Goal: Information Seeking & Learning: Learn about a topic

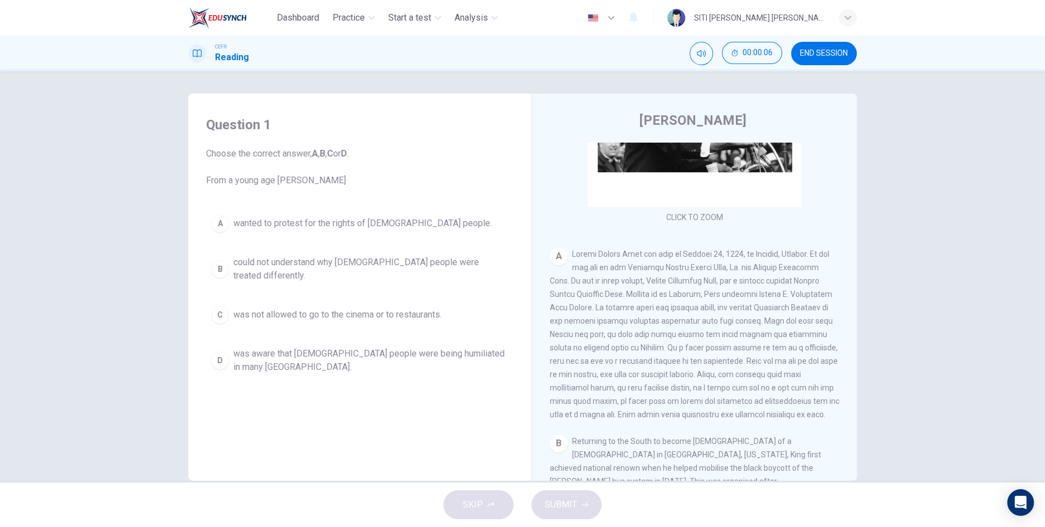
scroll to position [147, 0]
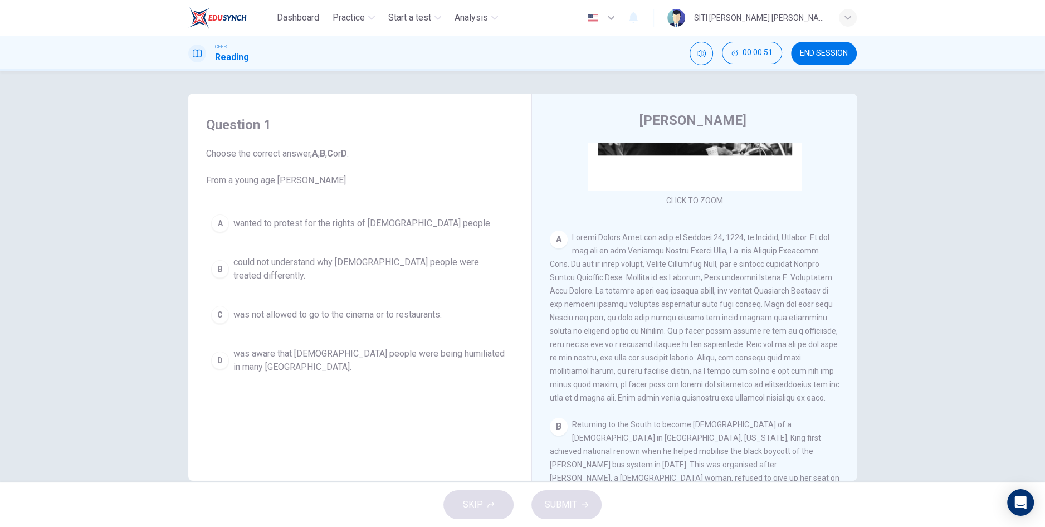
click at [450, 353] on span "was aware that [DEMOGRAPHIC_DATA] people were being humiliated in many [GEOGRAP…" at bounding box center [370, 360] width 275 height 27
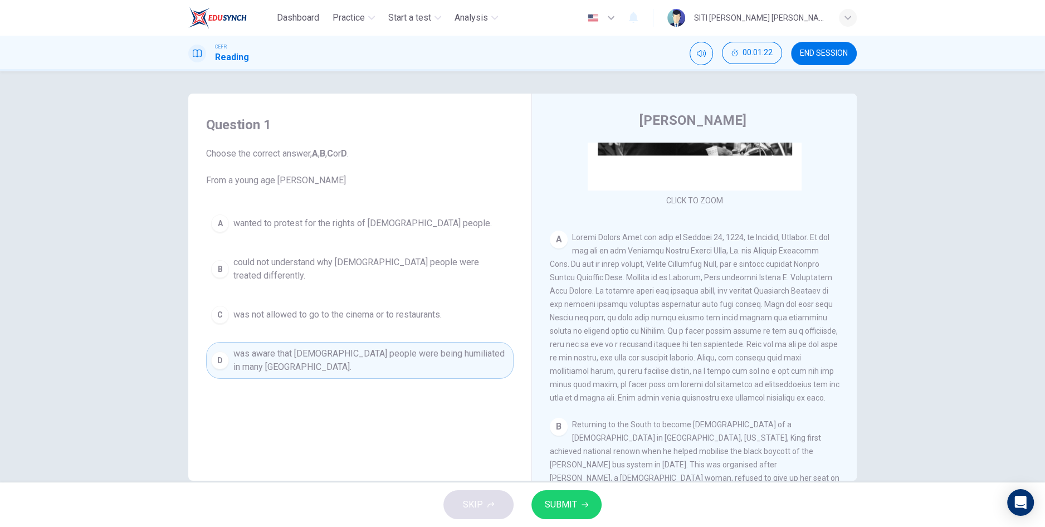
click at [567, 498] on span "SUBMIT" at bounding box center [561, 505] width 32 height 16
click at [570, 509] on span "Processing your response..." at bounding box center [540, 504] width 109 height 13
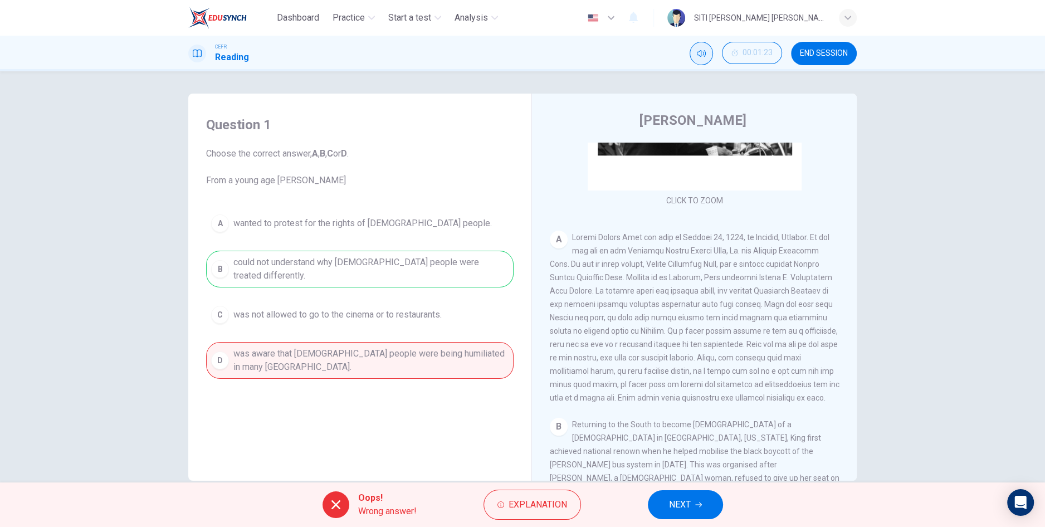
click at [701, 53] on icon "Mute" at bounding box center [701, 53] width 9 height 9
click at [541, 502] on span "Explanation" at bounding box center [538, 505] width 59 height 16
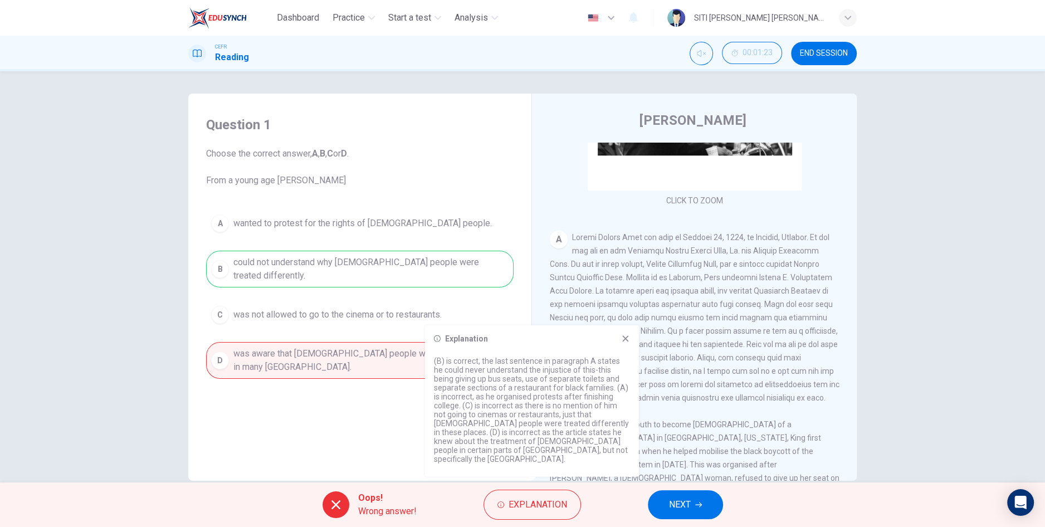
click at [626, 343] on icon at bounding box center [625, 338] width 9 height 9
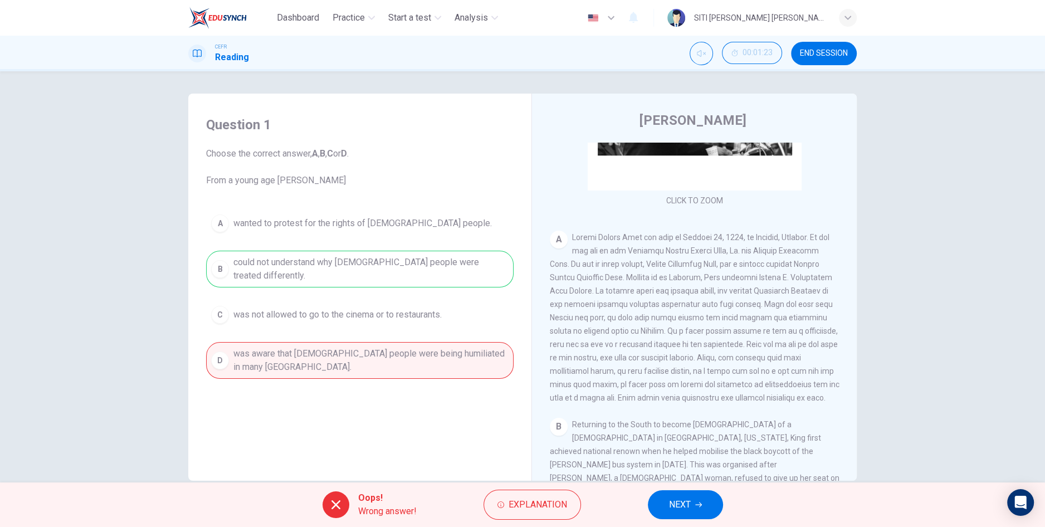
click at [679, 509] on span "NEXT" at bounding box center [680, 505] width 22 height 16
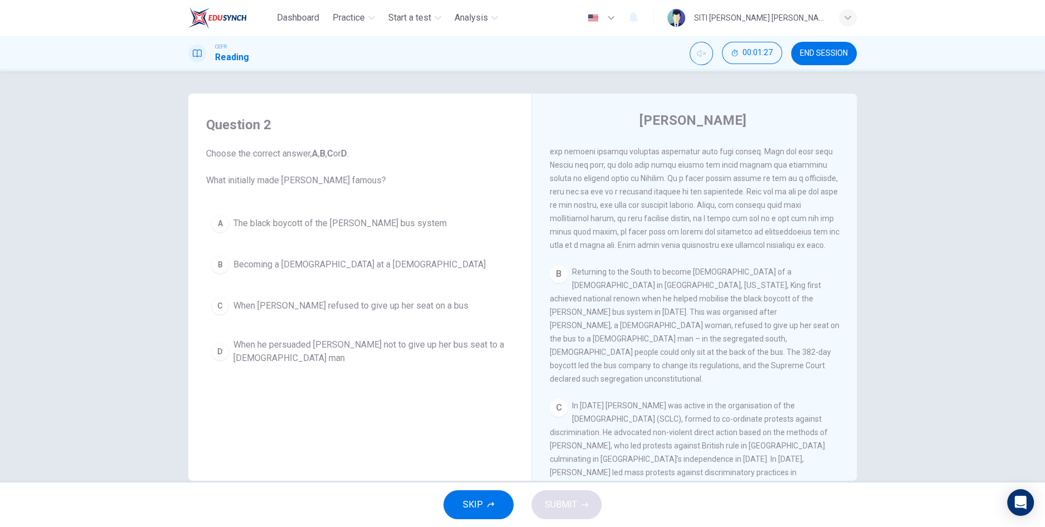
scroll to position [298, 0]
click at [405, 225] on span "The black boycott of the [PERSON_NAME] bus system" at bounding box center [339, 223] width 213 height 13
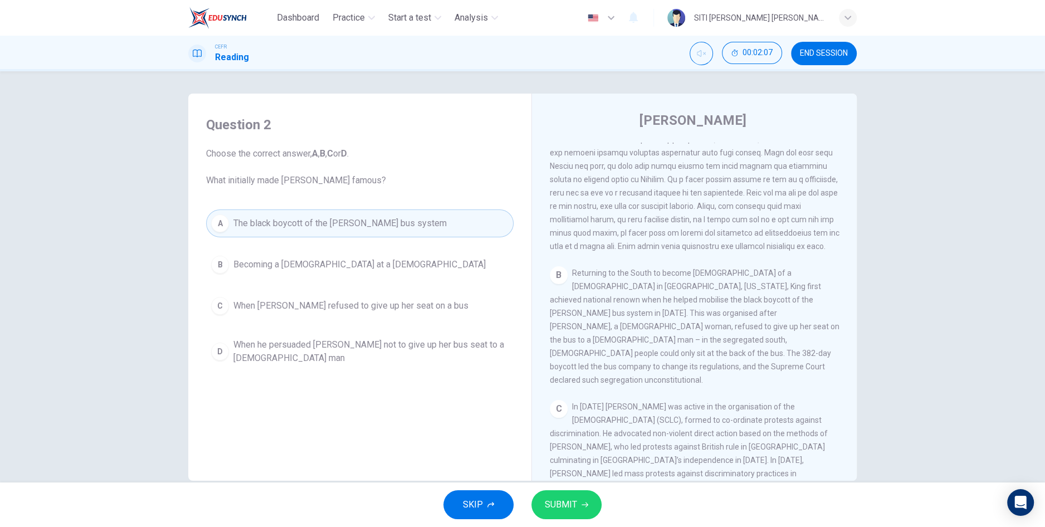
click at [570, 503] on span "SUBMIT" at bounding box center [561, 505] width 32 height 16
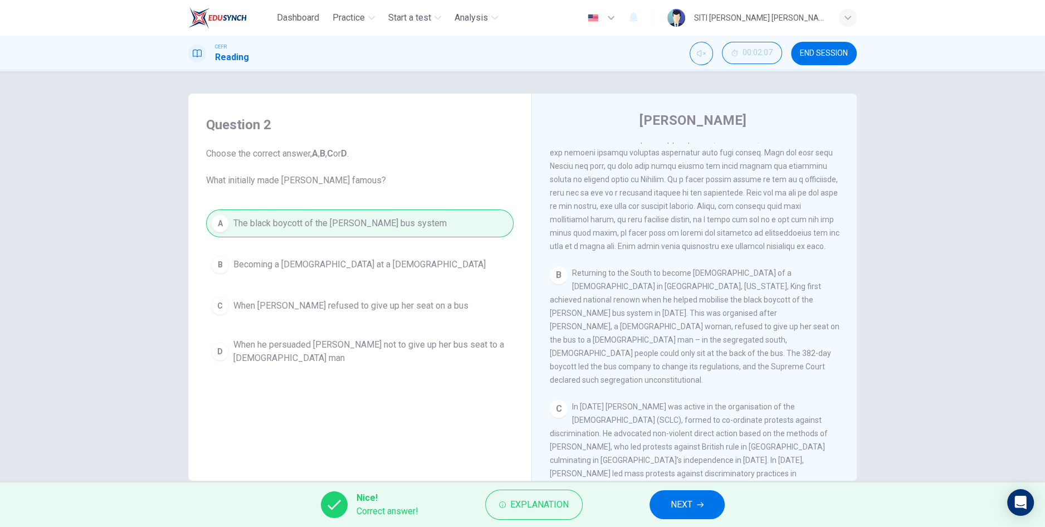
click at [669, 508] on button "NEXT" at bounding box center [687, 504] width 75 height 29
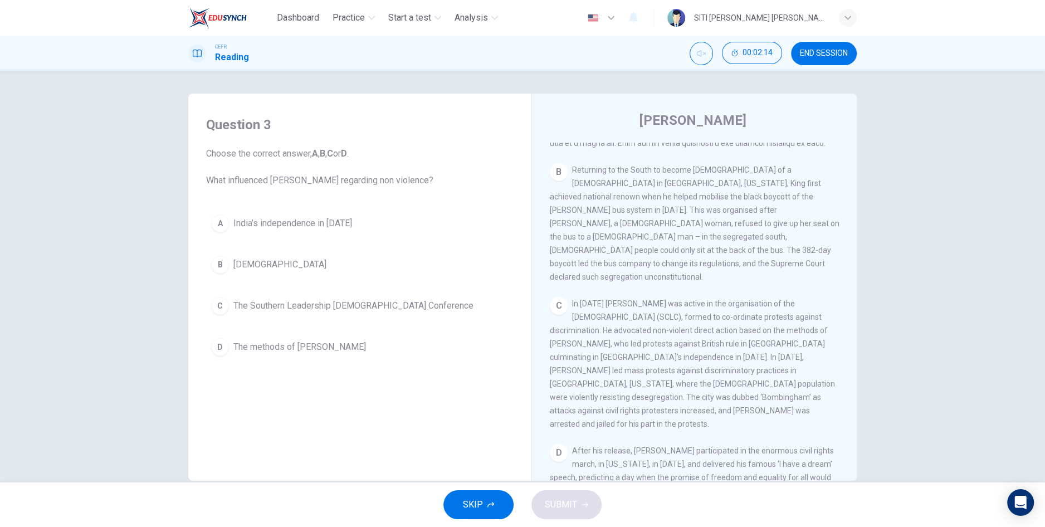
scroll to position [401, 0]
click at [4, 159] on div "Question 3 Choose the correct answer, A , B , C or D . What influenced Martin L…" at bounding box center [522, 276] width 1045 height 411
click at [0, 160] on div "Question 3 Choose the correct answer, A , B , C or D . What influenced Martin L…" at bounding box center [522, 276] width 1045 height 411
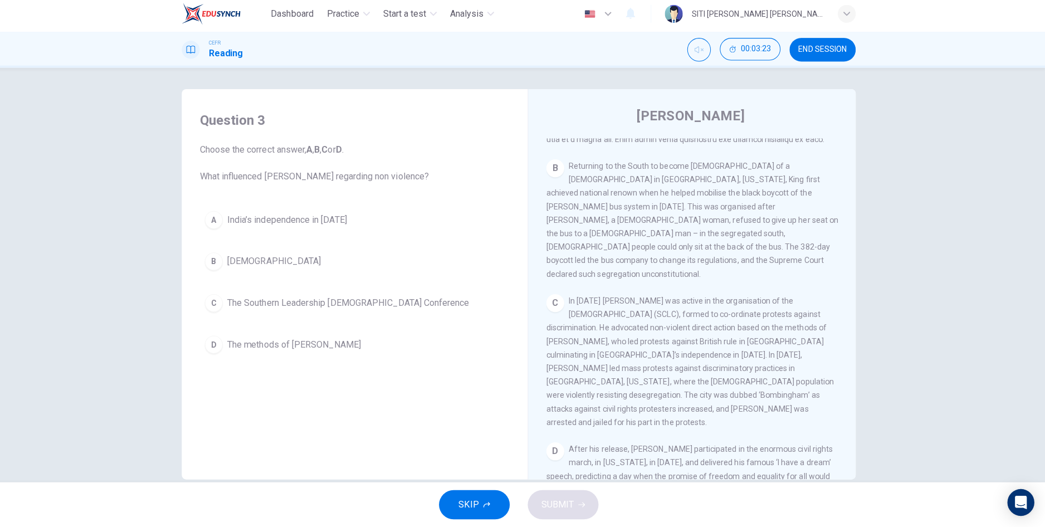
scroll to position [0, 0]
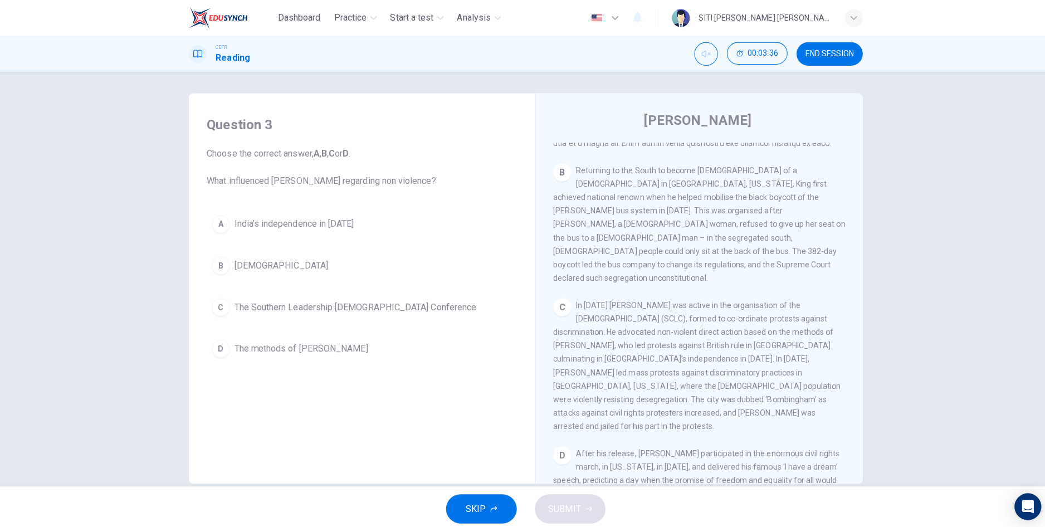
click at [337, 340] on button "D The methods of [PERSON_NAME]" at bounding box center [360, 346] width 308 height 28
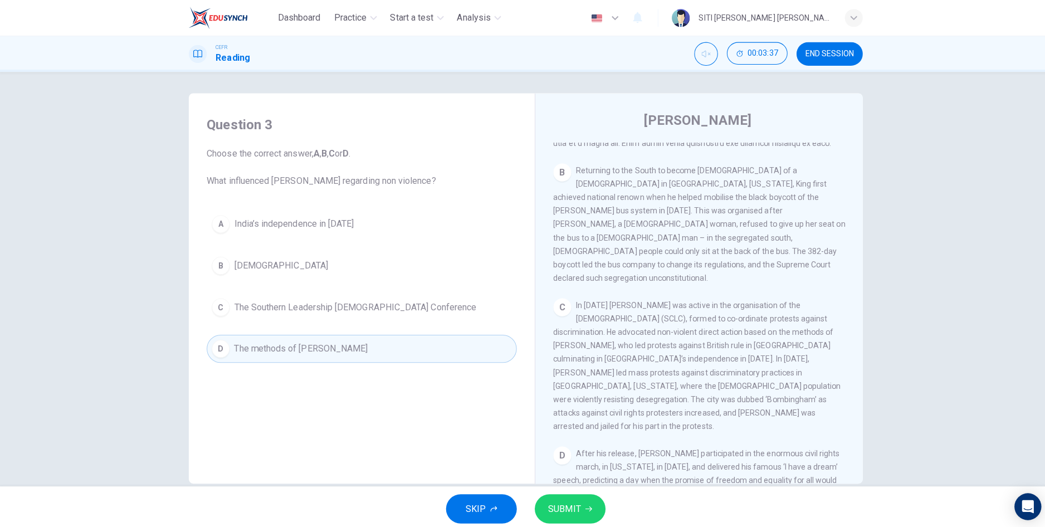
click at [580, 514] on button "SUBMIT" at bounding box center [567, 504] width 70 height 29
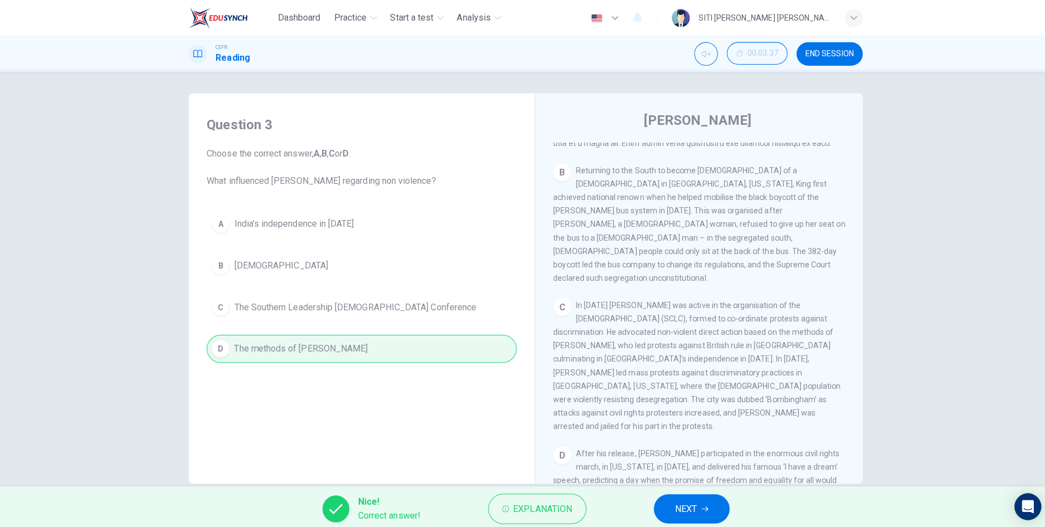
click at [688, 507] on span "NEXT" at bounding box center [682, 505] width 22 height 16
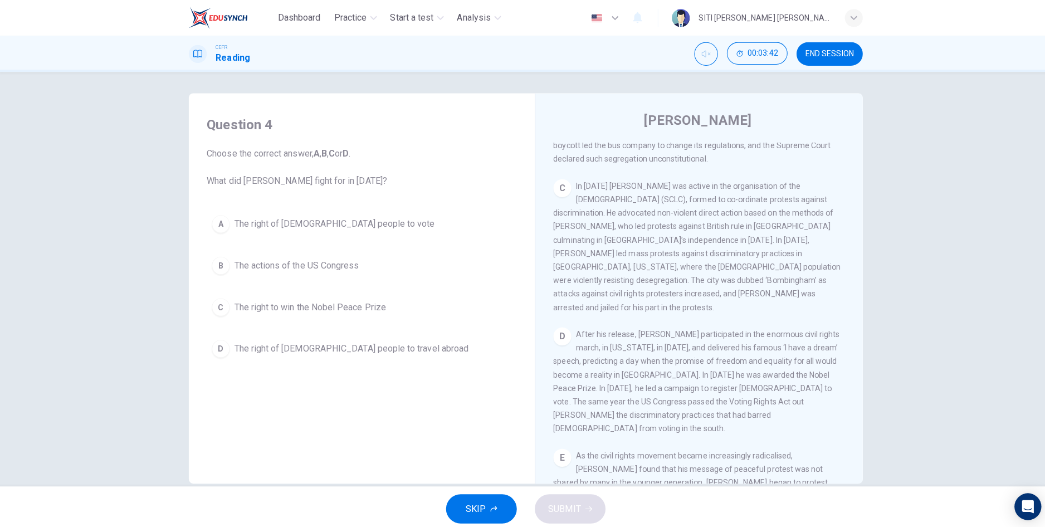
scroll to position [519, 0]
click at [343, 224] on span "The right of [DEMOGRAPHIC_DATA] people to vote" at bounding box center [332, 222] width 199 height 13
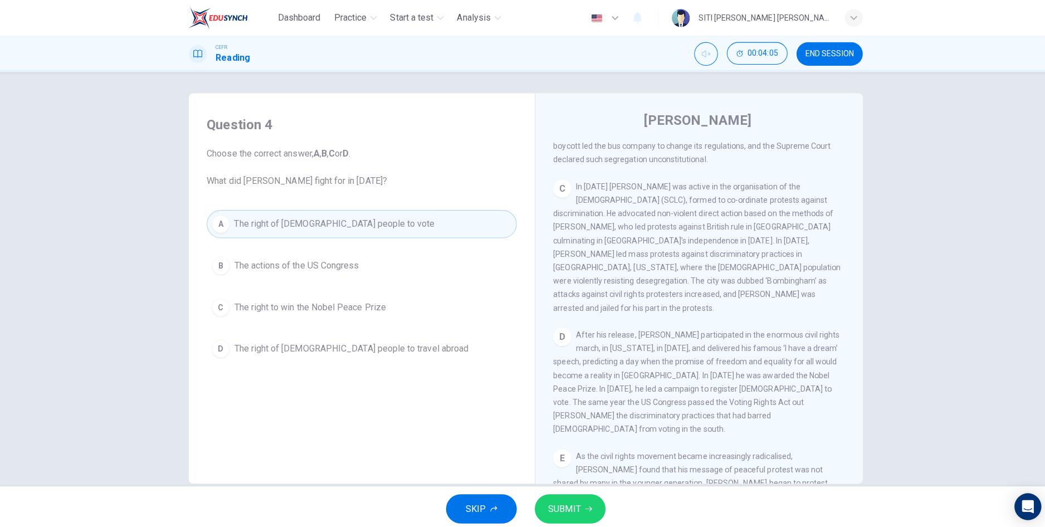
click at [562, 513] on button "SUBMIT" at bounding box center [567, 504] width 70 height 29
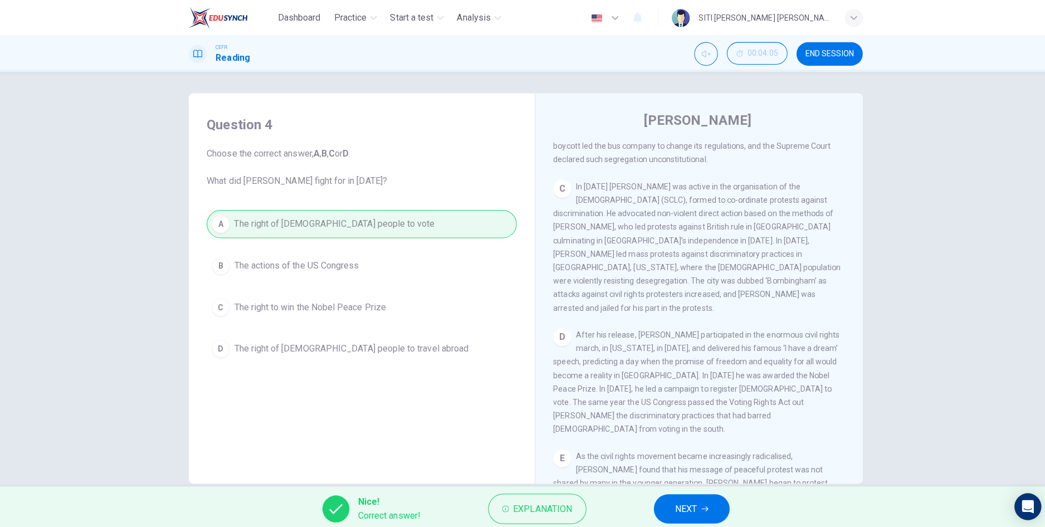
click at [684, 517] on button "NEXT" at bounding box center [687, 504] width 75 height 29
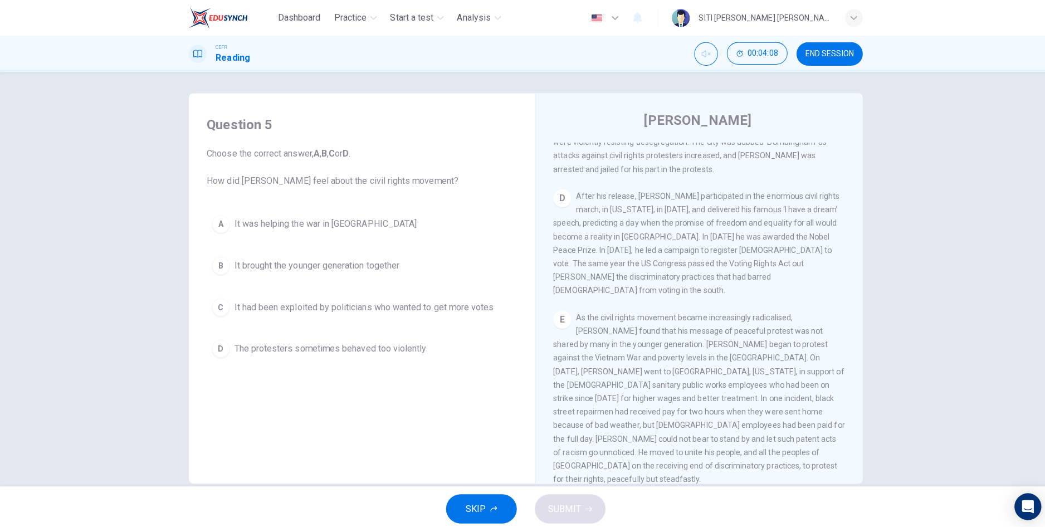
scroll to position [657, 0]
click at [946, 334] on div "Question 5 Choose the correct answer, A , B , C or D . How did Martin Luther Ki…" at bounding box center [522, 276] width 1045 height 411
click at [376, 266] on span "It brought the younger generation together" at bounding box center [315, 263] width 164 height 13
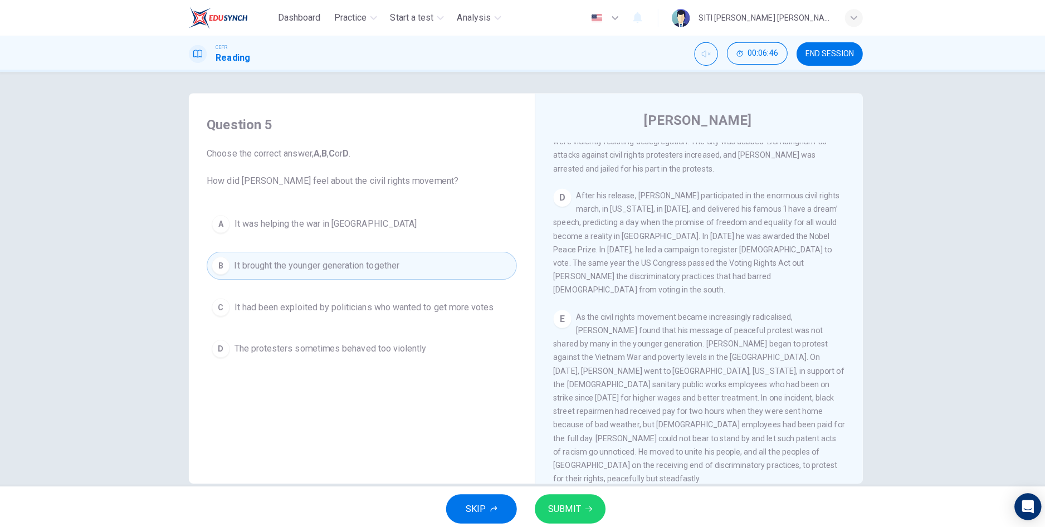
click at [575, 508] on span "SUBMIT" at bounding box center [561, 505] width 32 height 16
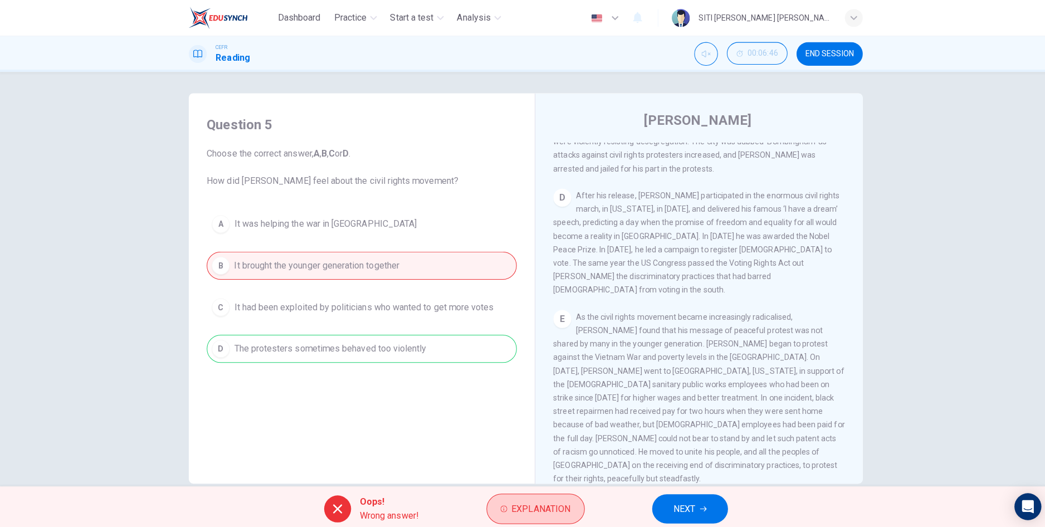
click at [529, 511] on span "Explanation" at bounding box center [538, 505] width 59 height 16
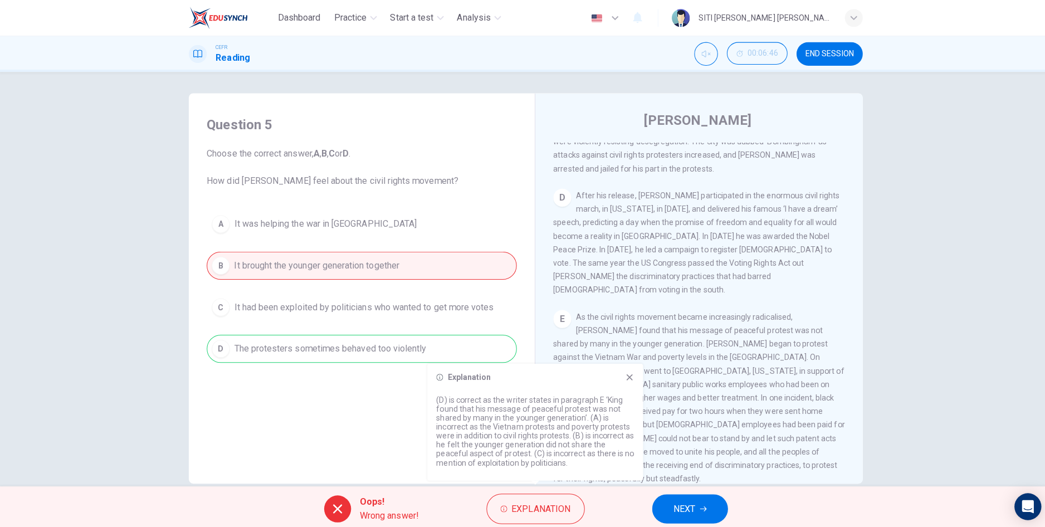
click at [622, 379] on div "Explanation (D) is correct as the writer states in paragraph E ‘King found that…" at bounding box center [532, 419] width 214 height 116
click at [625, 378] on icon at bounding box center [625, 374] width 9 height 9
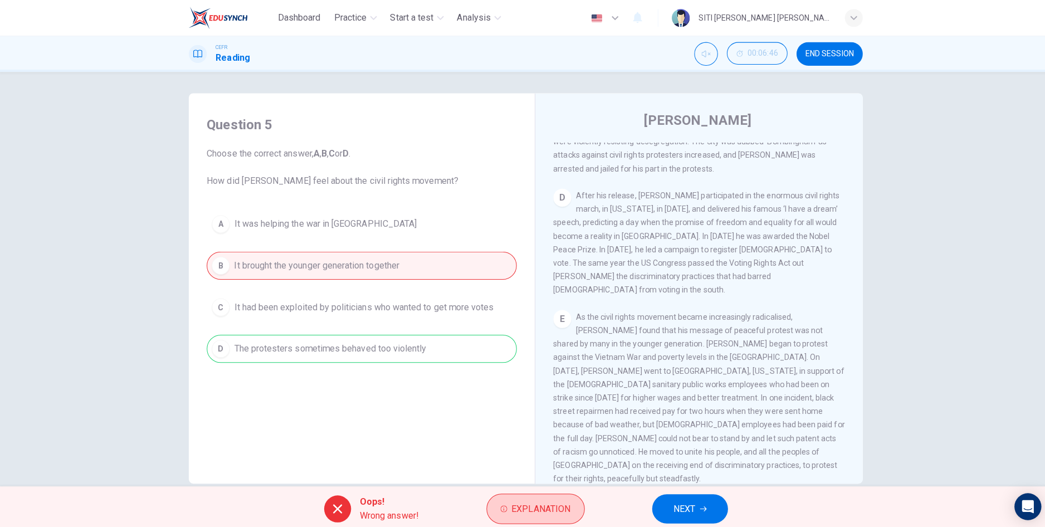
click at [540, 512] on span "Explanation" at bounding box center [538, 505] width 59 height 16
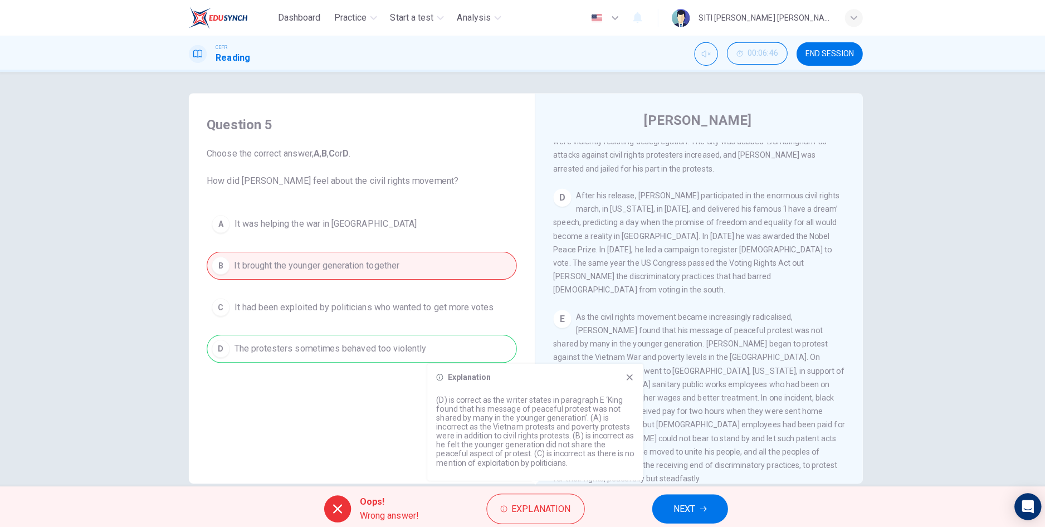
click at [626, 379] on div "Explanation (D) is correct as the writer states in paragraph E ‘King found that…" at bounding box center [532, 419] width 214 height 116
click at [678, 503] on span "NEXT" at bounding box center [680, 505] width 22 height 16
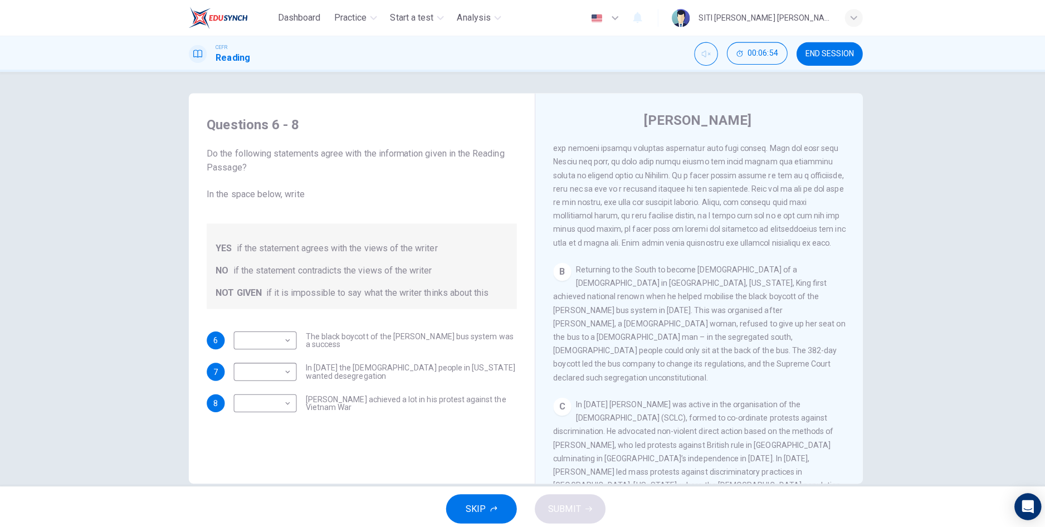
scroll to position [302, 0]
click at [282, 336] on body "Dashboard Practice Start a test Analysis English en ​ SITI NUR AMIRAH BINTI JAA…" at bounding box center [522, 263] width 1045 height 527
click at [277, 358] on li "YES" at bounding box center [264, 355] width 62 height 18
type input "YES"
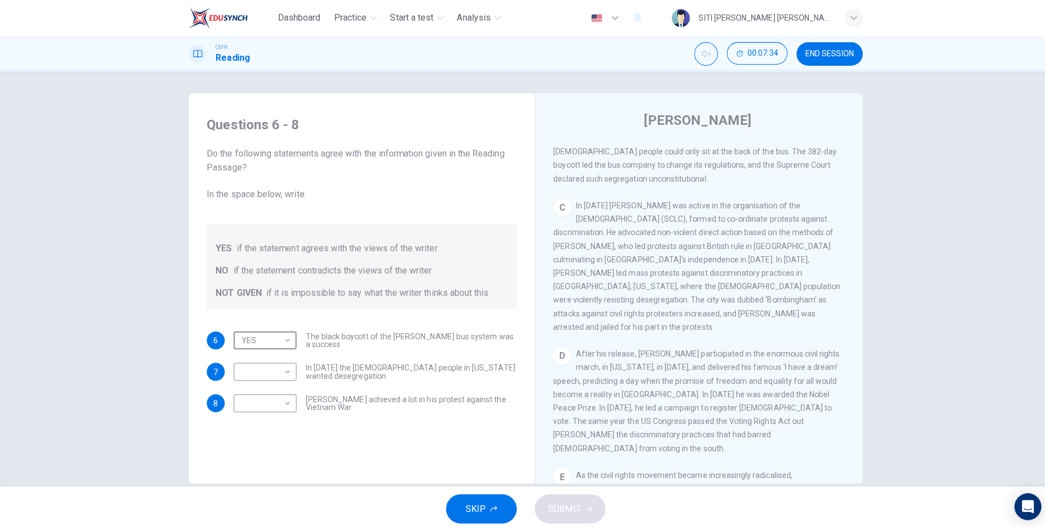
scroll to position [502, 0]
click at [280, 366] on body "Dashboard Practice Start a test Analysis English en ​ SITI NUR AMIRAH BINTI JAA…" at bounding box center [522, 263] width 1045 height 527
click at [261, 408] on li "NO" at bounding box center [264, 404] width 62 height 18
type input "NO"
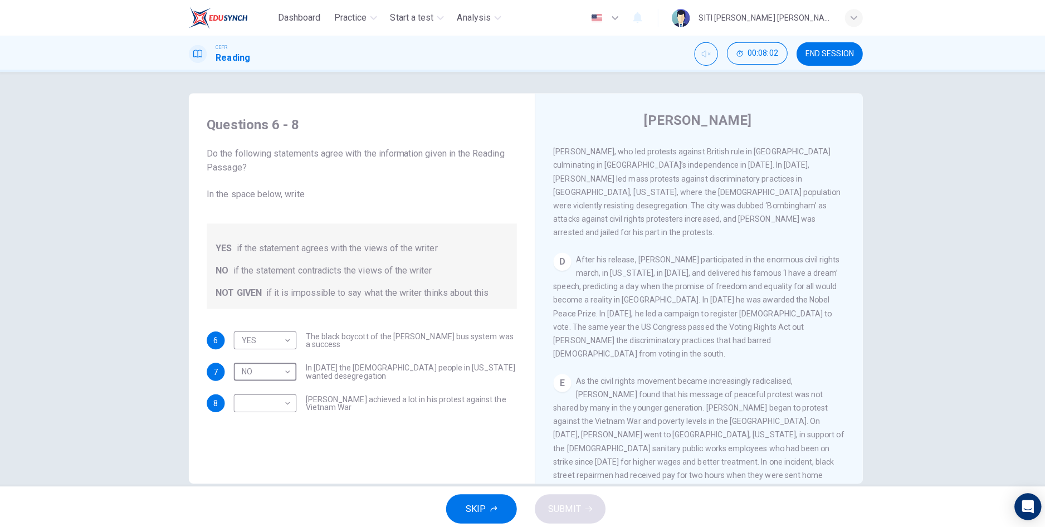
scroll to position [593, 0]
click at [283, 394] on body "Dashboard Practice Start a test Analysis English en ​ SITI NUR AMIRAH BINTI JAA…" at bounding box center [522, 263] width 1045 height 527
click at [265, 452] on li "NOT GIVEN" at bounding box center [264, 453] width 62 height 18
type input "NOT GIVEN"
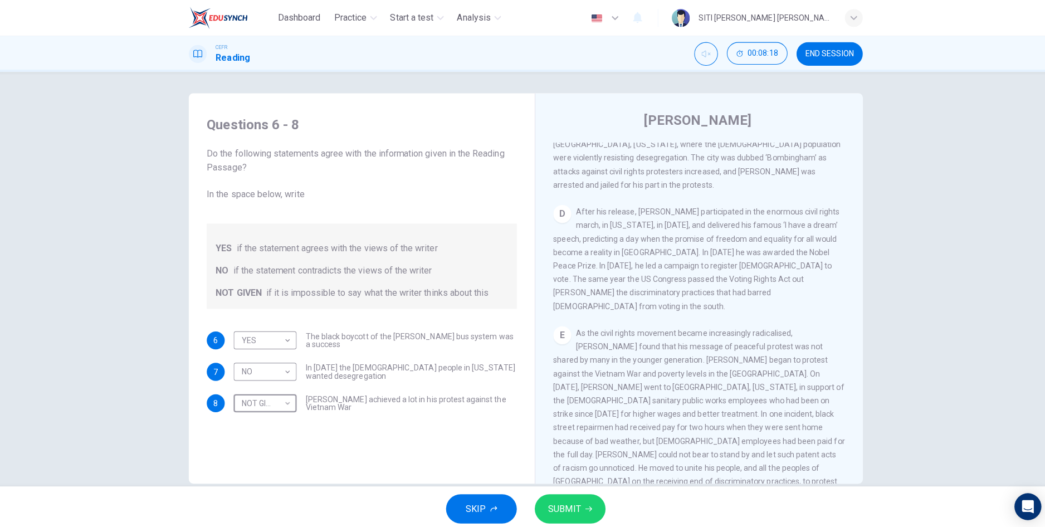
scroll to position [642, 0]
click at [567, 507] on span "SUBMIT" at bounding box center [561, 505] width 32 height 16
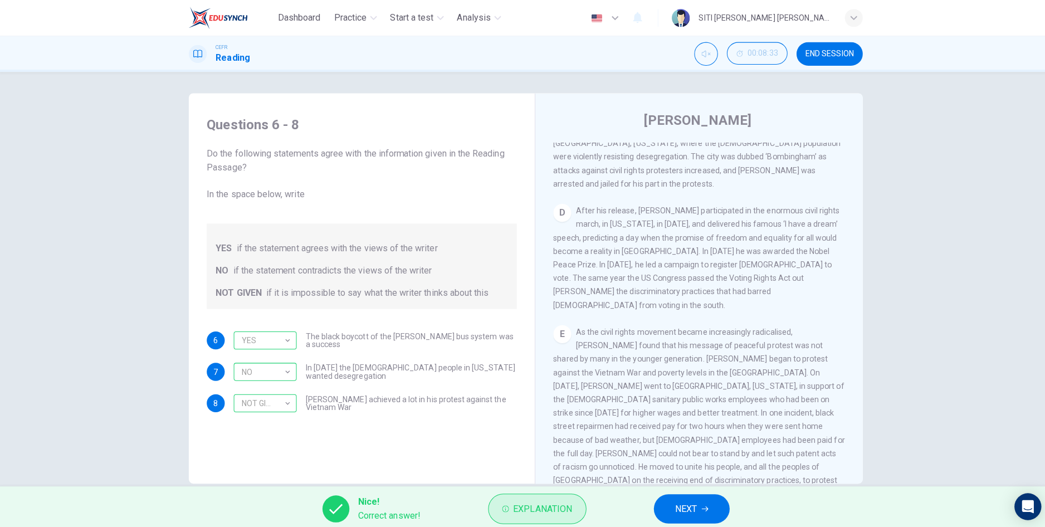
click at [550, 508] on span "Explanation" at bounding box center [539, 505] width 59 height 16
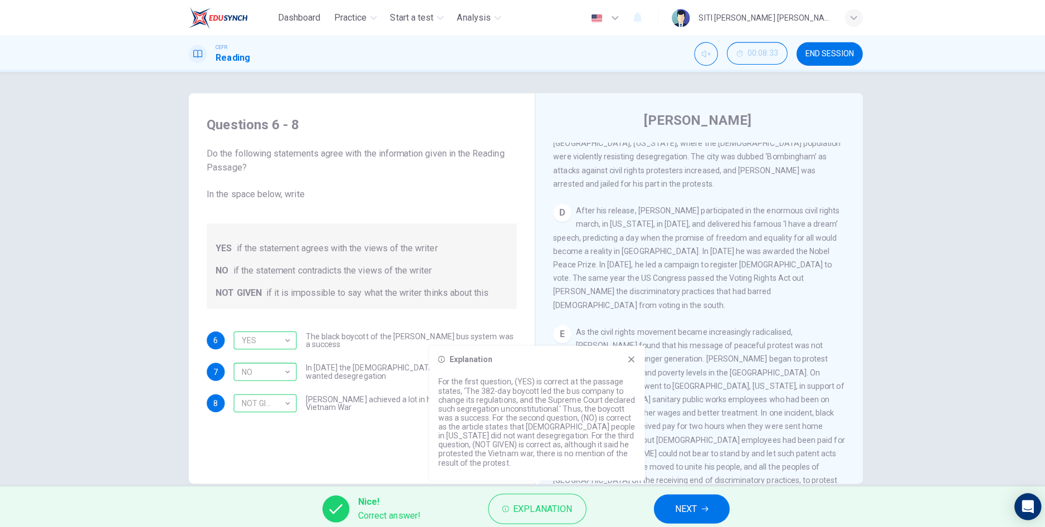
click at [654, 506] on button "NEXT" at bounding box center [687, 504] width 75 height 29
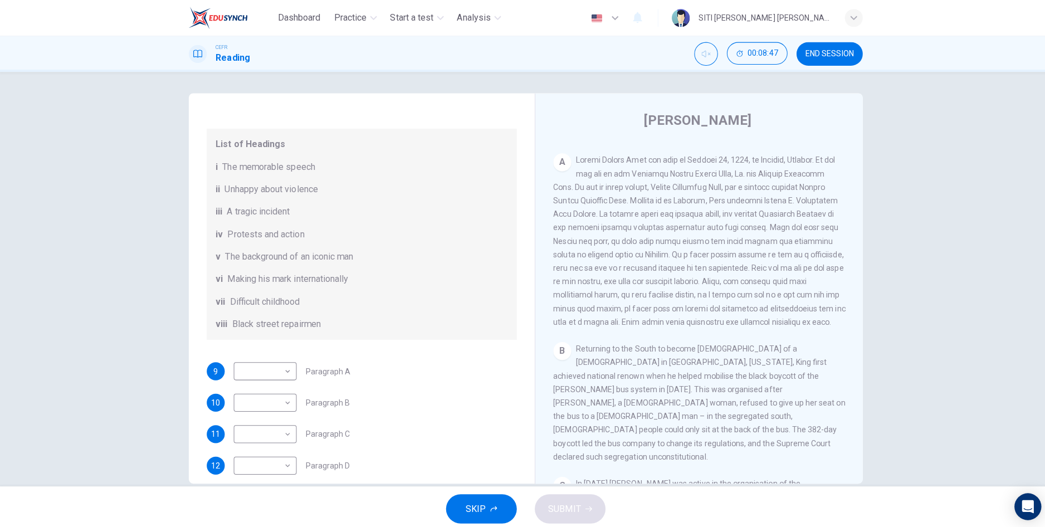
scroll to position [106, 0]
click at [283, 382] on body "Dashboard Practice Start a test Analysis English en ​ SITI NUR AMIRAH BINTI JAA…" at bounding box center [522, 263] width 1045 height 527
click at [252, 495] on li "vii" at bounding box center [264, 492] width 62 height 18
type input "vii"
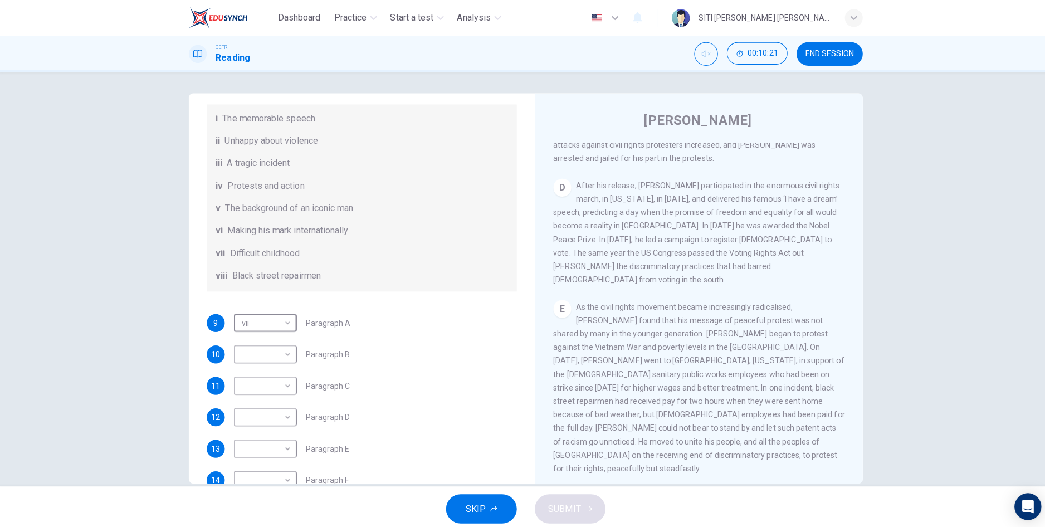
scroll to position [196, 0]
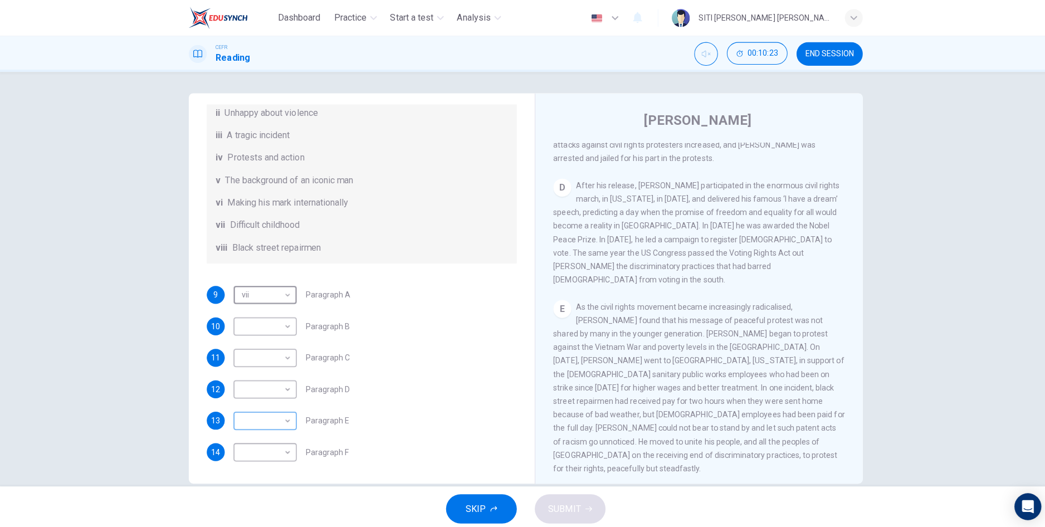
click at [273, 417] on body "Dashboard Practice Start a test Analysis English en ​ SITI NUR AMIRAH BINTI JAA…" at bounding box center [522, 263] width 1045 height 527
click at [257, 508] on li "viii" at bounding box center [264, 509] width 62 height 18
type input "viii"
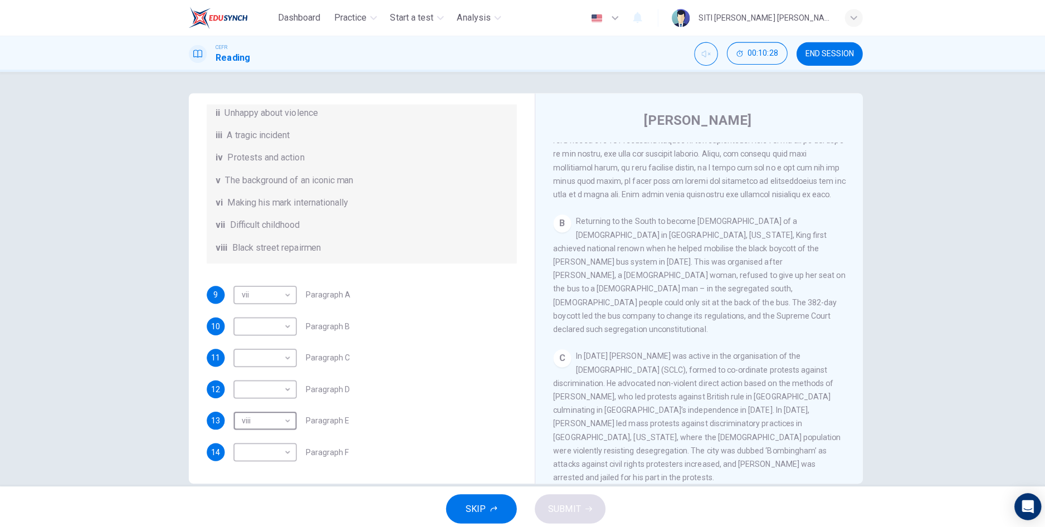
scroll to position [350, 0]
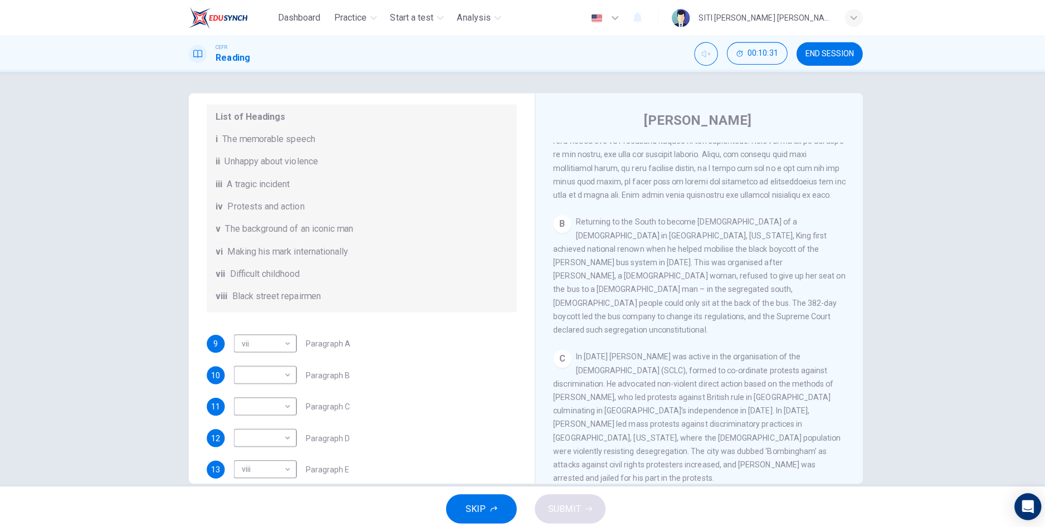
scroll to position [134, 0]
click at [279, 387] on body "Dashboard Practice Start a test Analysis English en ​ SITI NUR AMIRAH BINTI JAA…" at bounding box center [522, 263] width 1045 height 527
click at [250, 474] on li "vi" at bounding box center [264, 474] width 62 height 18
type input "vi"
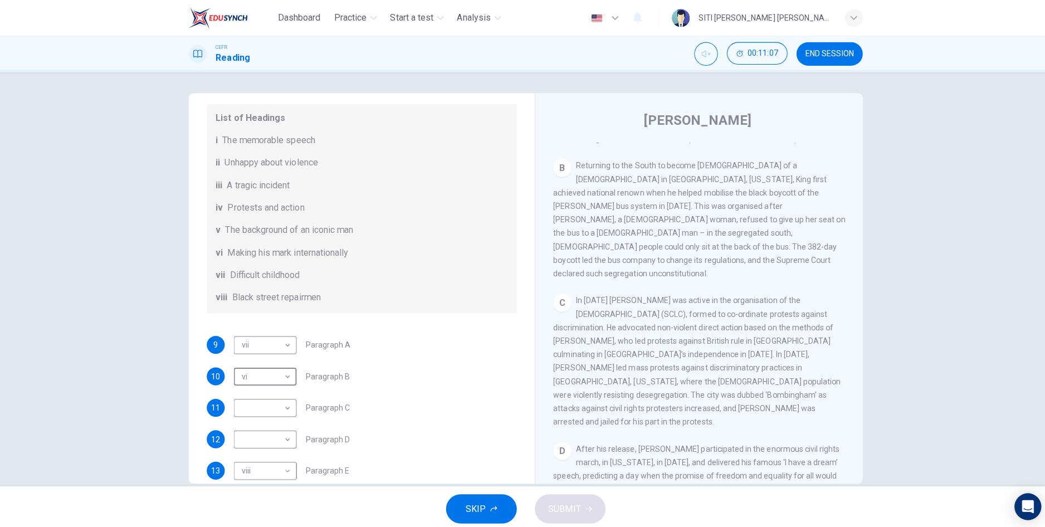
scroll to position [405, 0]
click at [272, 423] on body "Dashboard Practice Start a test Analysis English en ​ SITI NUR AMIRAH BINTI JAA…" at bounding box center [522, 263] width 1045 height 527
click at [259, 441] on li "iv" at bounding box center [264, 438] width 62 height 18
type input "iv"
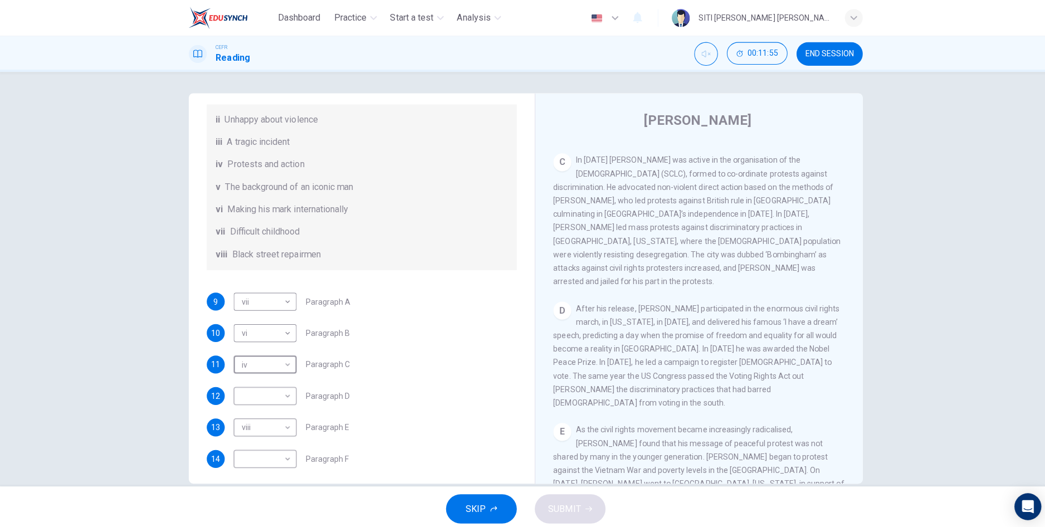
scroll to position [551, 0]
click at [275, 402] on body "Dashboard Practice Start a test Analysis English en ​ SITI NUR AMIRAH BINTI JAA…" at bounding box center [522, 263] width 1045 height 527
click at [266, 386] on li "i" at bounding box center [264, 385] width 62 height 18
type input "i"
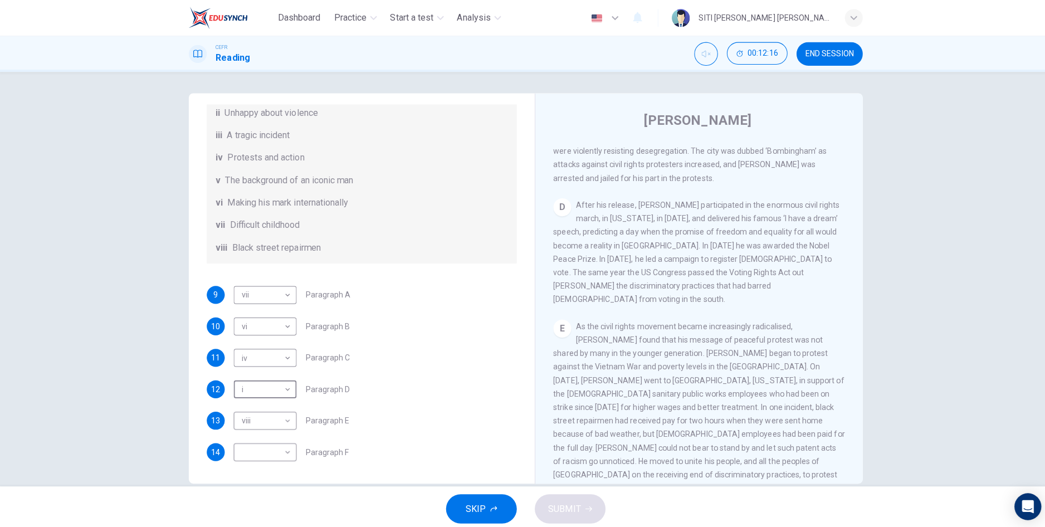
scroll to position [704, 0]
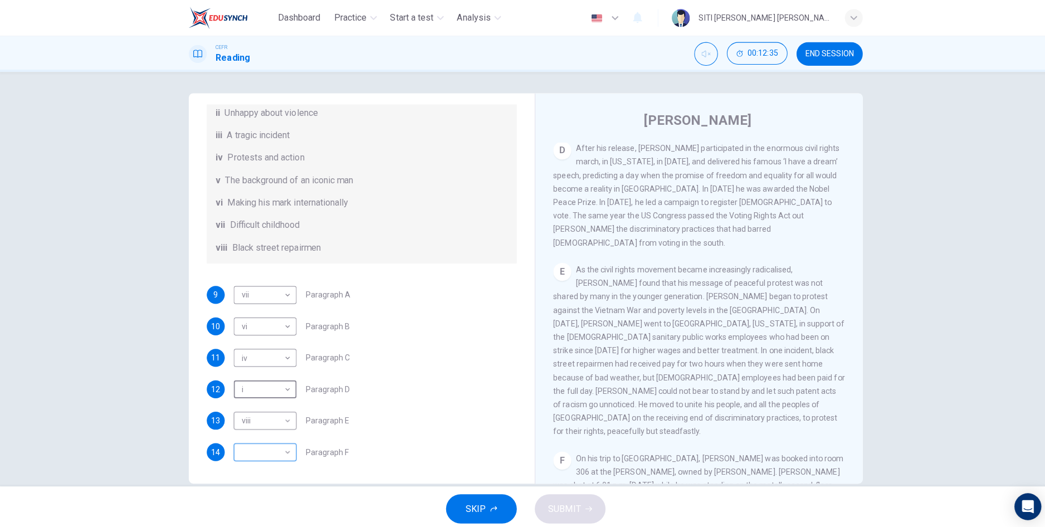
click at [262, 449] on body "Dashboard Practice Start a test Analysis English en ​ SITI NUR AMIRAH BINTI JAA…" at bounding box center [522, 263] width 1045 height 527
click at [261, 422] on li "iii" at bounding box center [264, 420] width 62 height 18
type input "iii"
click at [563, 512] on span "SUBMIT" at bounding box center [561, 505] width 32 height 16
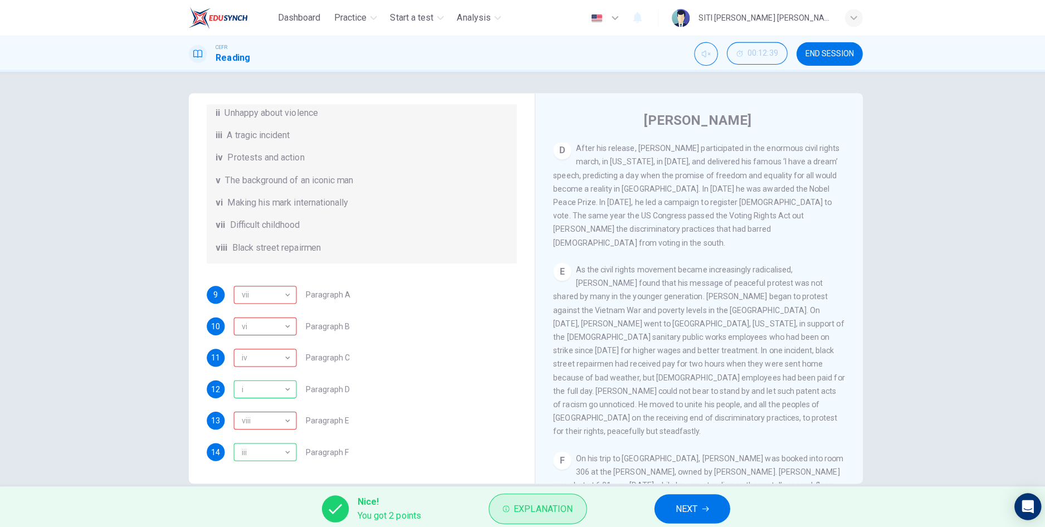
click at [529, 502] on span "Explanation" at bounding box center [540, 505] width 59 height 16
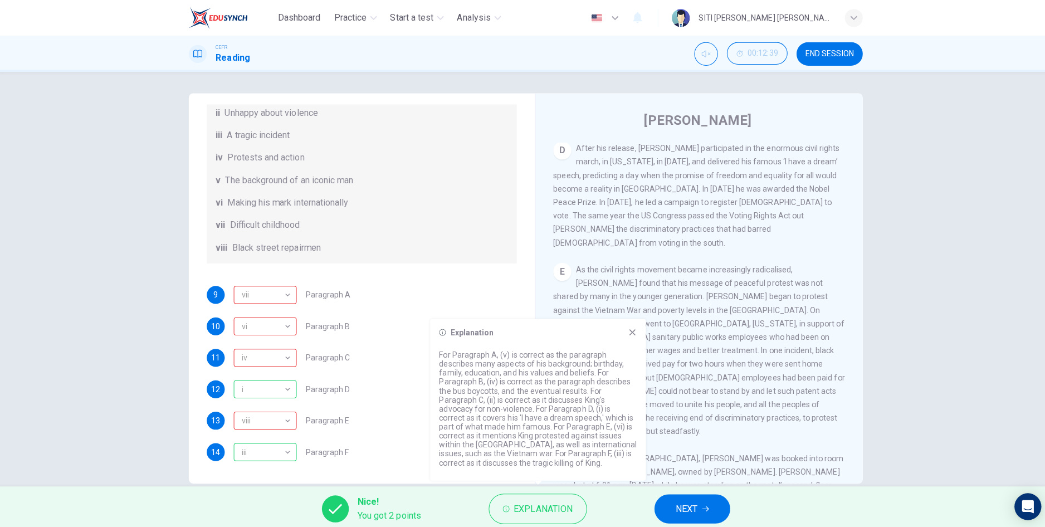
click at [677, 509] on span "NEXT" at bounding box center [682, 505] width 22 height 16
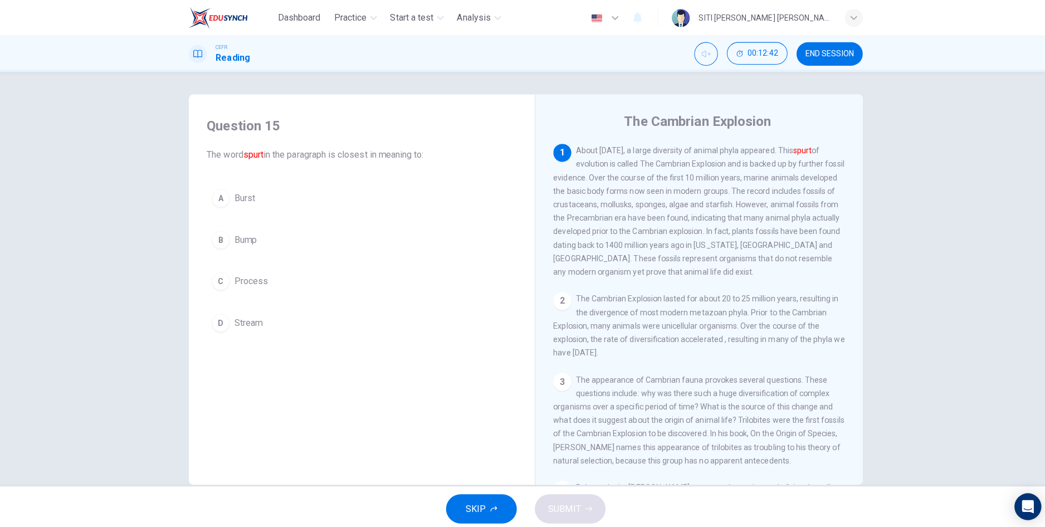
click at [801, 57] on span "END SESSION" at bounding box center [824, 53] width 48 height 9
click at [295, 201] on button "A Burst" at bounding box center [360, 197] width 308 height 28
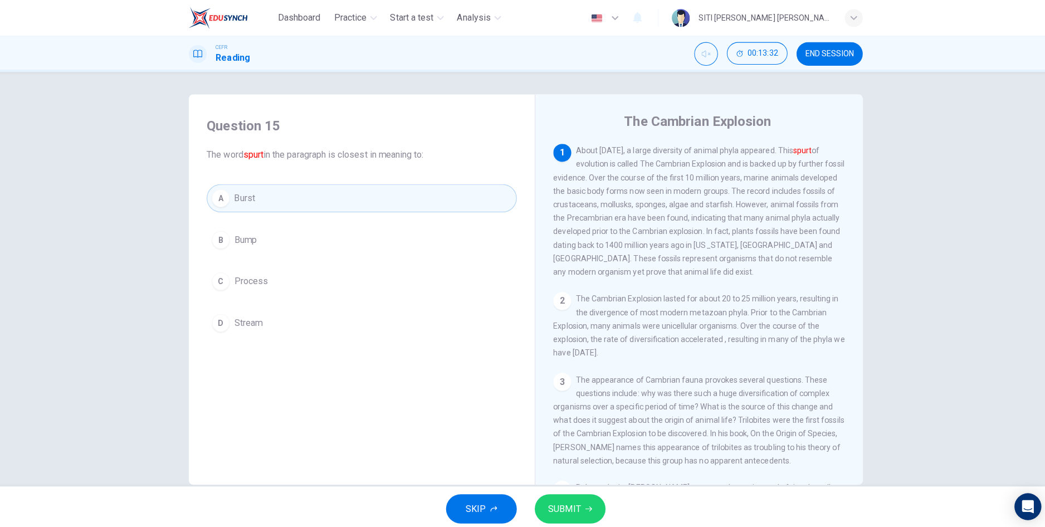
click at [565, 508] on span "SUBMIT" at bounding box center [561, 505] width 32 height 16
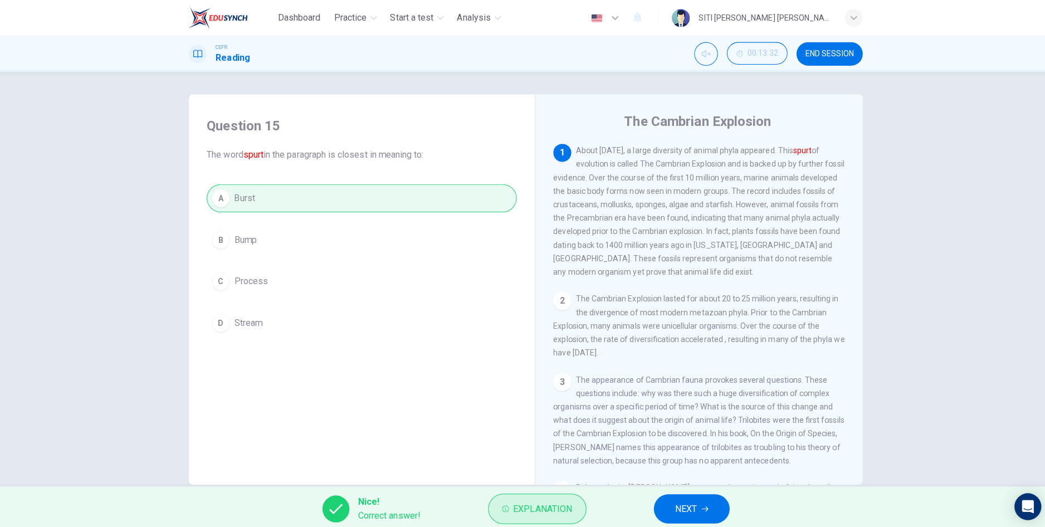
click at [551, 509] on span "Explanation" at bounding box center [539, 505] width 59 height 16
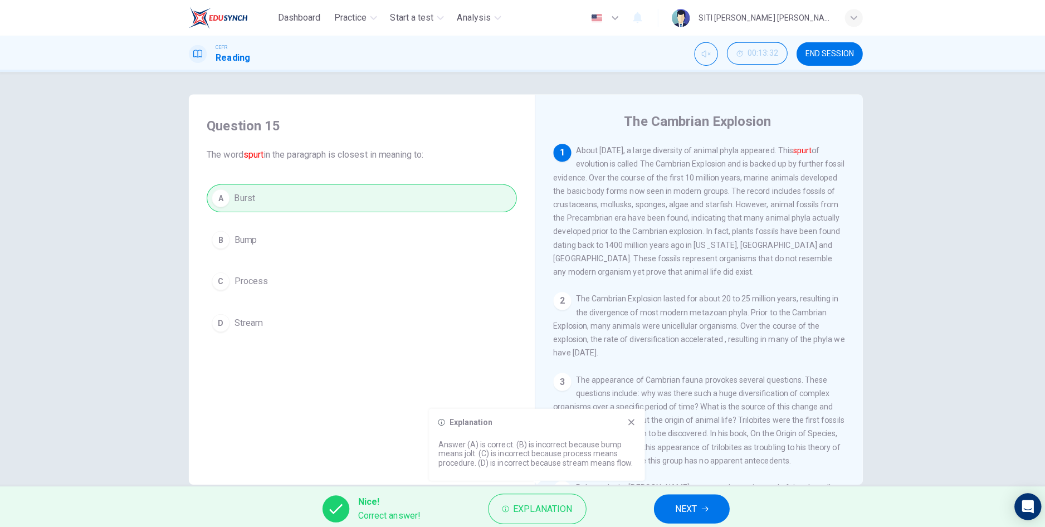
click at [654, 500] on button "NEXT" at bounding box center [687, 504] width 75 height 29
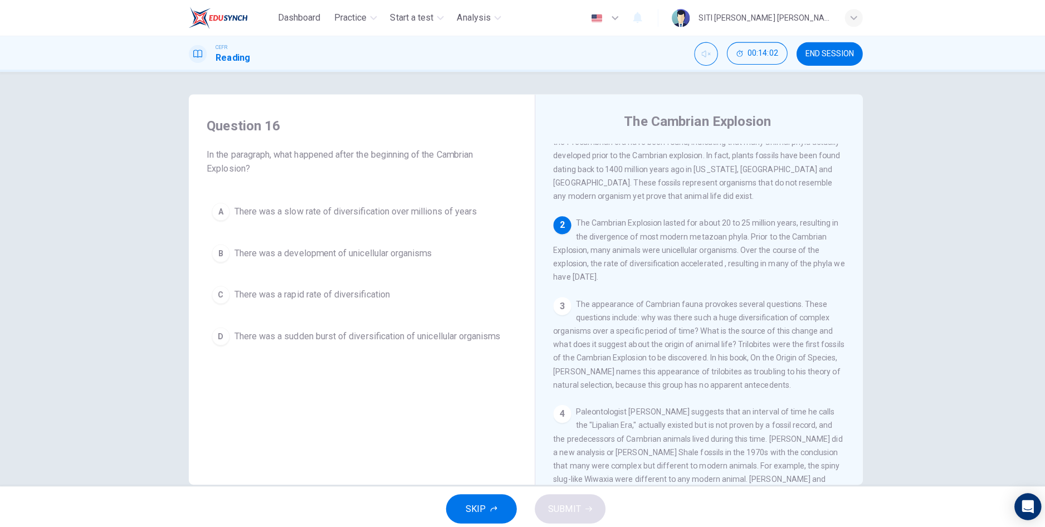
scroll to position [72, 0]
click at [805, 60] on button "END SESSION" at bounding box center [824, 53] width 66 height 23
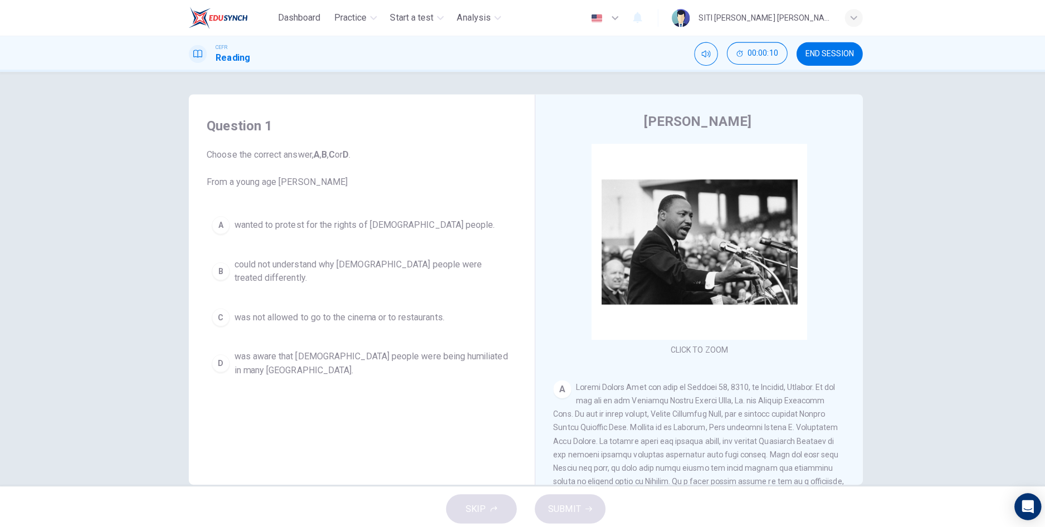
click at [423, 261] on span "could not understand why [DEMOGRAPHIC_DATA] people were treated differently." at bounding box center [370, 269] width 275 height 27
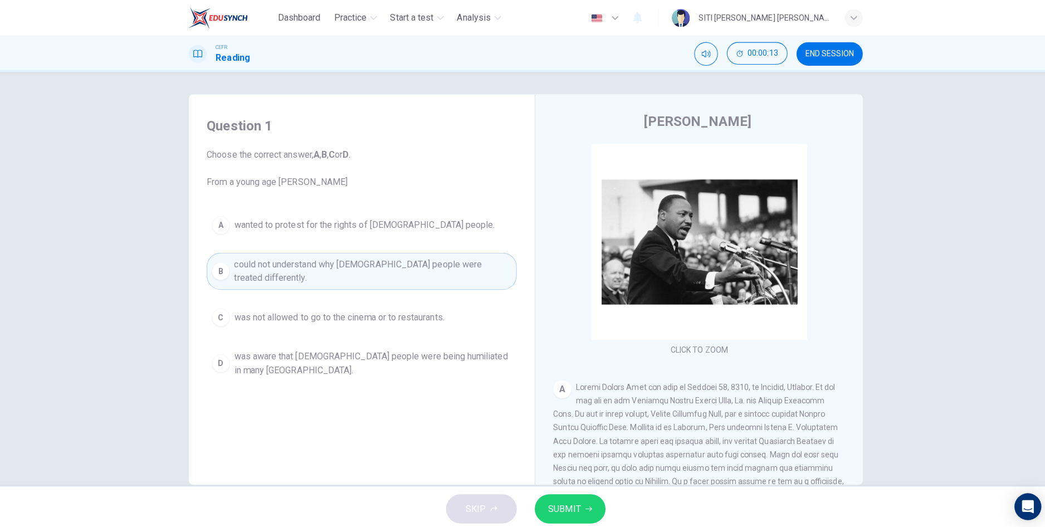
click at [570, 500] on span "SUBMIT" at bounding box center [561, 505] width 32 height 16
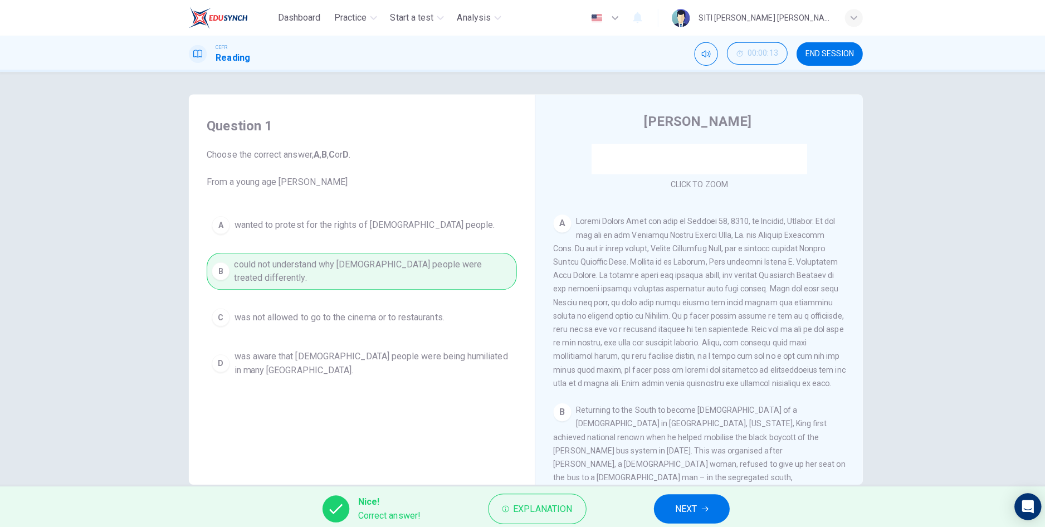
scroll to position [174, 0]
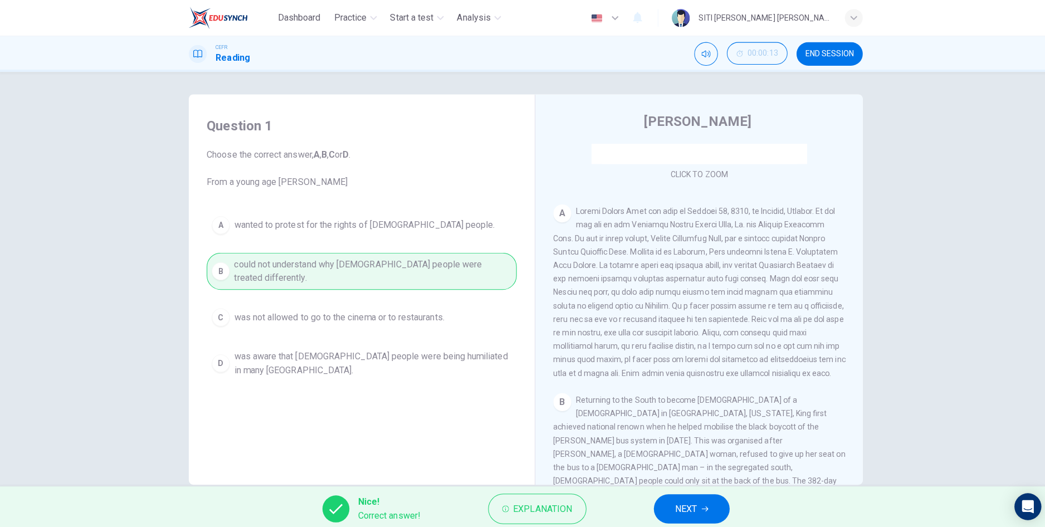
click at [690, 501] on span "NEXT" at bounding box center [682, 505] width 22 height 16
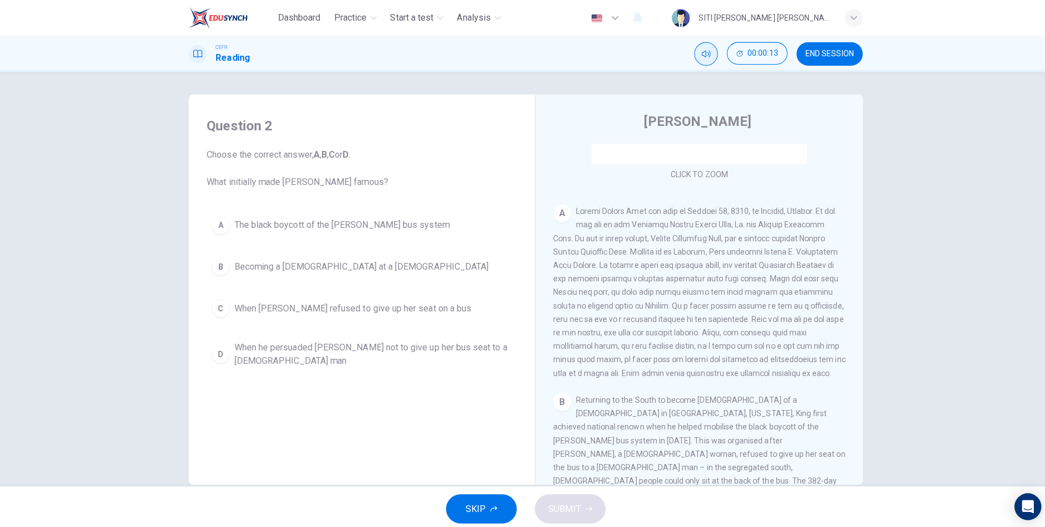
click at [700, 50] on icon "Mute" at bounding box center [701, 53] width 9 height 9
click at [702, 51] on icon "Unmute" at bounding box center [701, 53] width 9 height 9
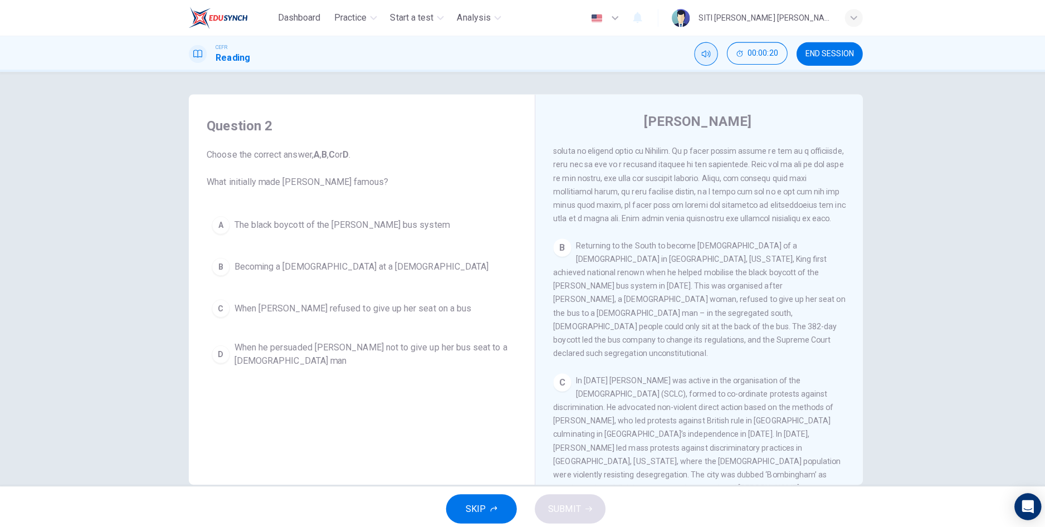
scroll to position [328, 0]
click at [418, 224] on span "The black boycott of the [PERSON_NAME] bus system" at bounding box center [339, 223] width 213 height 13
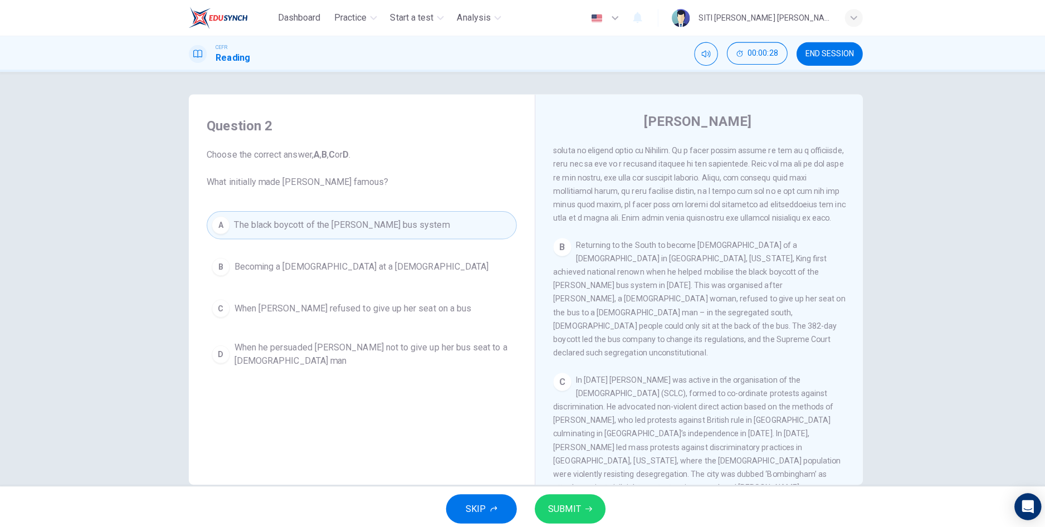
click at [578, 504] on button "SUBMIT" at bounding box center [567, 504] width 70 height 29
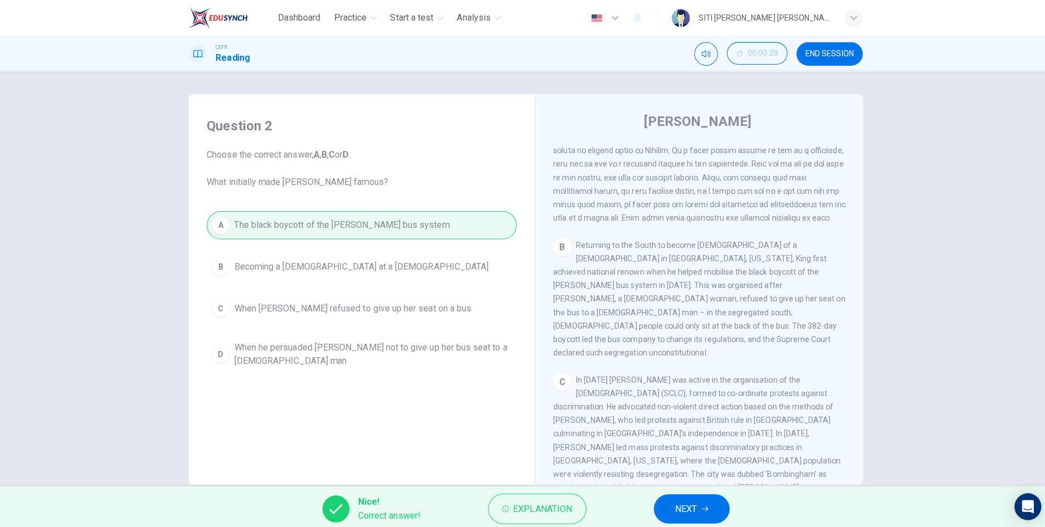
click at [702, 511] on button "NEXT" at bounding box center [687, 504] width 75 height 29
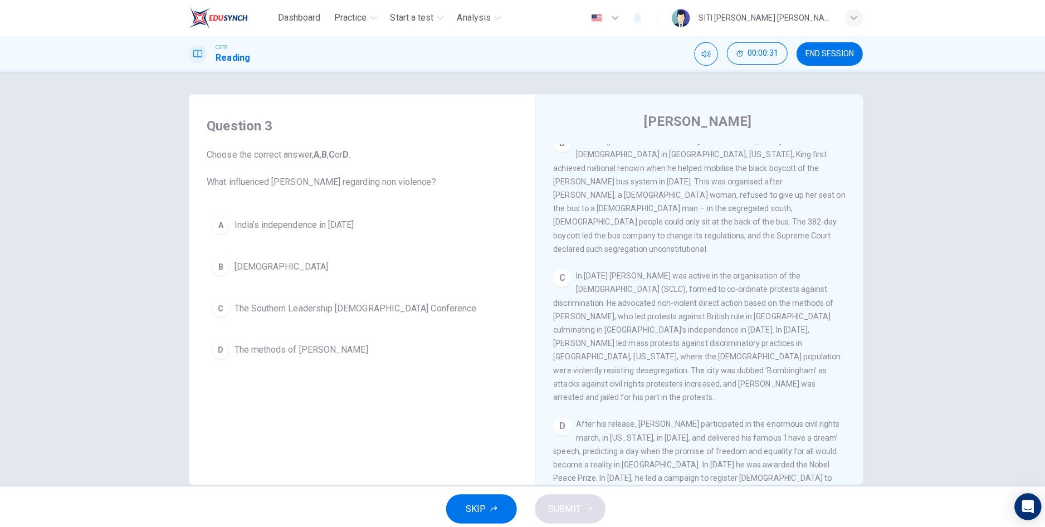
scroll to position [439, 0]
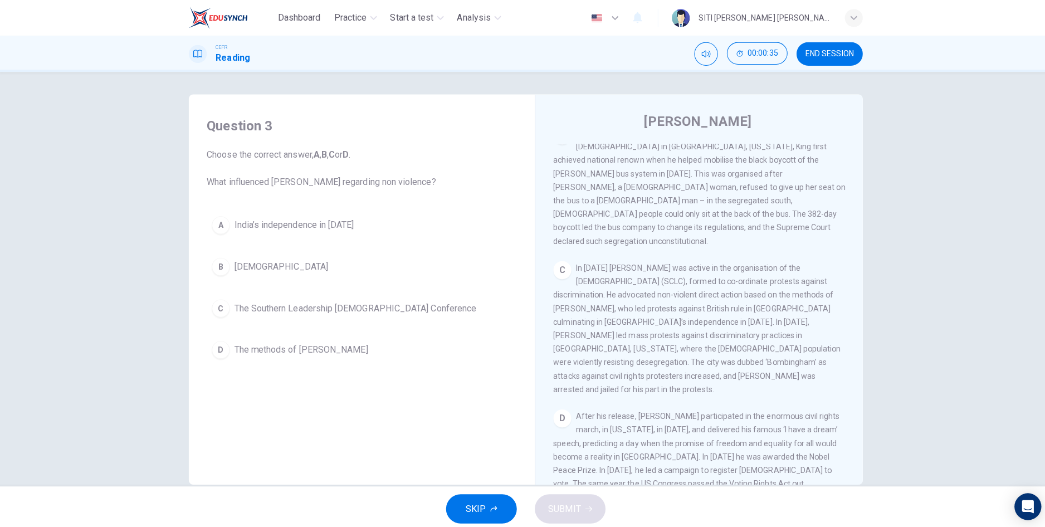
click at [312, 337] on button "D The methods of [PERSON_NAME]" at bounding box center [360, 347] width 308 height 28
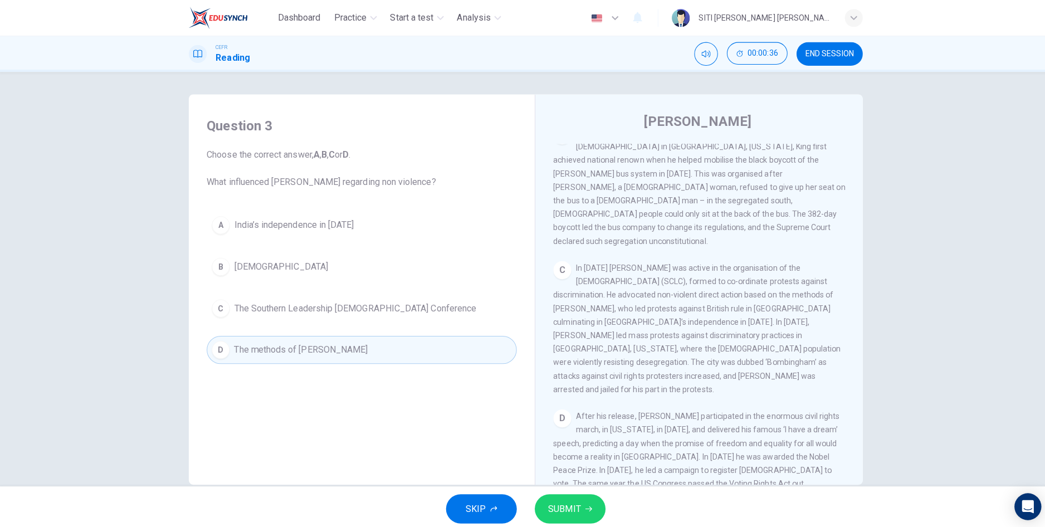
click at [559, 510] on span "SUBMIT" at bounding box center [561, 505] width 32 height 16
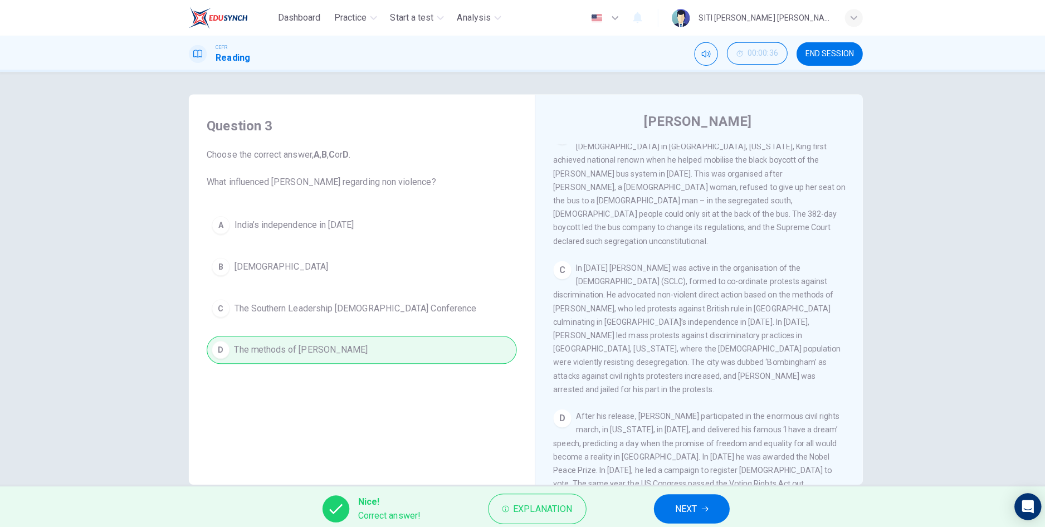
click at [703, 507] on icon "button" at bounding box center [700, 505] width 7 height 7
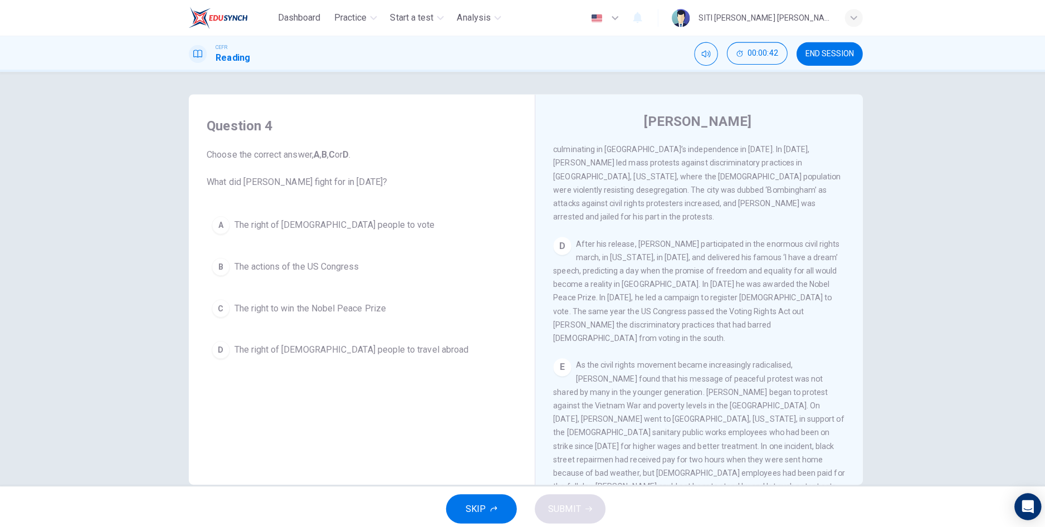
scroll to position [610, 0]
click at [347, 220] on span "The right of [DEMOGRAPHIC_DATA] people to vote" at bounding box center [332, 223] width 199 height 13
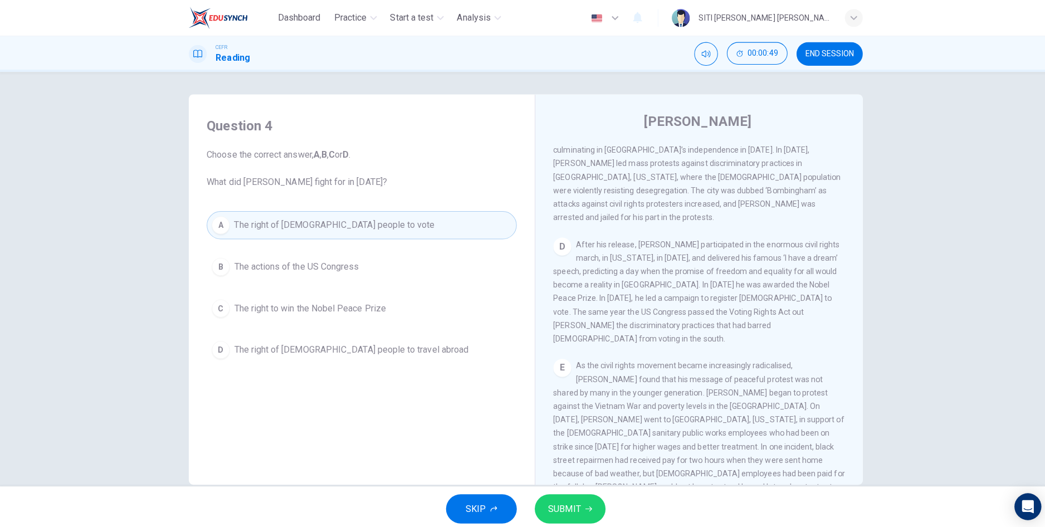
click at [565, 509] on span "SUBMIT" at bounding box center [561, 505] width 32 height 16
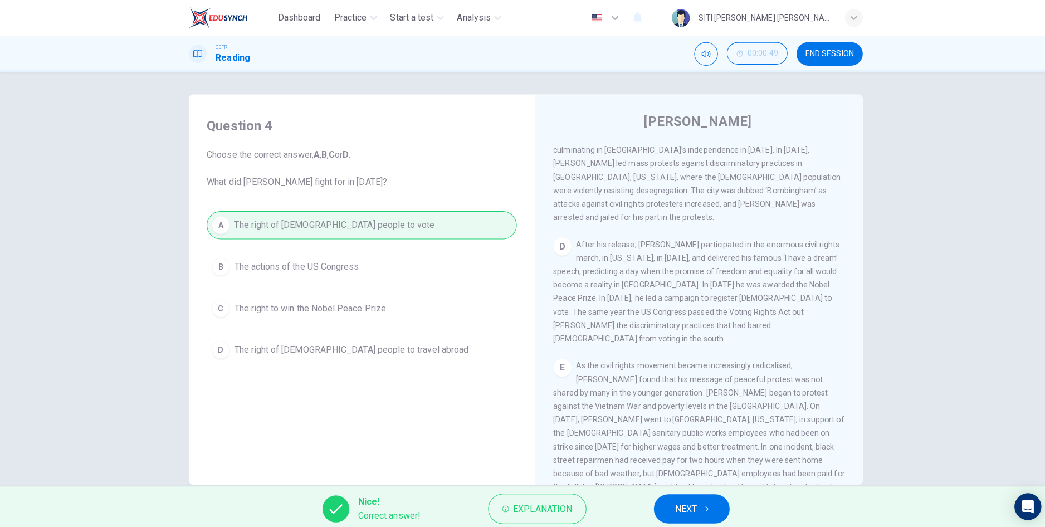
click at [688, 509] on span "NEXT" at bounding box center [682, 505] width 22 height 16
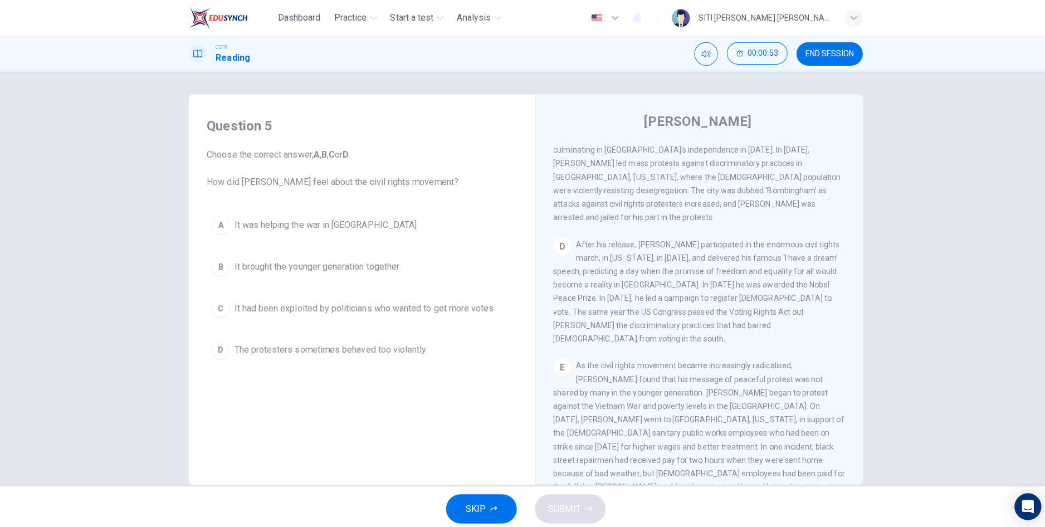
click at [395, 352] on span "The protesters sometimes behaved too violently" at bounding box center [328, 346] width 191 height 13
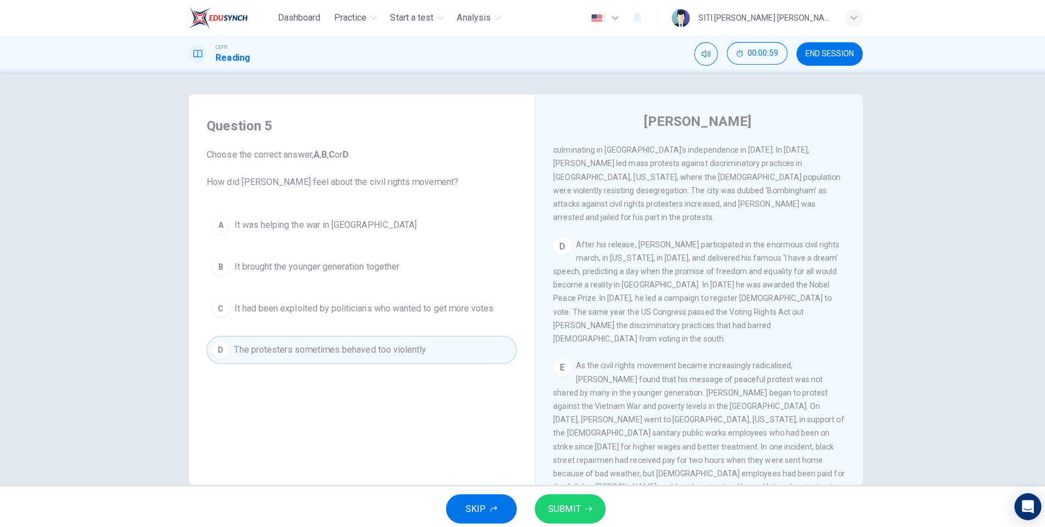
click at [584, 506] on icon "button" at bounding box center [585, 505] width 7 height 7
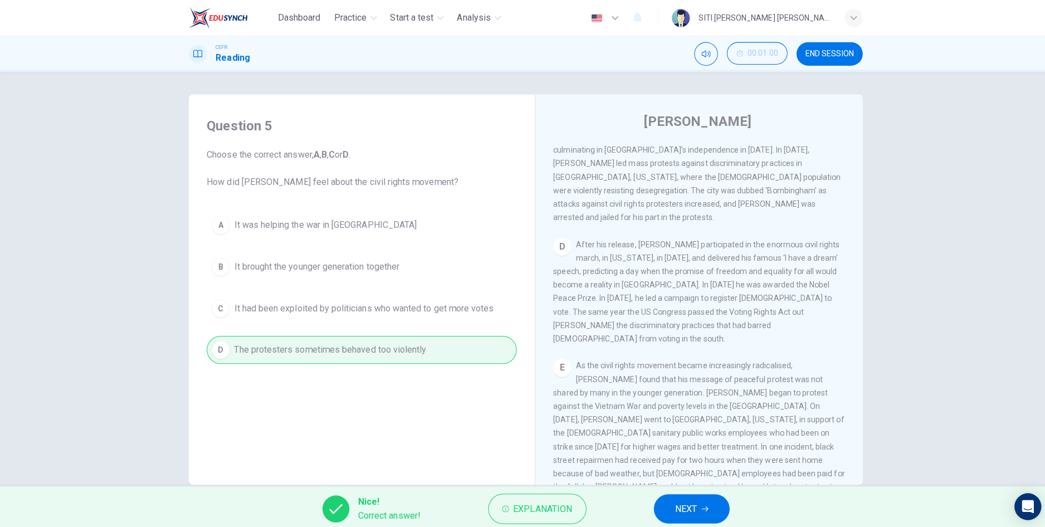
click at [689, 508] on span "NEXT" at bounding box center [682, 505] width 22 height 16
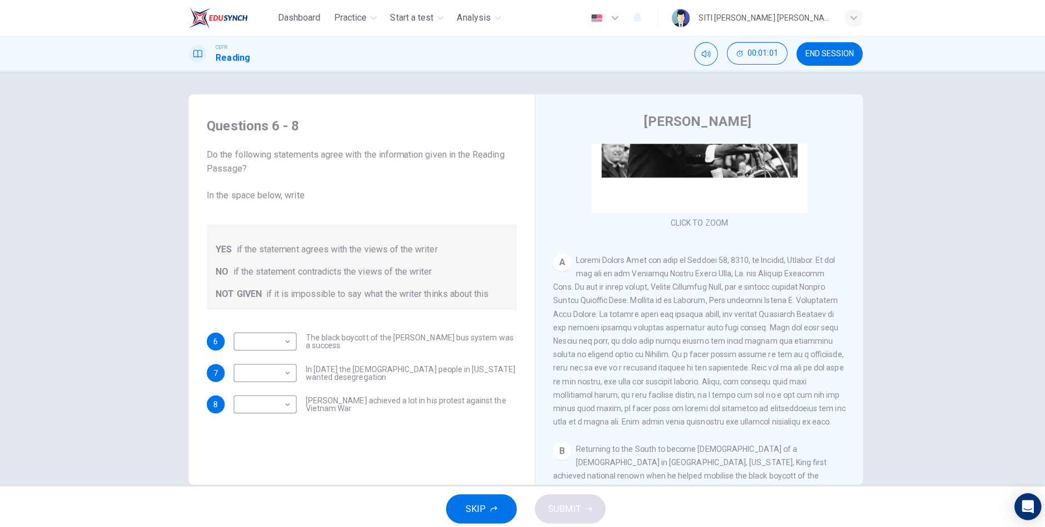
scroll to position [130, 0]
click at [283, 342] on body "Dashboard Practice Start a test Analysis English en ​ SITI [PERSON_NAME] [PERSO…" at bounding box center [522, 263] width 1045 height 527
click at [276, 355] on li "YES" at bounding box center [264, 357] width 62 height 18
type input "YES"
click at [276, 379] on body "Dashboard Practice Start a test Analysis English en ​ SITI [PERSON_NAME] [PERSO…" at bounding box center [522, 263] width 1045 height 527
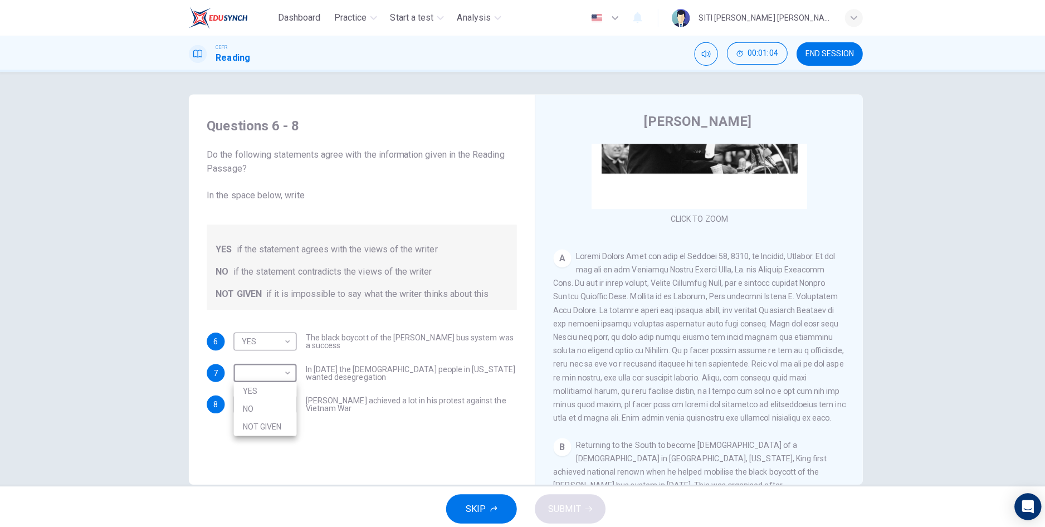
click at [278, 386] on li "YES" at bounding box center [264, 388] width 62 height 18
click at [281, 372] on body "Dashboard Practice Start a test Analysis English en ​ SITI [PERSON_NAME] [PERSO…" at bounding box center [522, 263] width 1045 height 527
click at [260, 407] on li "NO" at bounding box center [264, 406] width 62 height 18
type input "NO"
click at [270, 411] on body "Dashboard Practice Start a test Analysis English en ​ SITI [PERSON_NAME] [PERSO…" at bounding box center [522, 263] width 1045 height 527
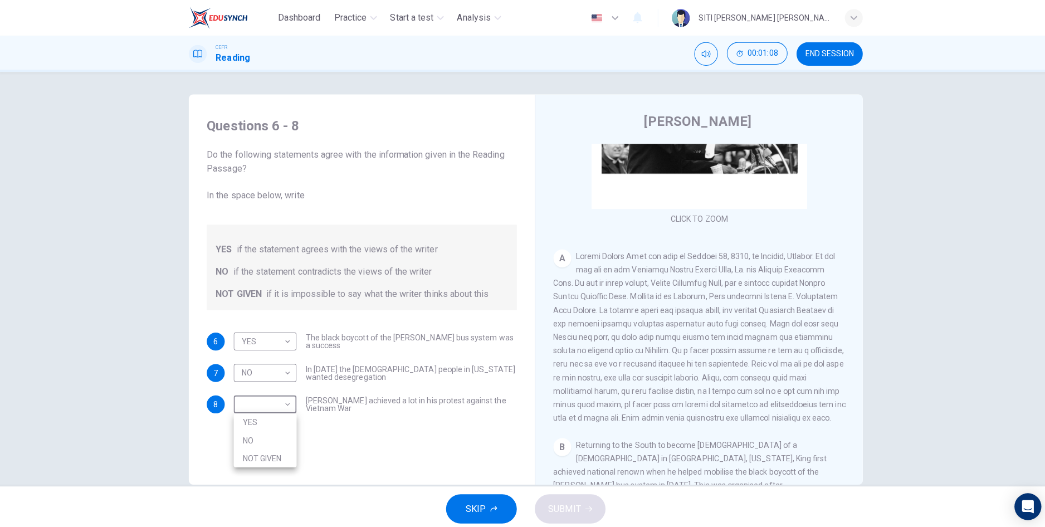
click at [266, 452] on li "NOT GIVEN" at bounding box center [264, 455] width 62 height 18
type input "NOT GIVEN"
click at [582, 510] on button "SUBMIT" at bounding box center [567, 504] width 70 height 29
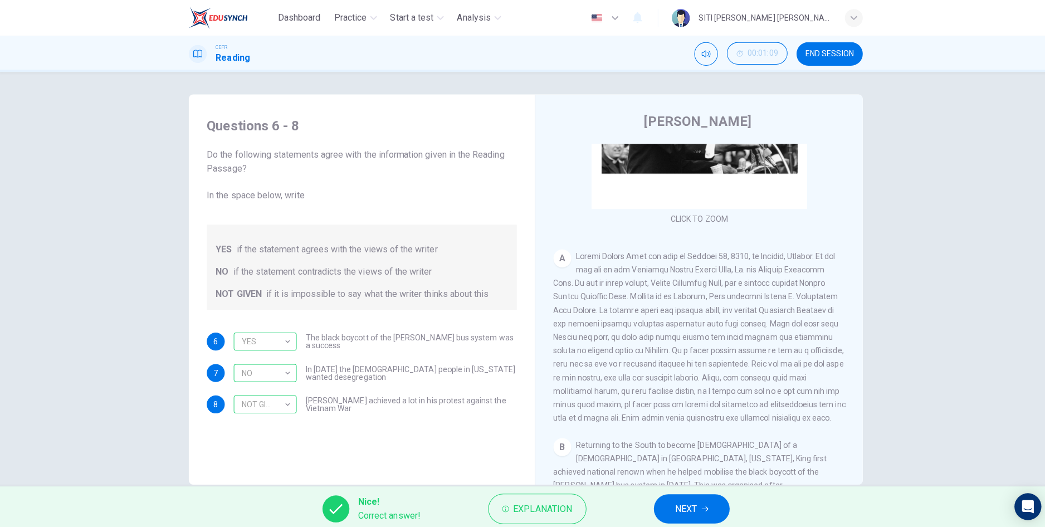
click at [687, 503] on span "NEXT" at bounding box center [682, 505] width 22 height 16
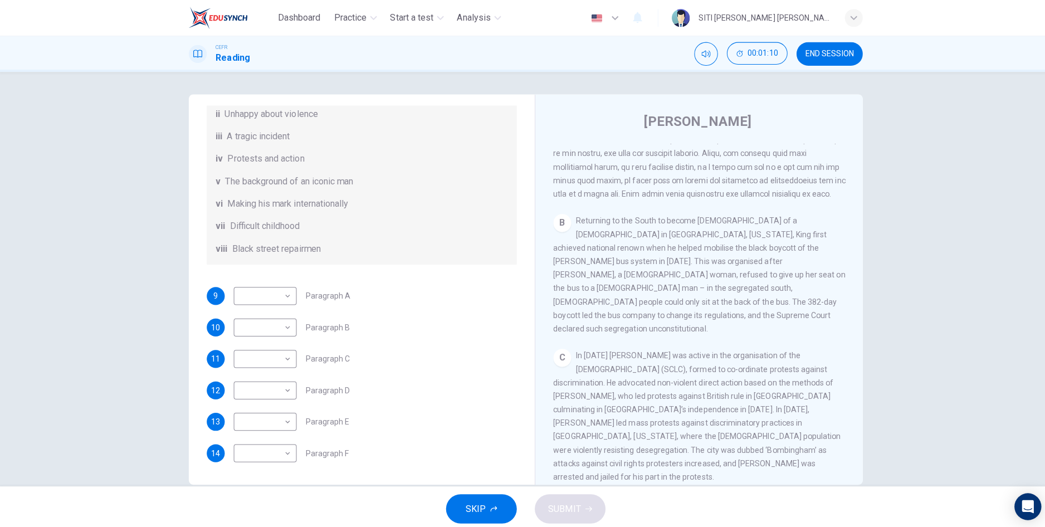
scroll to position [193, 0]
click at [281, 293] on body "Dashboard Practice Start a test Analysis English en ​ SITI [PERSON_NAME] [PERSO…" at bounding box center [522, 263] width 1045 height 527
click at [250, 391] on li "v" at bounding box center [264, 386] width 62 height 18
type input "v"
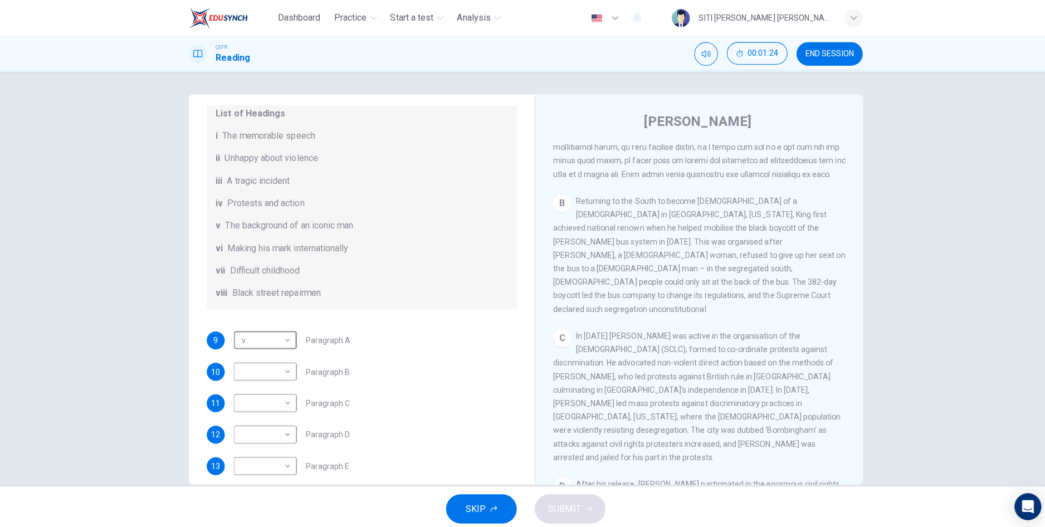
scroll to position [143, 0]
click at [278, 377] on body "Dashboard Practice Start a test Analysis English en ​ SITI [PERSON_NAME] [PERSO…" at bounding box center [522, 263] width 1045 height 527
click at [257, 438] on li "iv" at bounding box center [264, 438] width 62 height 18
type input "iv"
click at [283, 408] on body "Dashboard Practice Start a test Analysis English en ​ SITI [PERSON_NAME] [PERSO…" at bounding box center [522, 263] width 1045 height 527
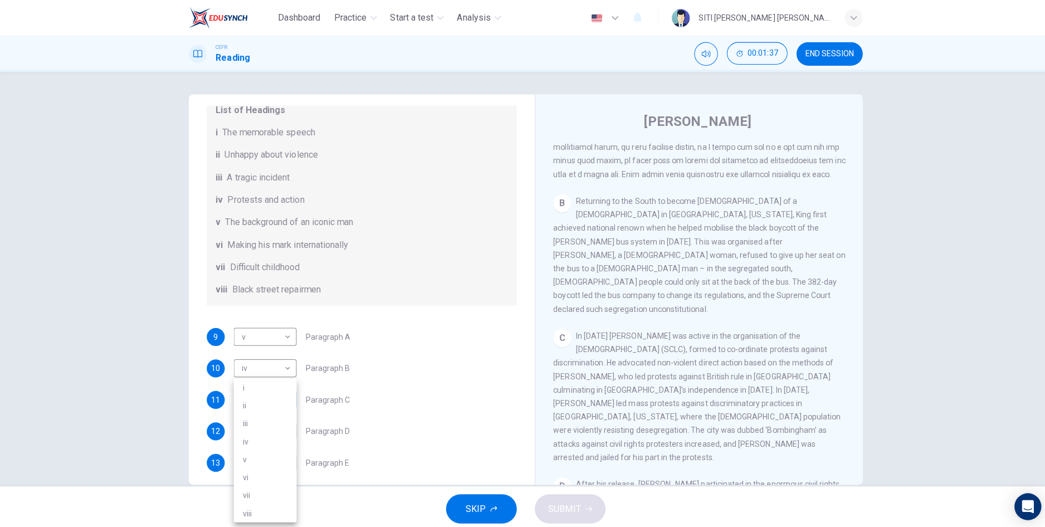
scroll to position [0, 0]
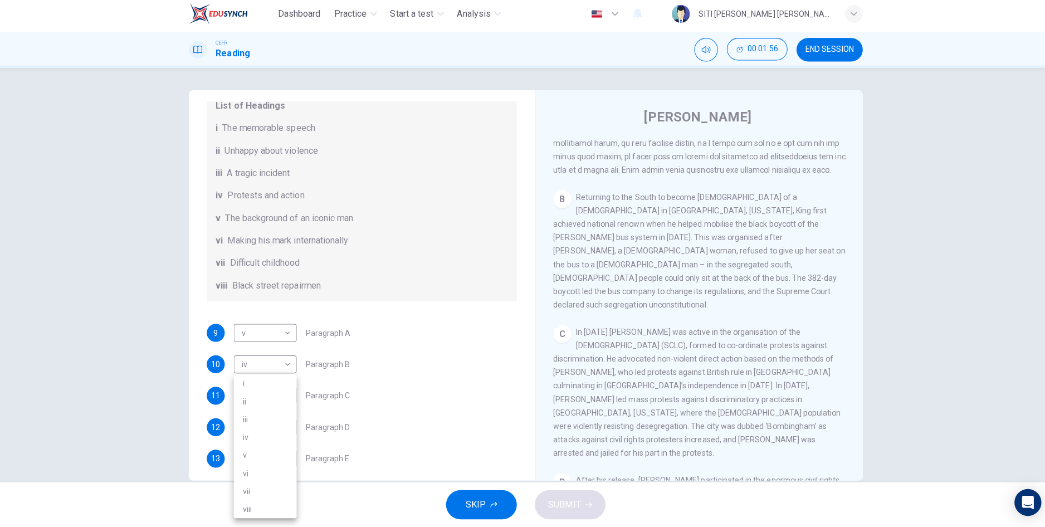
click at [253, 399] on li "ii" at bounding box center [264, 402] width 62 height 18
type input "ii"
click at [288, 446] on body "Dashboard Practice Start a test Analysis English en ​ SITI [PERSON_NAME] [PERSO…" at bounding box center [522, 263] width 1045 height 527
click at [680, 321] on div at bounding box center [522, 263] width 1045 height 527
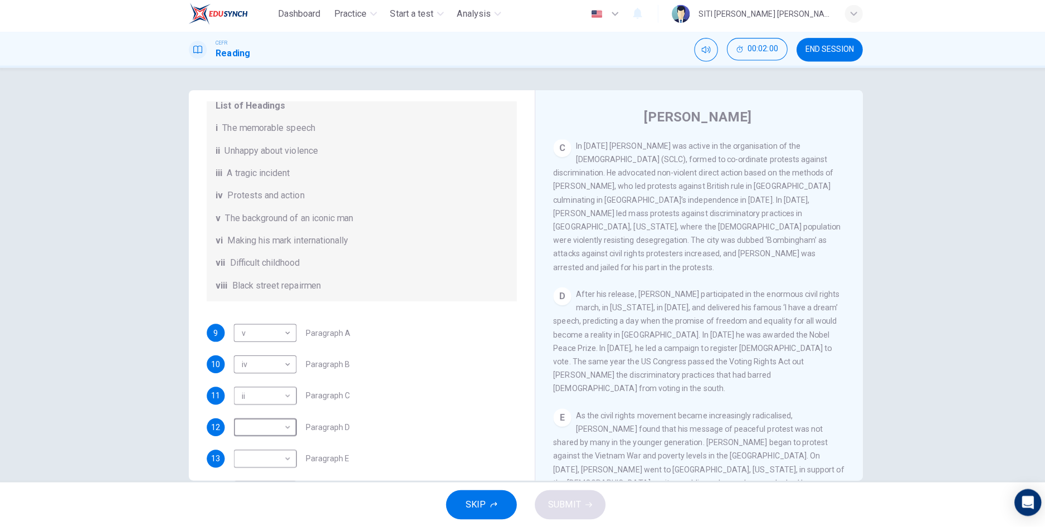
scroll to position [554, 0]
click at [284, 440] on body "Dashboard Practice Start a test Analysis English en ​ SITI [PERSON_NAME] [PERSO…" at bounding box center [522, 263] width 1045 height 527
click at [271, 386] on li "i" at bounding box center [264, 385] width 62 height 18
type input "i"
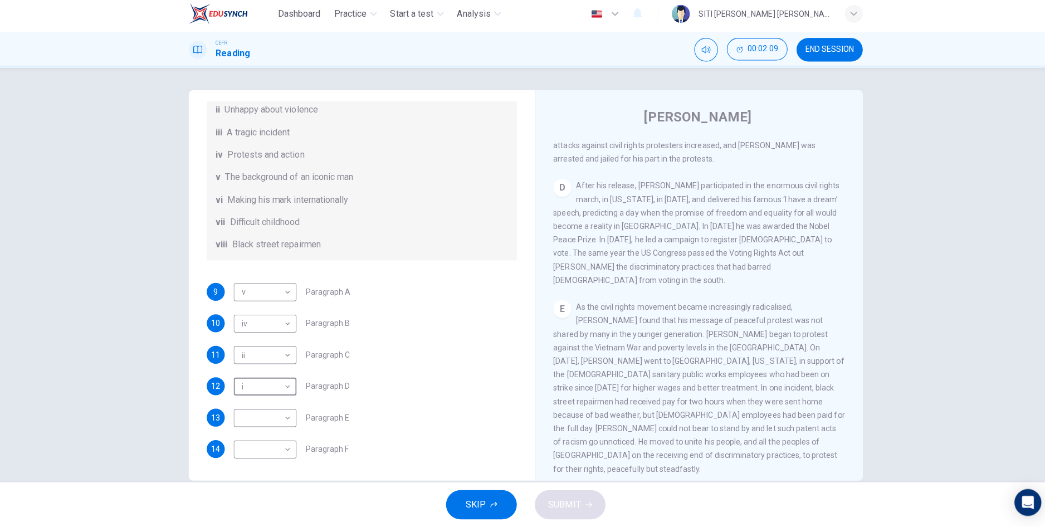
scroll to position [664, 0]
click at [283, 421] on body "Dashboard Practice Start a test Analysis English en ​ SITI [PERSON_NAME] [PERSO…" at bounding box center [522, 263] width 1045 height 527
click at [256, 425] on li "iii" at bounding box center [264, 420] width 62 height 18
type input "iii"
click at [283, 446] on body "Dashboard Practice Start a test Analysis English en ​ SITI [PERSON_NAME] [PERSO…" at bounding box center [522, 263] width 1045 height 527
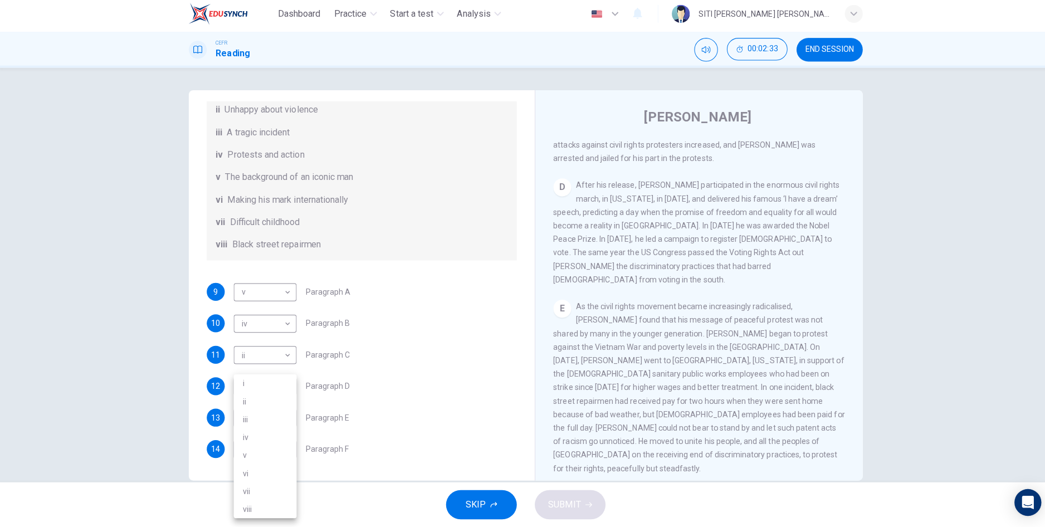
click at [379, 438] on div at bounding box center [522, 263] width 1045 height 527
click at [281, 449] on body "Dashboard Practice Start a test Analysis English en ​ SITI [PERSON_NAME] [PERSO…" at bounding box center [522, 263] width 1045 height 527
click at [253, 421] on li "iii" at bounding box center [264, 420] width 62 height 18
type input "iii"
click at [285, 413] on body "Dashboard Practice Start a test Analysis English en ​ SITI [PERSON_NAME] [PERSO…" at bounding box center [522, 263] width 1045 height 527
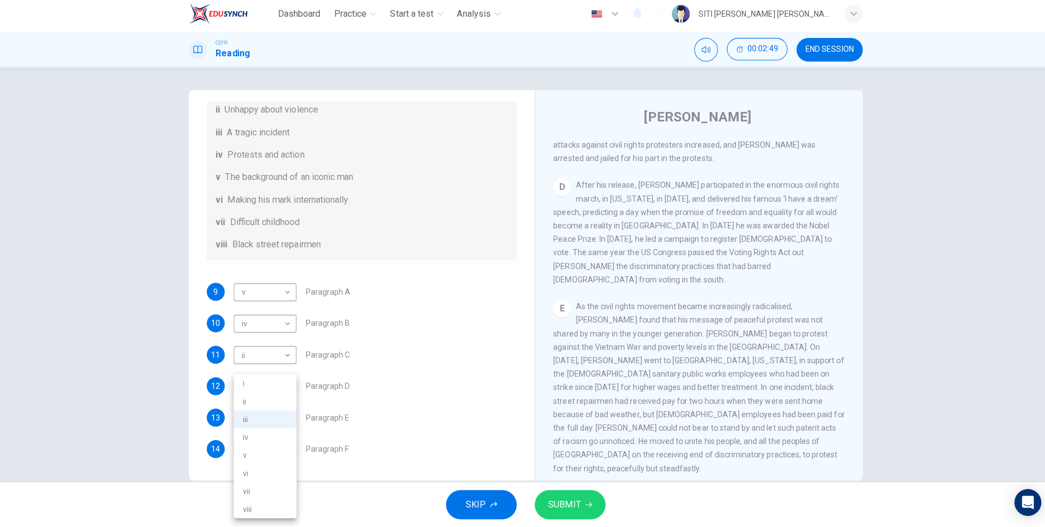
click at [443, 258] on div at bounding box center [522, 263] width 1045 height 527
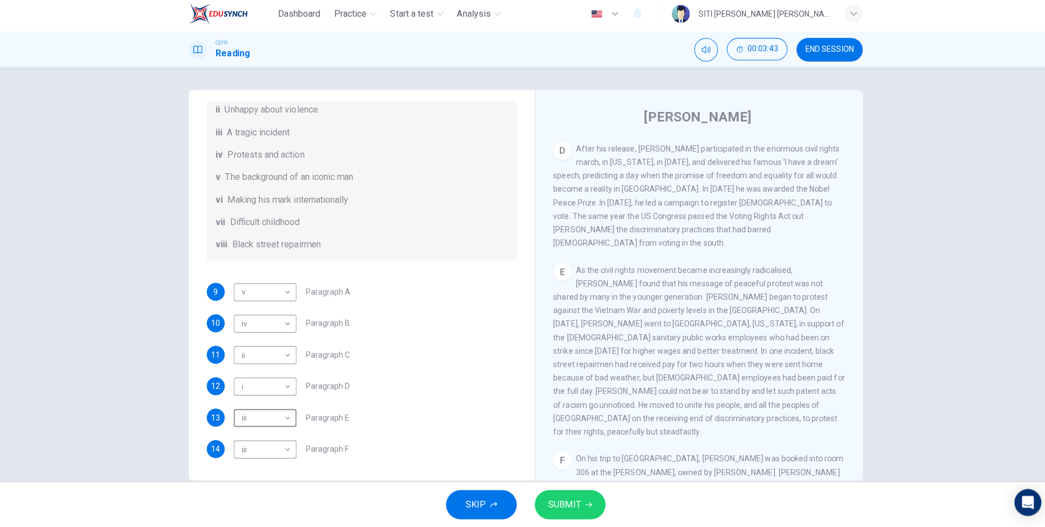
scroll to position [196, 0]
click at [280, 420] on body "Dashboard Practice Start a test Analysis English en ​ SITI [PERSON_NAME] [PERSO…" at bounding box center [522, 263] width 1045 height 527
click at [258, 475] on li "vi" at bounding box center [264, 474] width 62 height 18
type input "vi"
click at [538, 504] on button "SUBMIT" at bounding box center [567, 504] width 70 height 29
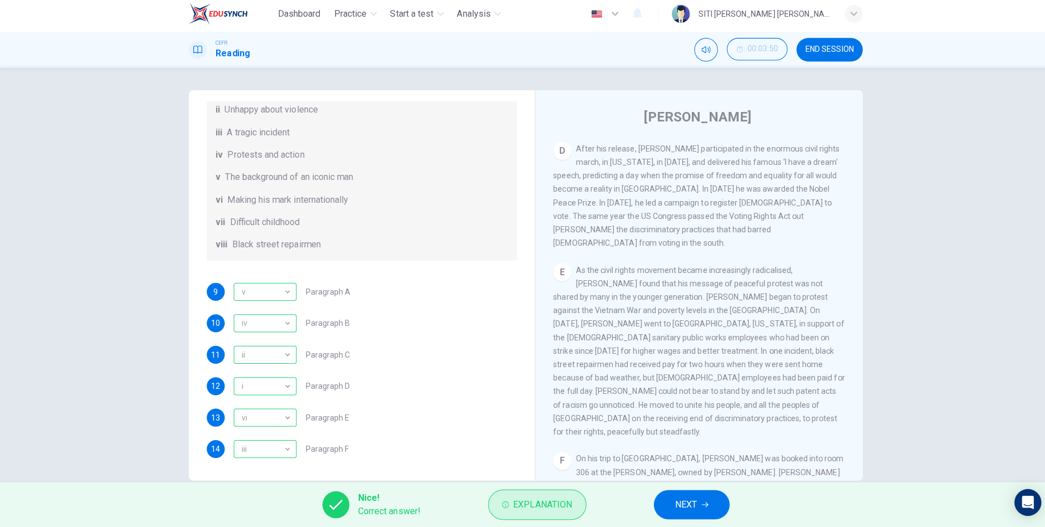
click at [527, 507] on span "Explanation" at bounding box center [539, 505] width 59 height 16
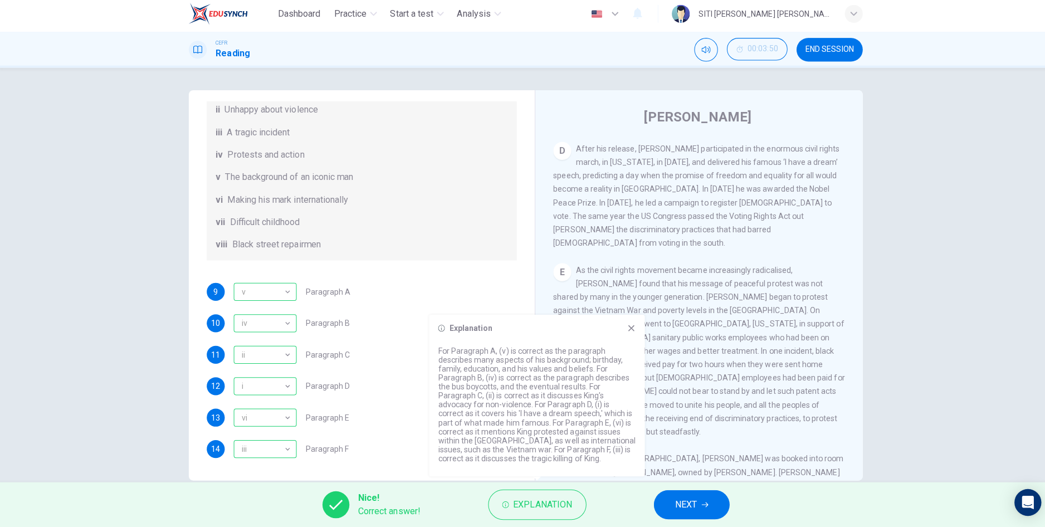
click at [625, 337] on div "Explanation For Paragraph A, (v) is correct as the paragraph describes many asp…" at bounding box center [534, 397] width 214 height 160
click at [623, 329] on icon at bounding box center [627, 329] width 9 height 9
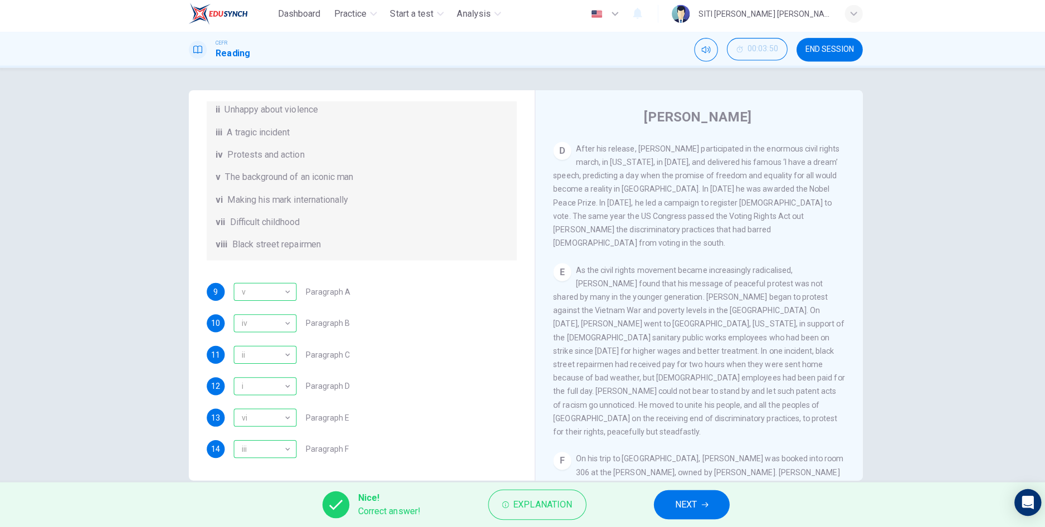
click at [675, 496] on button "NEXT" at bounding box center [687, 504] width 75 height 29
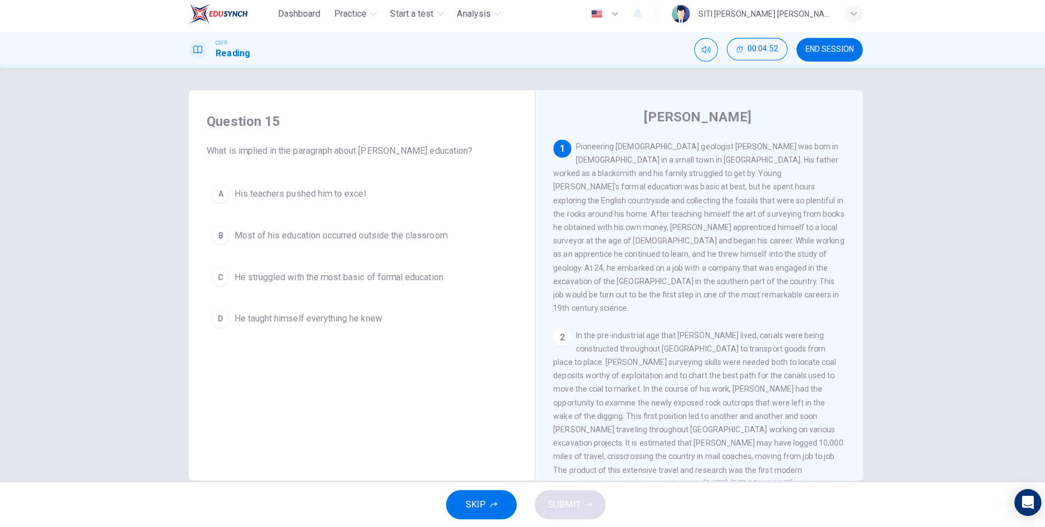
click at [396, 280] on span "He struggled with the most basic of formal education" at bounding box center [336, 279] width 207 height 13
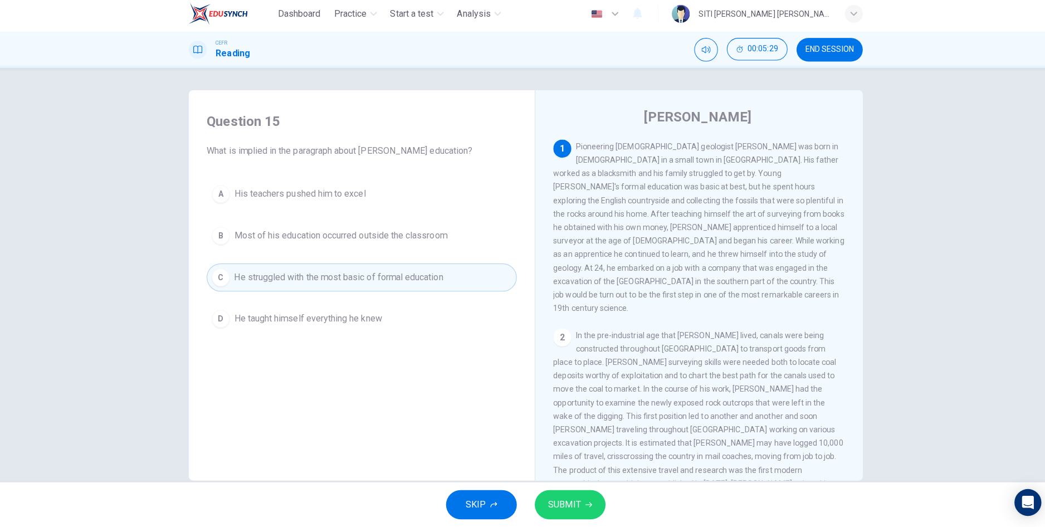
click at [375, 324] on span "He taught himself everything he knew" at bounding box center [306, 320] width 147 height 13
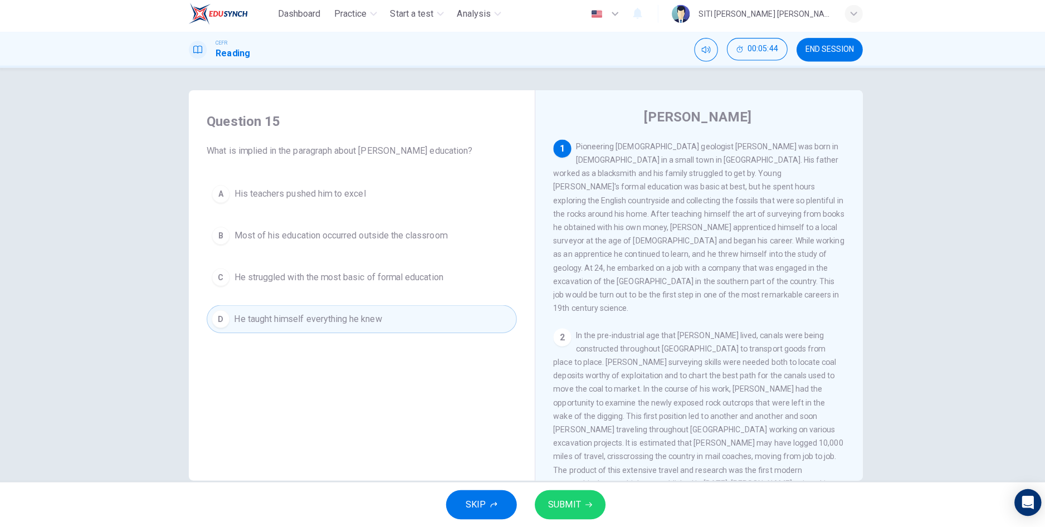
click at [381, 245] on button "B Most of his education occurred outside the classroom" at bounding box center [360, 238] width 308 height 28
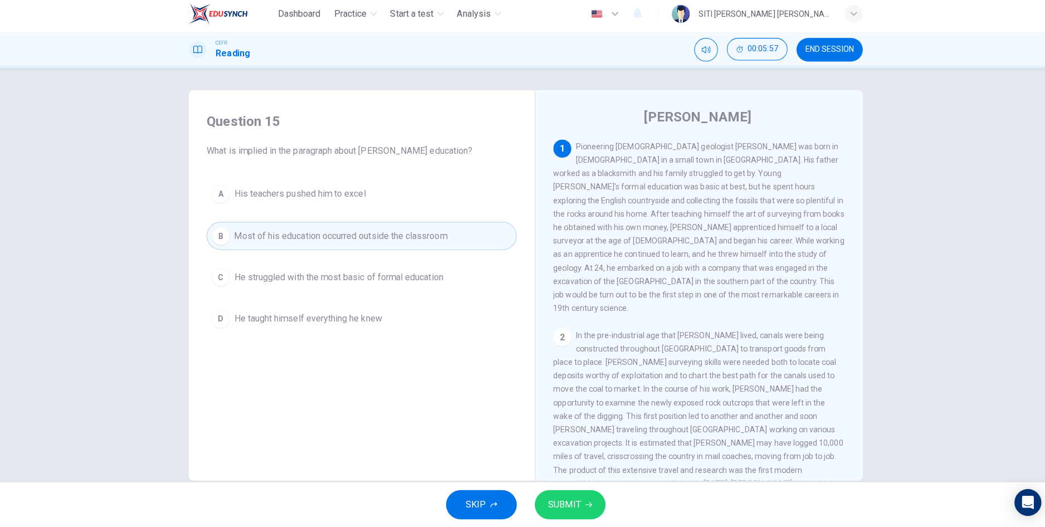
click at [568, 505] on span "SUBMIT" at bounding box center [561, 505] width 32 height 16
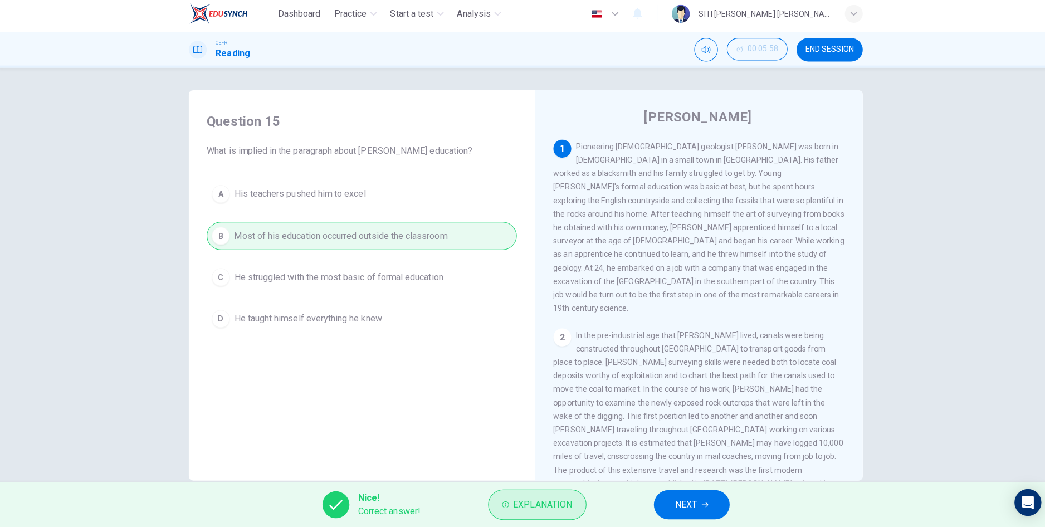
click at [545, 499] on span "Explanation" at bounding box center [539, 505] width 59 height 16
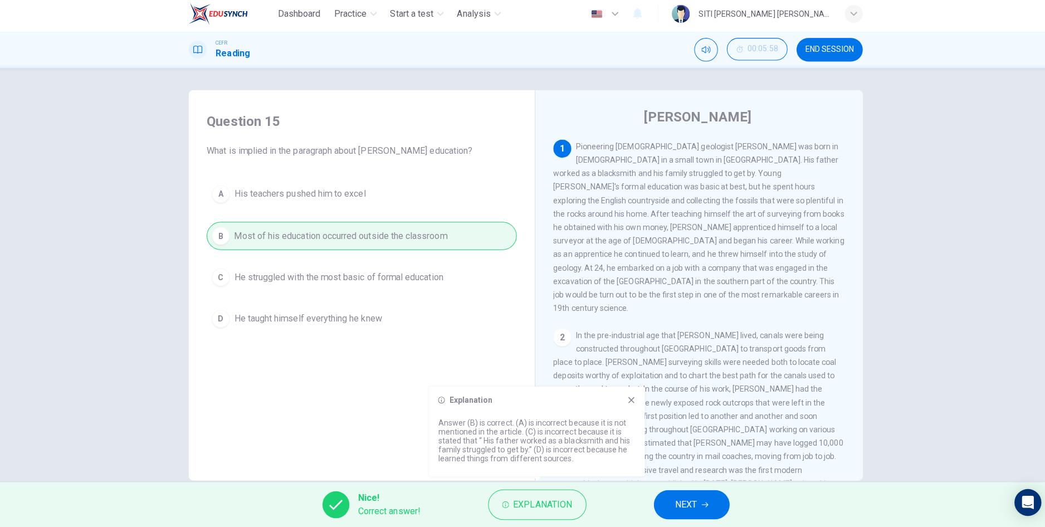
click at [685, 507] on span "NEXT" at bounding box center [682, 505] width 22 height 16
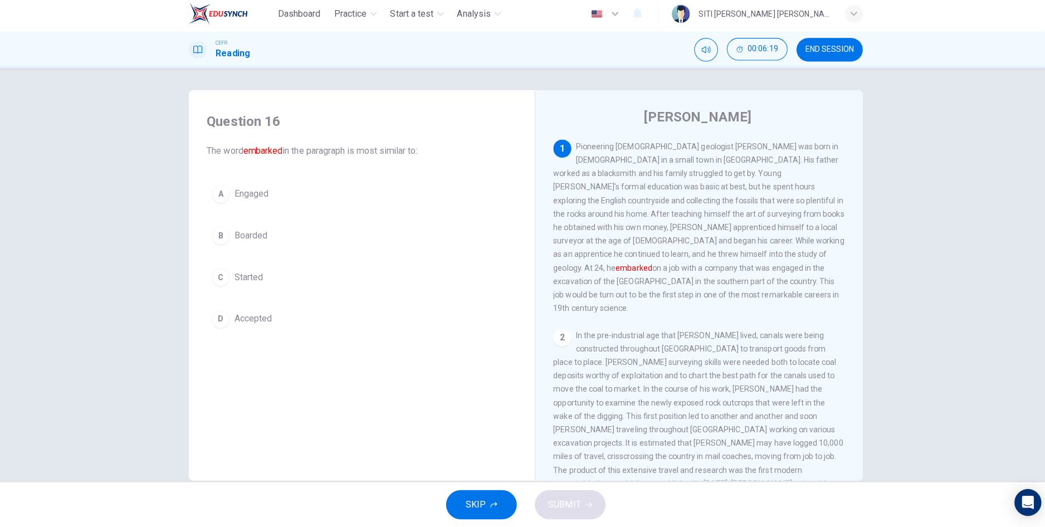
click at [225, 283] on div "C" at bounding box center [220, 279] width 18 height 18
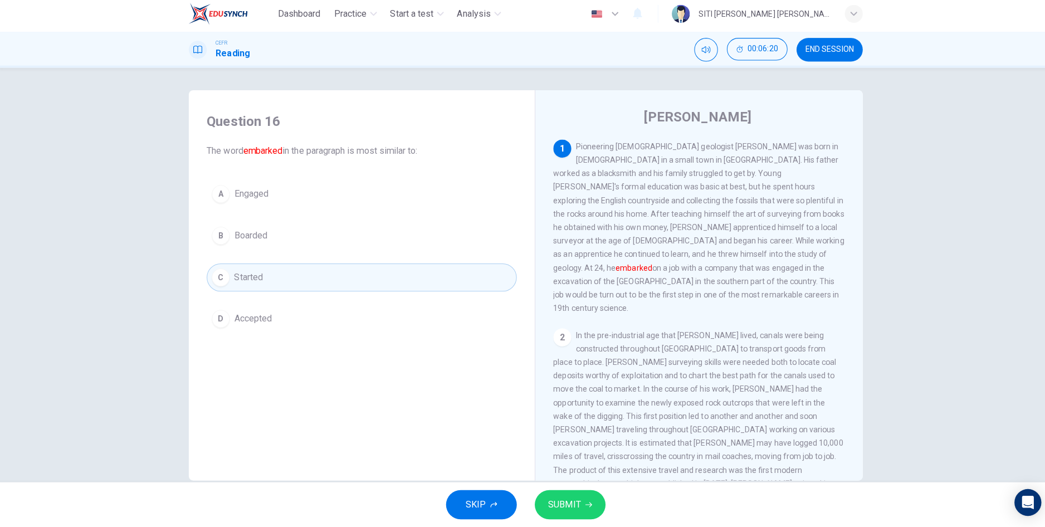
click at [566, 518] on button "SUBMIT" at bounding box center [567, 504] width 70 height 29
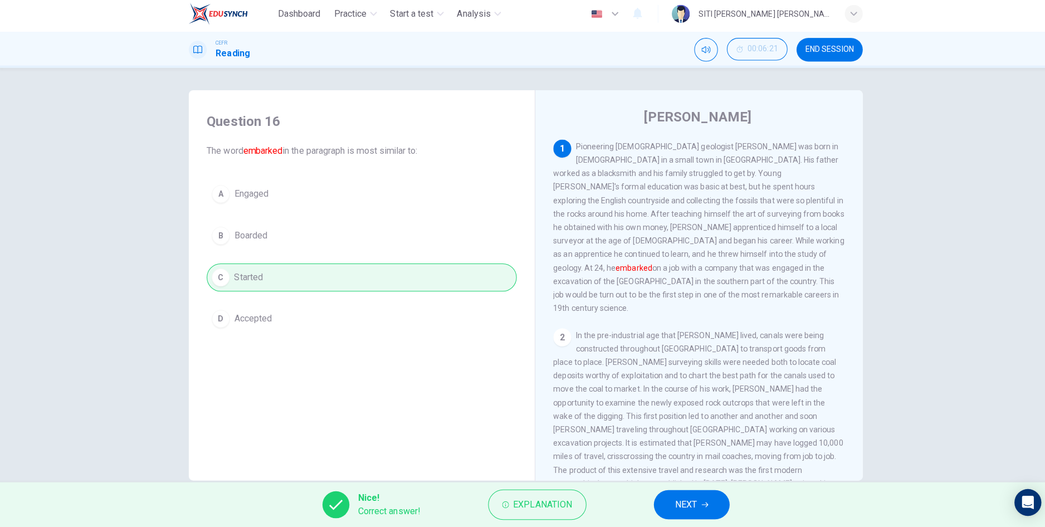
click at [688, 516] on button "NEXT" at bounding box center [687, 504] width 75 height 29
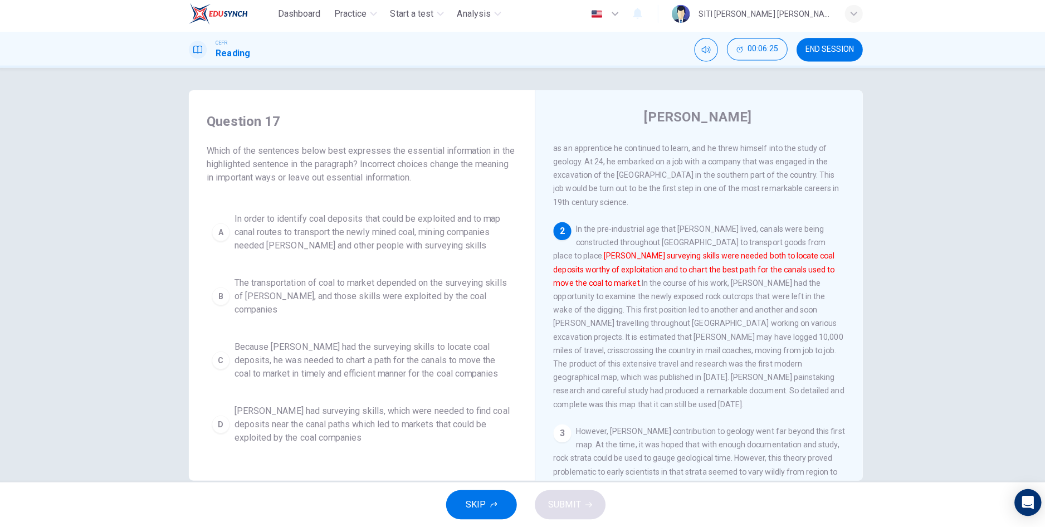
scroll to position [108, 0]
click at [247, 417] on span "[PERSON_NAME] had surveying skills, which were needed to find coal deposits nea…" at bounding box center [370, 425] width 275 height 40
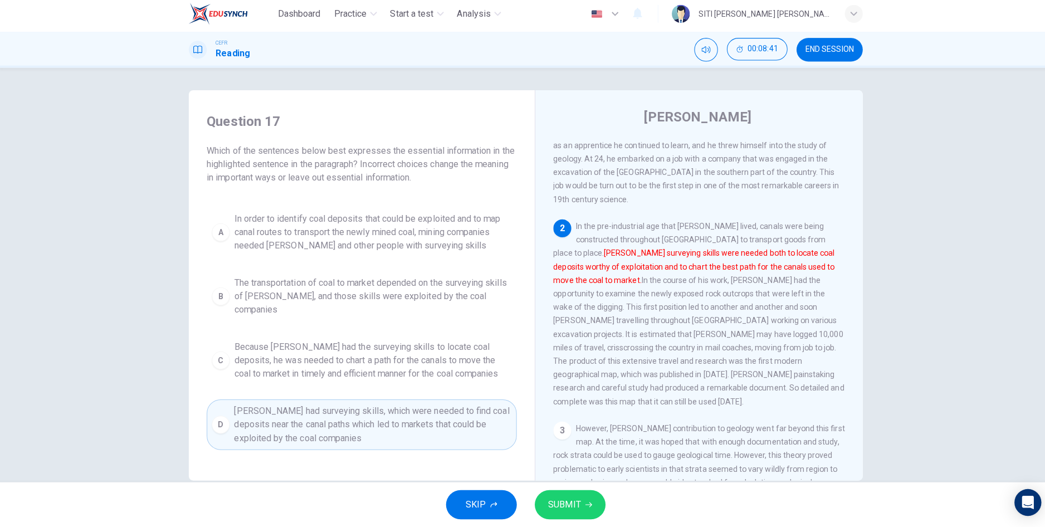
click at [229, 353] on button "C Because [PERSON_NAME] had the surveying skills to locate coal deposits, he wa…" at bounding box center [360, 362] width 308 height 50
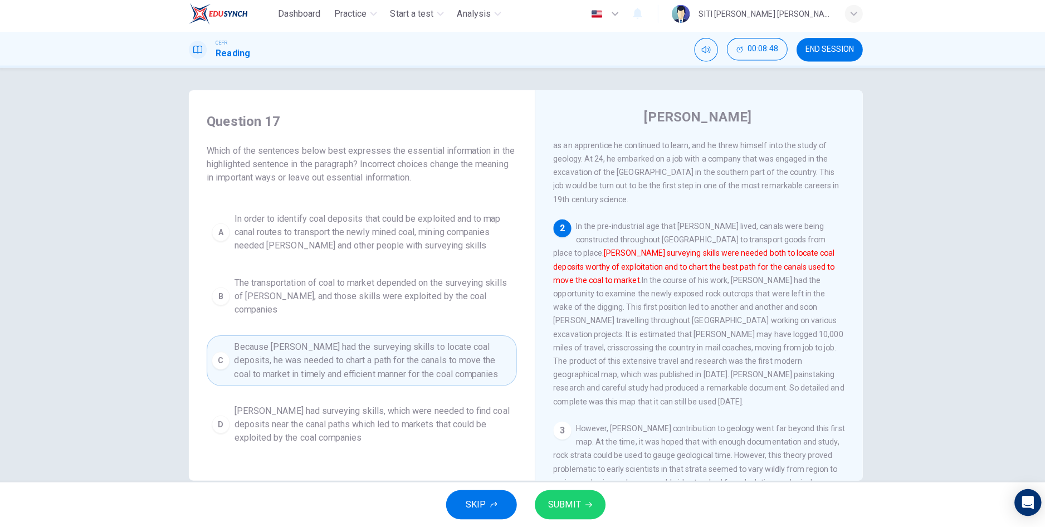
click at [570, 506] on span "SUBMIT" at bounding box center [561, 505] width 32 height 16
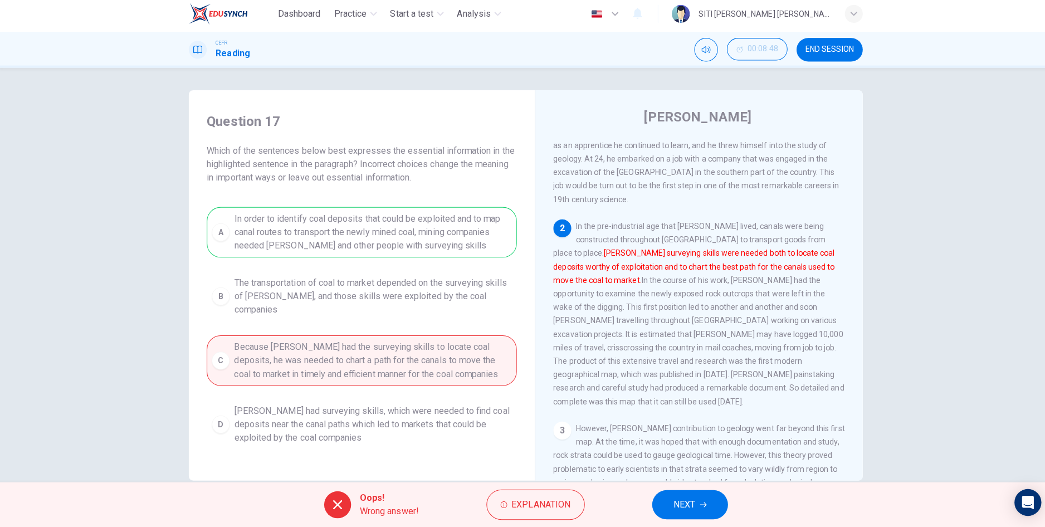
click at [678, 509] on span "NEXT" at bounding box center [680, 505] width 22 height 16
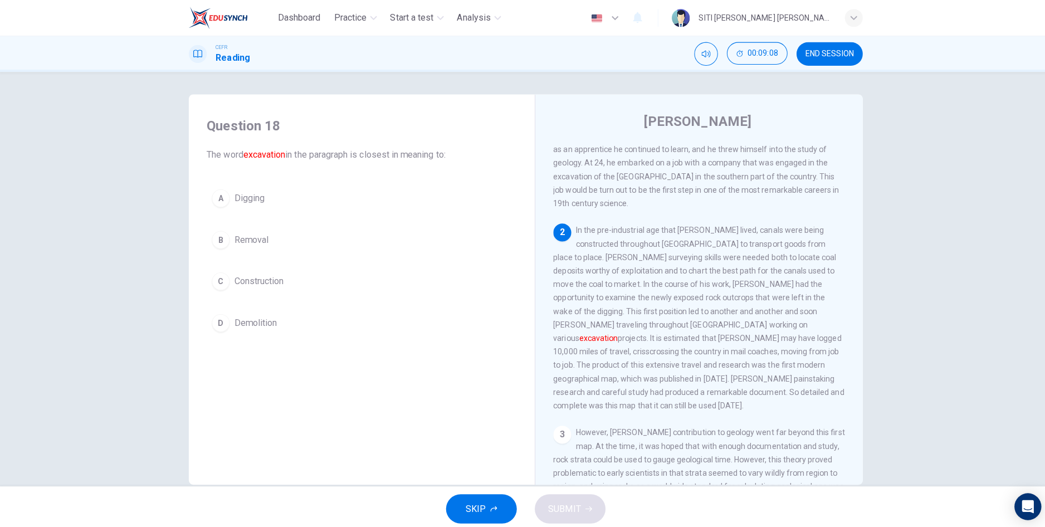
click at [228, 202] on button "A Digging" at bounding box center [360, 197] width 308 height 28
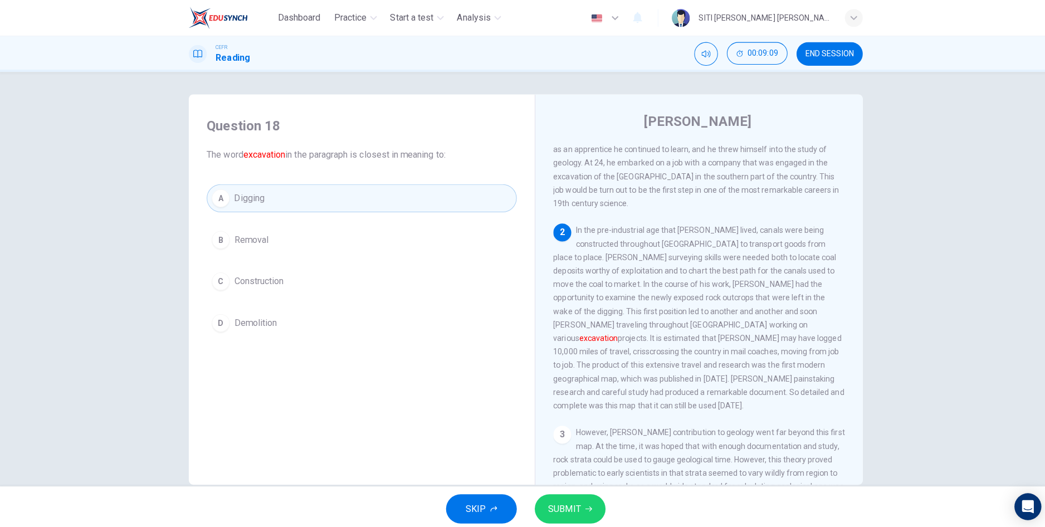
click at [583, 519] on button "SUBMIT" at bounding box center [567, 504] width 70 height 29
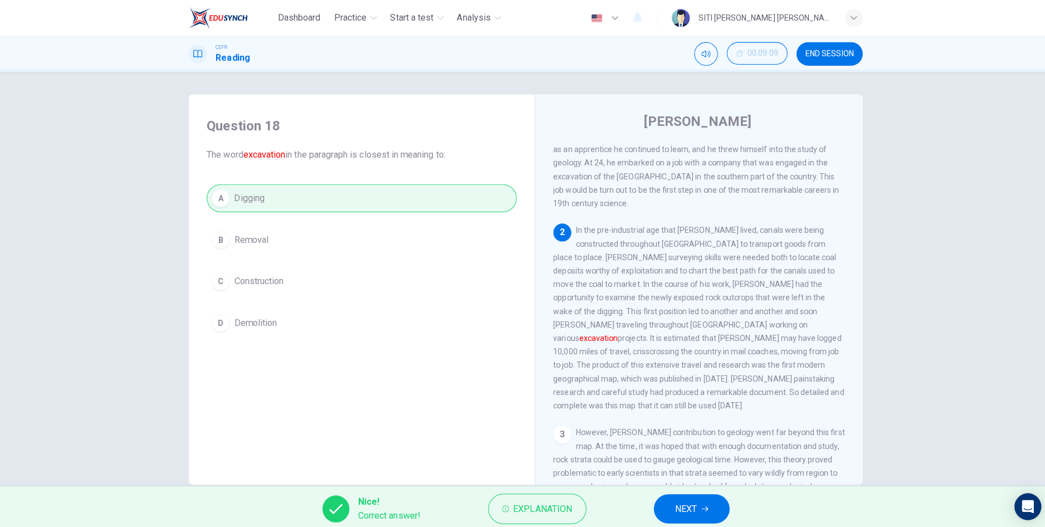
click at [700, 505] on icon "button" at bounding box center [700, 505] width 7 height 7
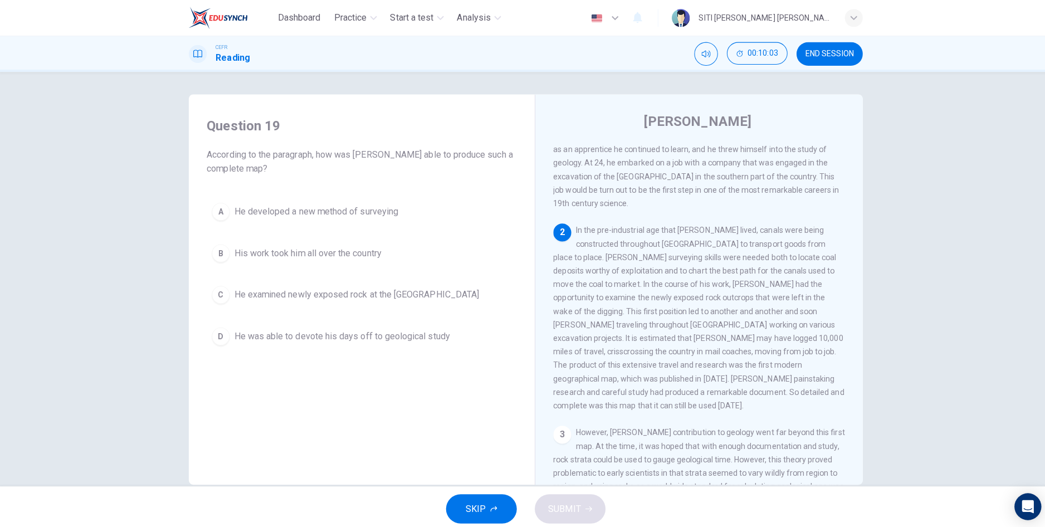
click at [222, 260] on button "B His work took him all over the country" at bounding box center [360, 251] width 308 height 28
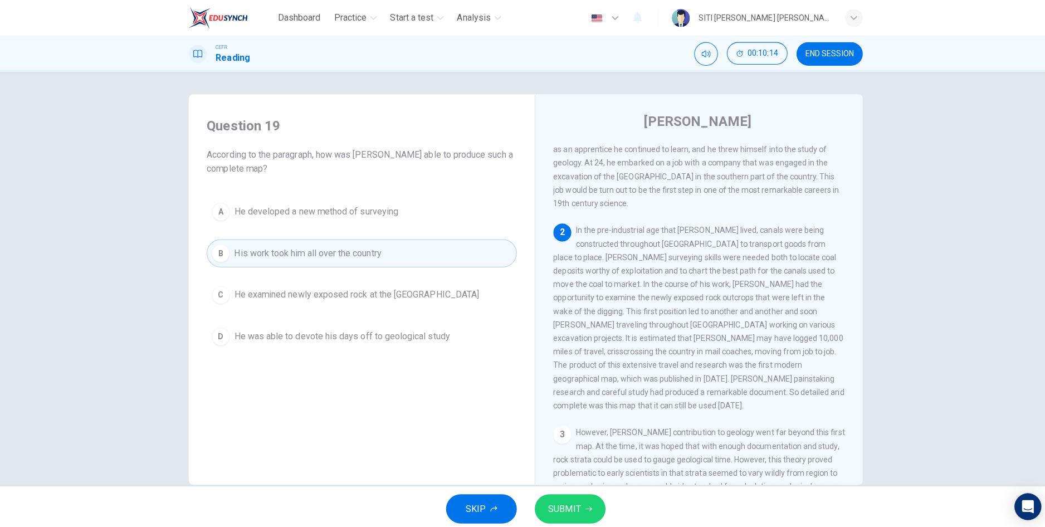
click at [572, 504] on span "SUBMIT" at bounding box center [561, 505] width 32 height 16
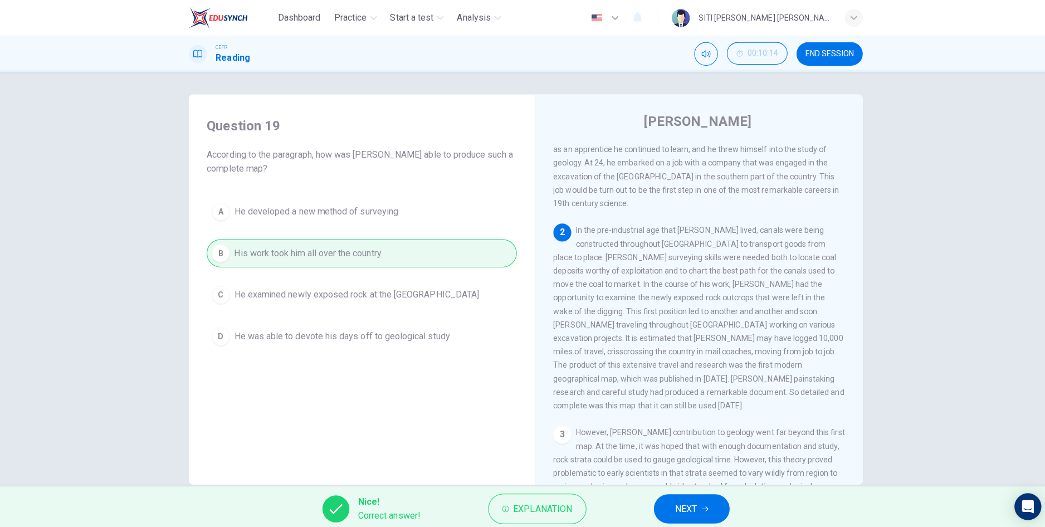
click at [704, 501] on button "NEXT" at bounding box center [687, 504] width 75 height 29
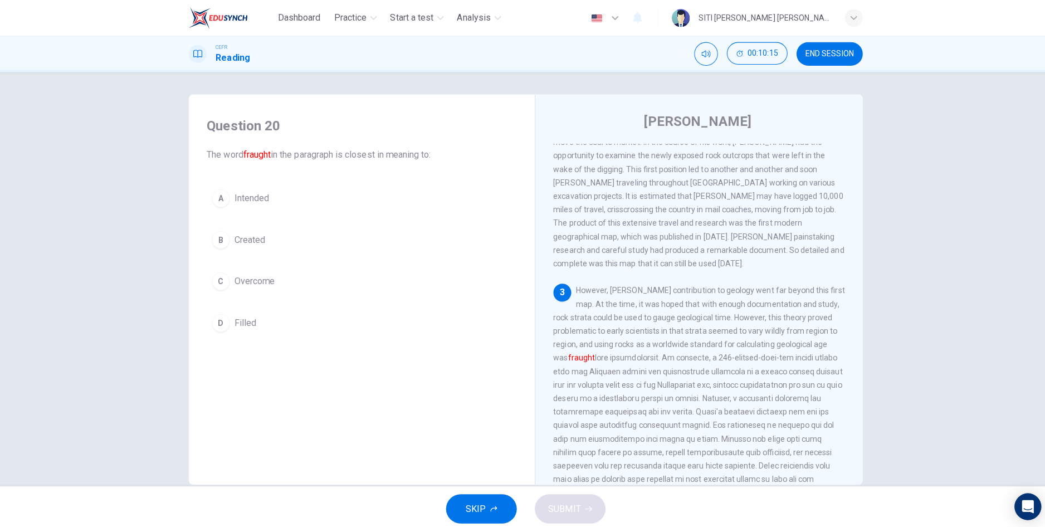
scroll to position [254, 0]
click at [228, 330] on button "D Filled" at bounding box center [360, 320] width 308 height 28
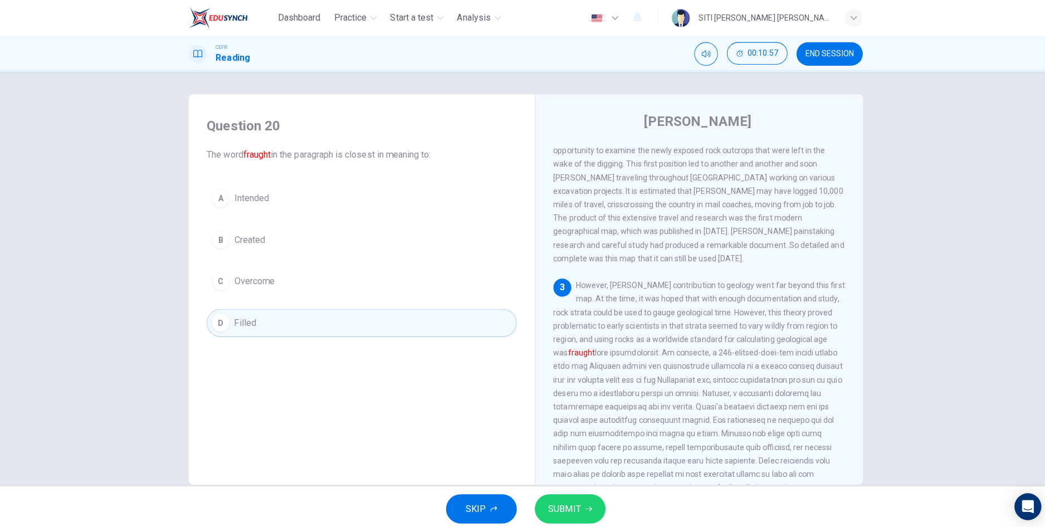
click at [575, 509] on span "SUBMIT" at bounding box center [561, 505] width 32 height 16
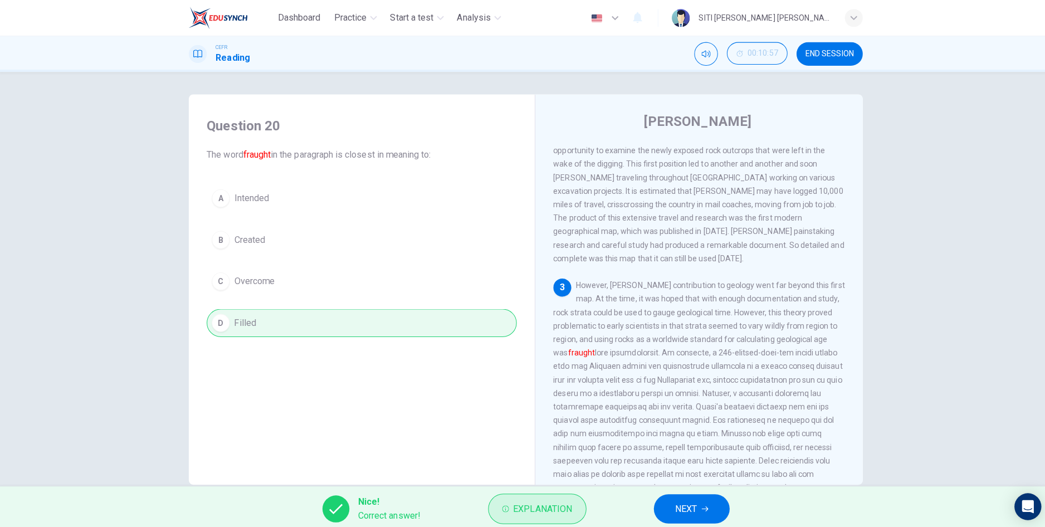
click at [554, 512] on span "Explanation" at bounding box center [539, 505] width 59 height 16
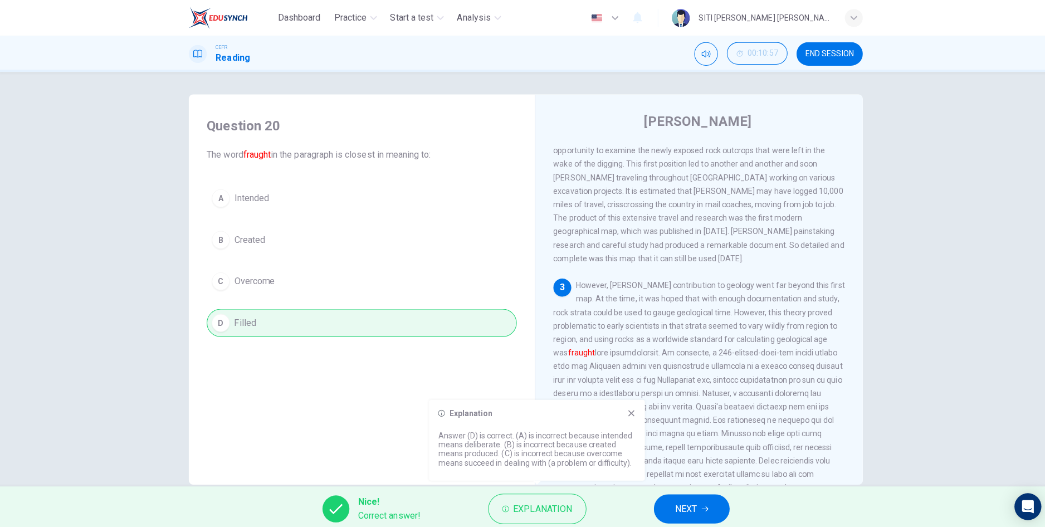
click at [683, 504] on span "NEXT" at bounding box center [682, 505] width 22 height 16
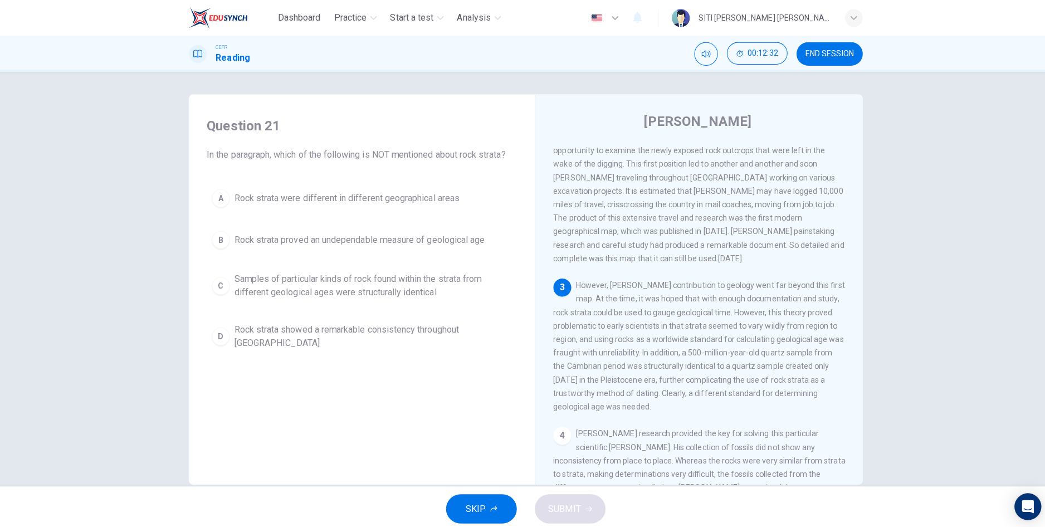
click at [235, 328] on span "Rock strata showed a remarkable consistency throughout [GEOGRAPHIC_DATA]" at bounding box center [370, 333] width 275 height 27
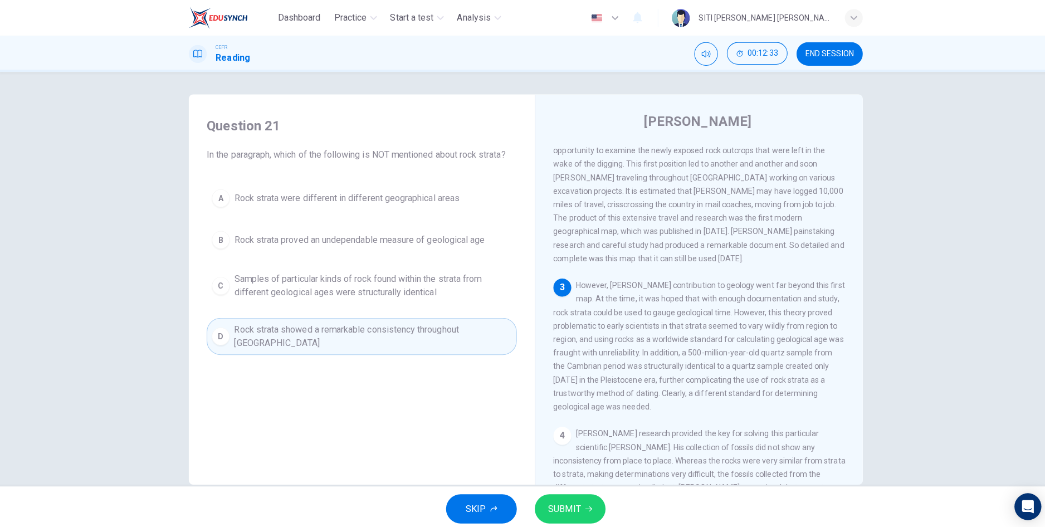
click at [558, 509] on span "SUBMIT" at bounding box center [561, 505] width 32 height 16
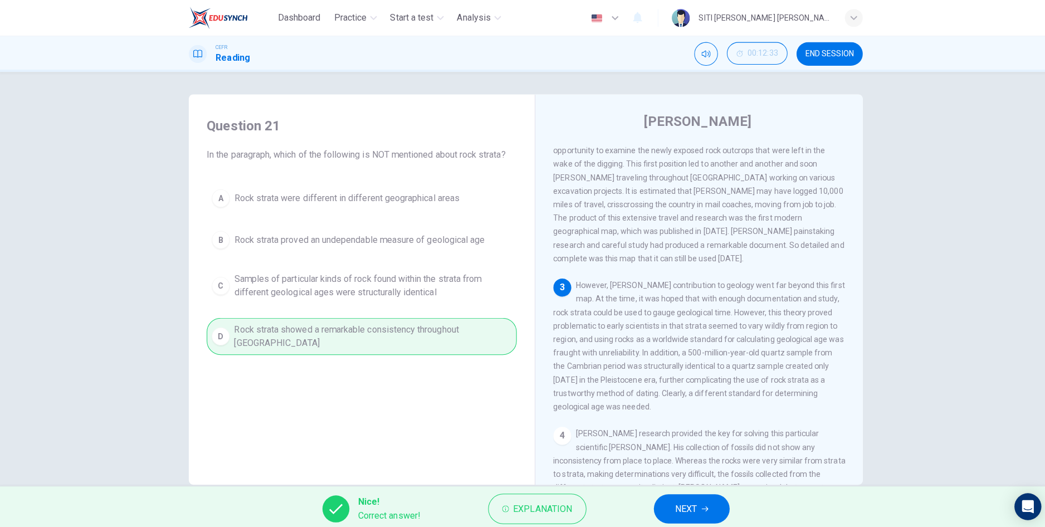
click at [693, 502] on button "NEXT" at bounding box center [687, 504] width 75 height 29
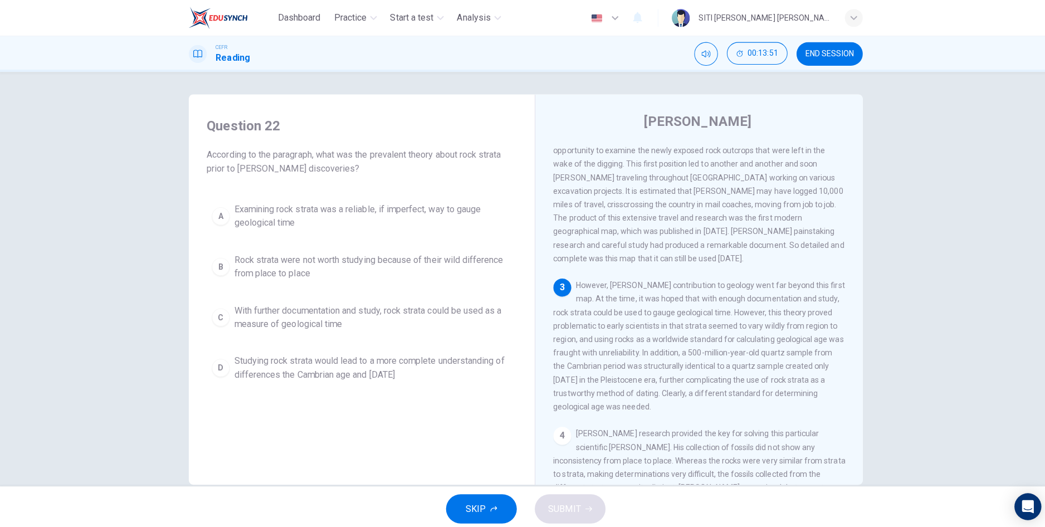
click at [278, 318] on span "With further documentation and study, rock strata could be used as a measure of…" at bounding box center [370, 314] width 275 height 27
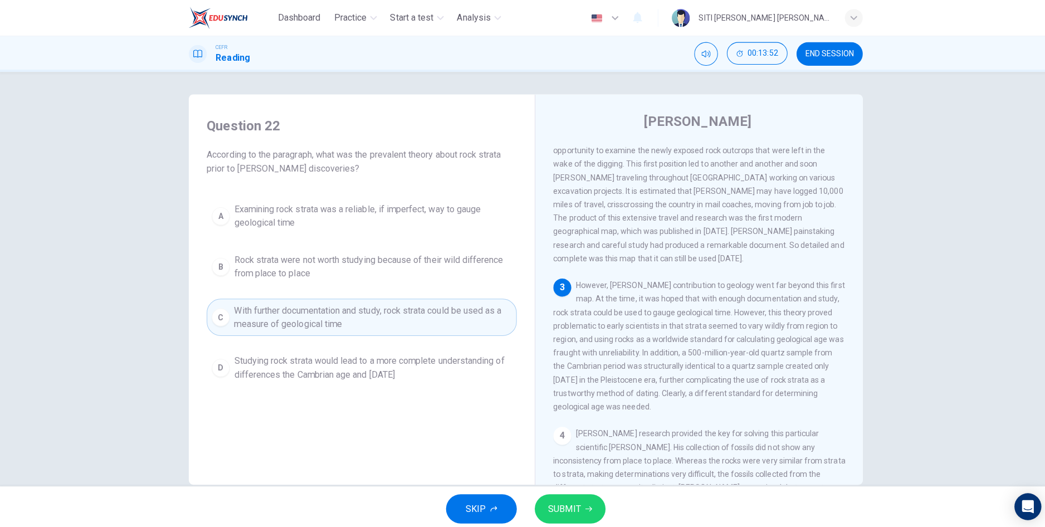
click at [561, 499] on span "SUBMIT" at bounding box center [561, 505] width 32 height 16
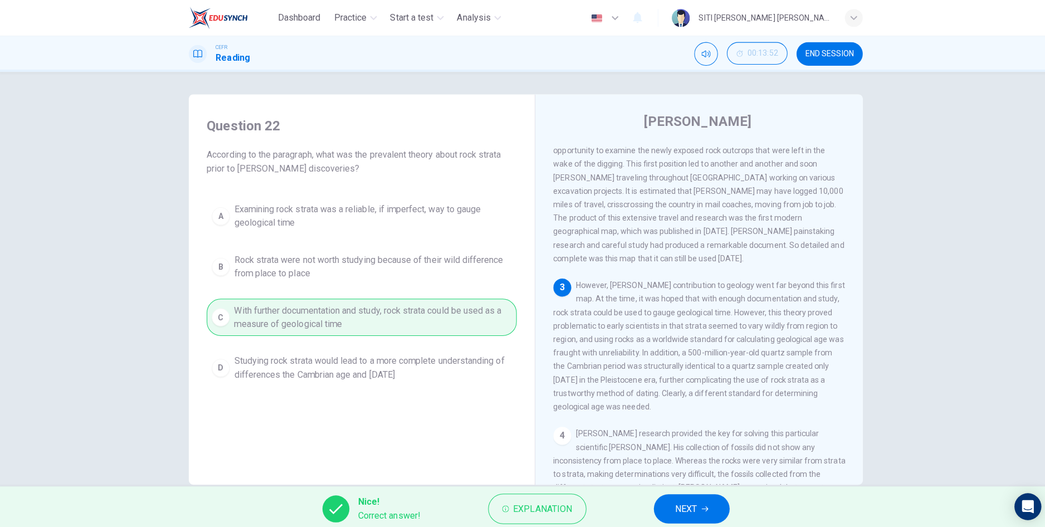
click at [680, 504] on span "NEXT" at bounding box center [682, 505] width 22 height 16
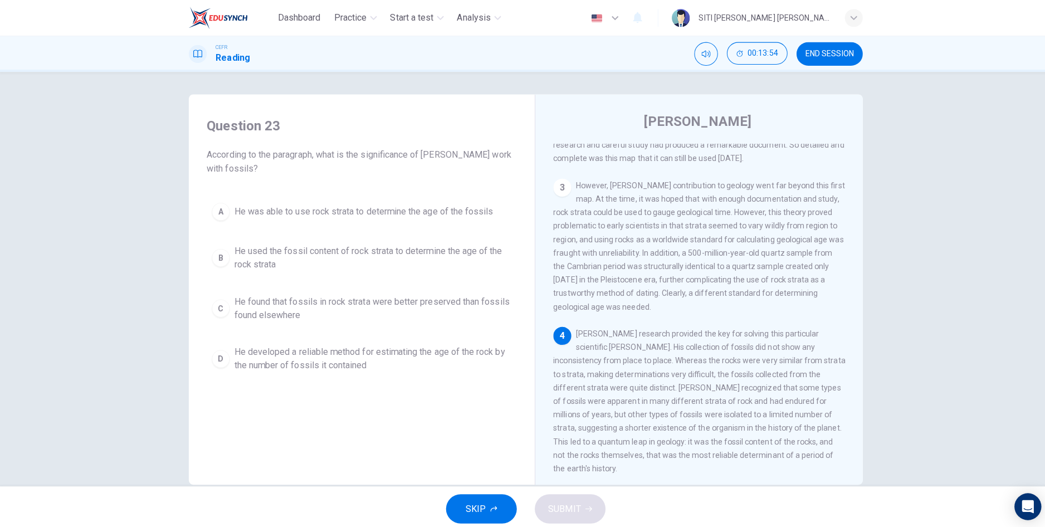
scroll to position [368, 0]
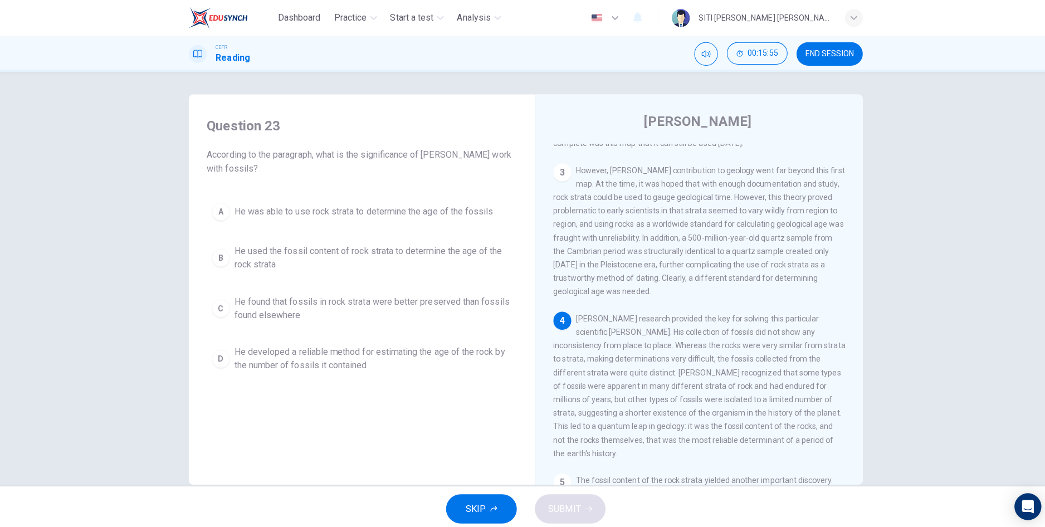
click at [269, 307] on span "He found that fossils in rock strata were better preserved than fossils found e…" at bounding box center [370, 306] width 275 height 27
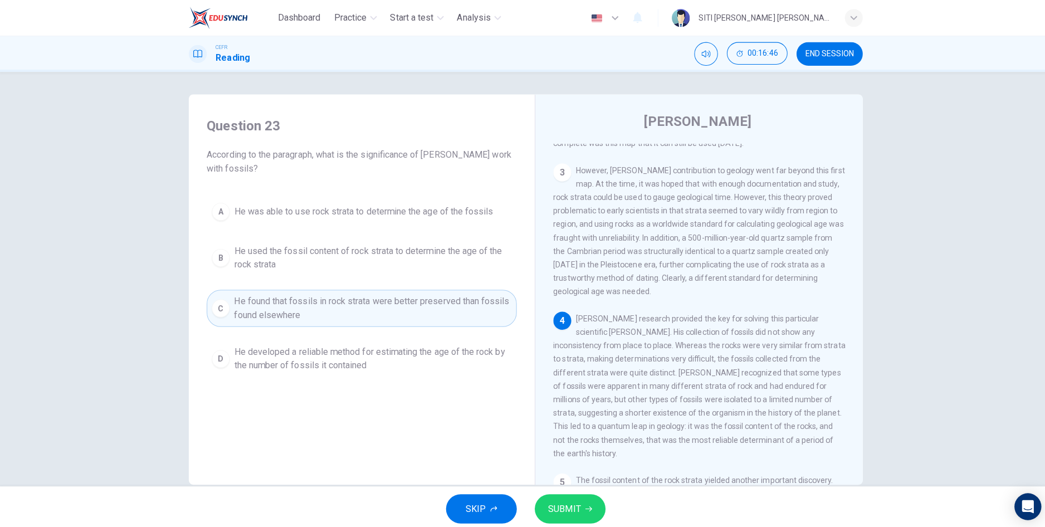
click at [583, 515] on button "SUBMIT" at bounding box center [567, 504] width 70 height 29
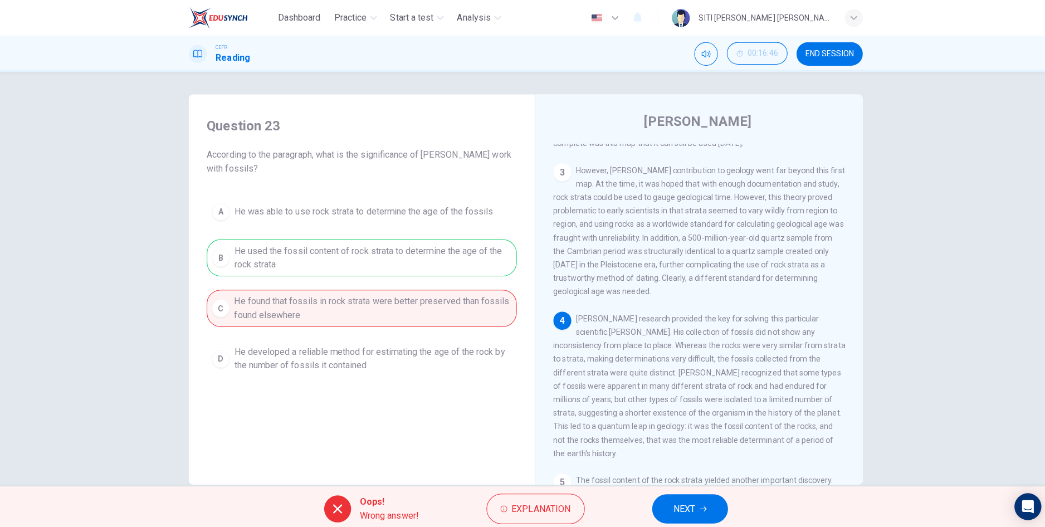
click at [680, 508] on span "NEXT" at bounding box center [680, 505] width 22 height 16
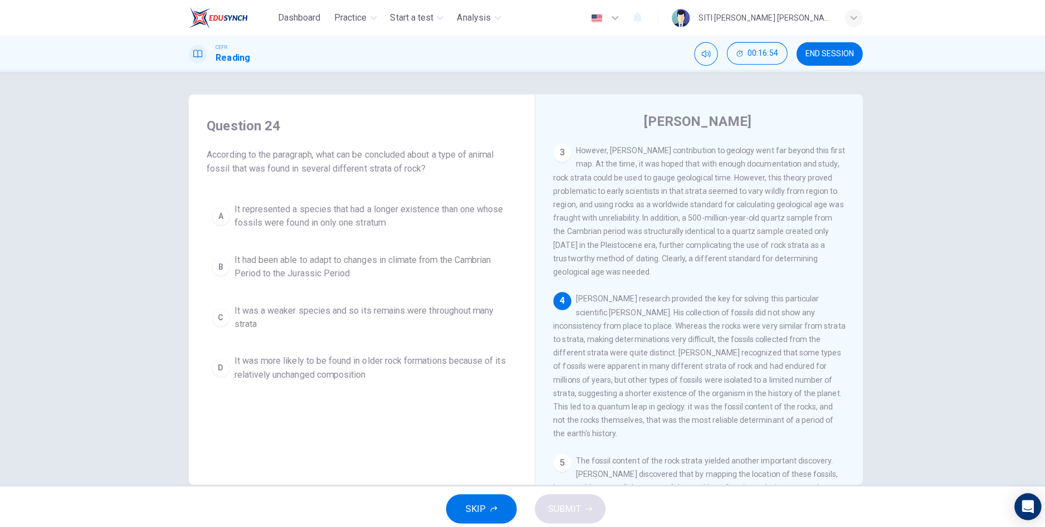
scroll to position [388, 0]
click at [424, 219] on span "It represented a species that had a longer existence than one whose fossils wer…" at bounding box center [370, 214] width 275 height 27
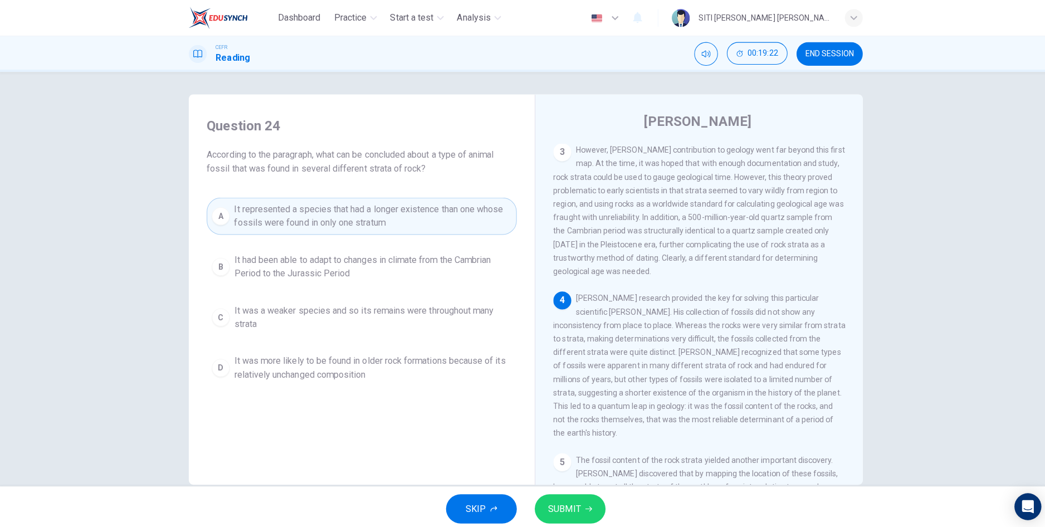
click at [567, 515] on button "SUBMIT" at bounding box center [567, 504] width 70 height 29
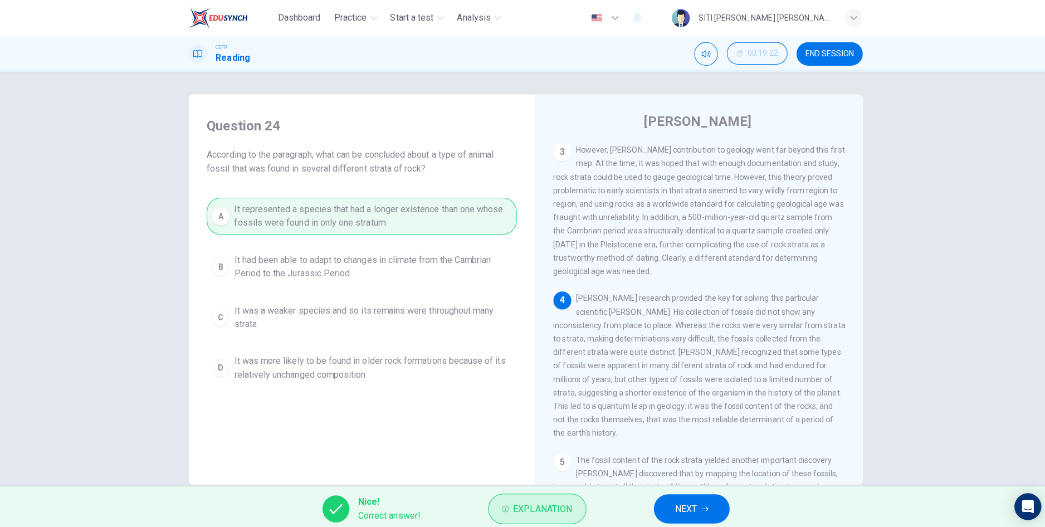
click at [558, 511] on span "Explanation" at bounding box center [539, 505] width 59 height 16
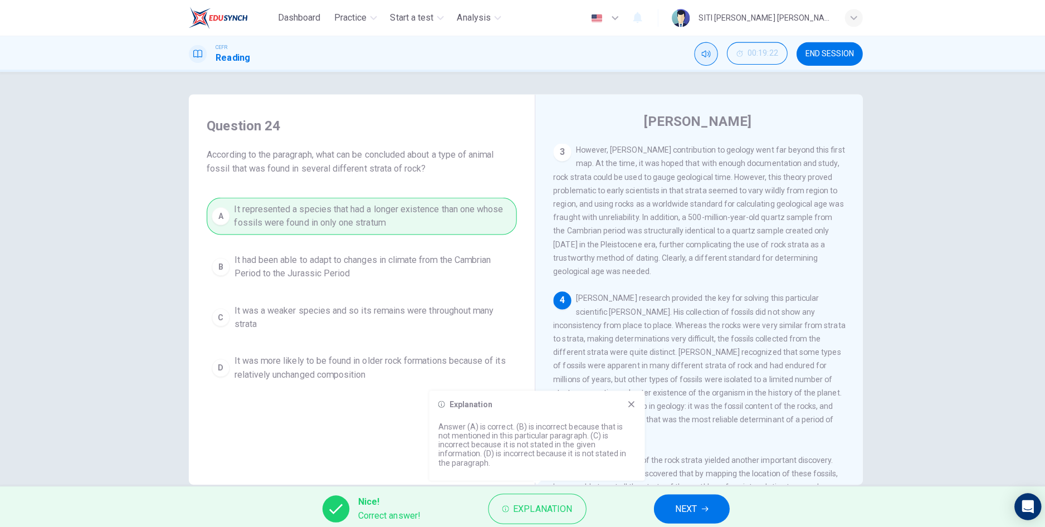
click at [708, 57] on button "Mute" at bounding box center [701, 53] width 23 height 23
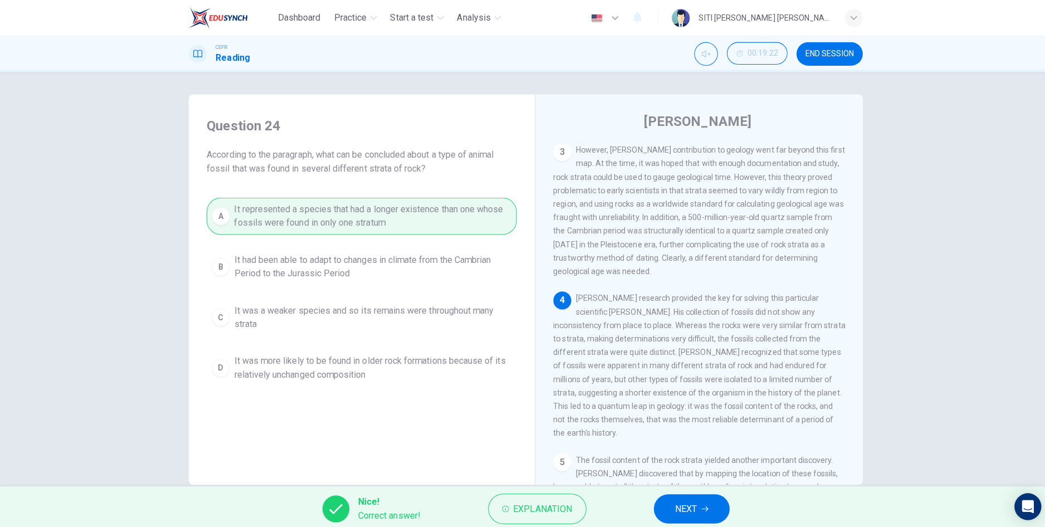
click at [706, 500] on button "NEXT" at bounding box center [687, 504] width 75 height 29
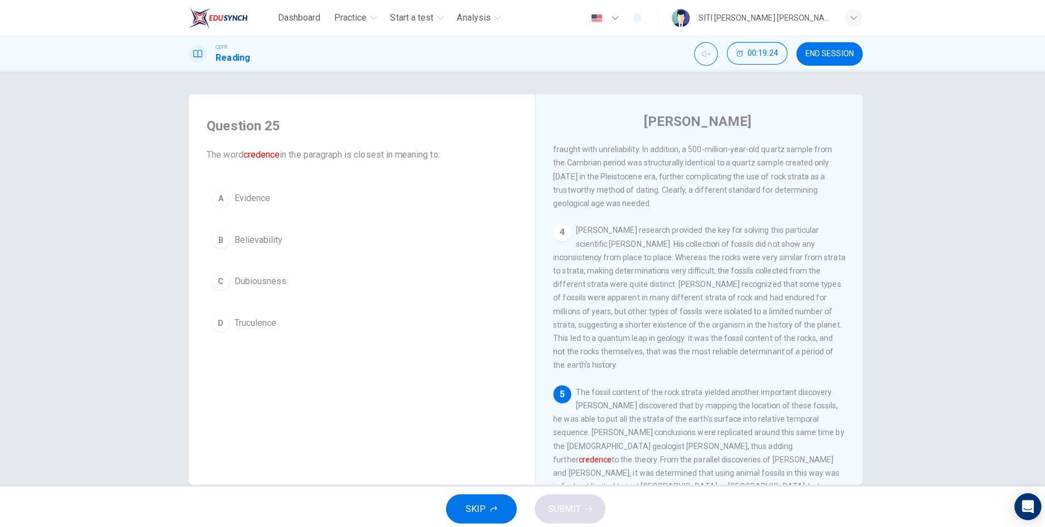
scroll to position [483, 0]
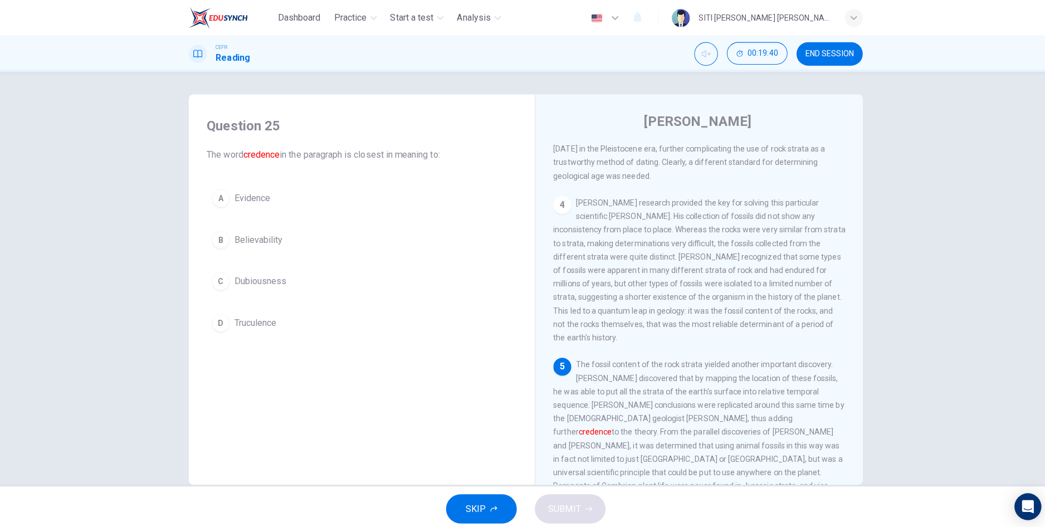
click at [238, 267] on button "C Dubiousness" at bounding box center [360, 279] width 308 height 28
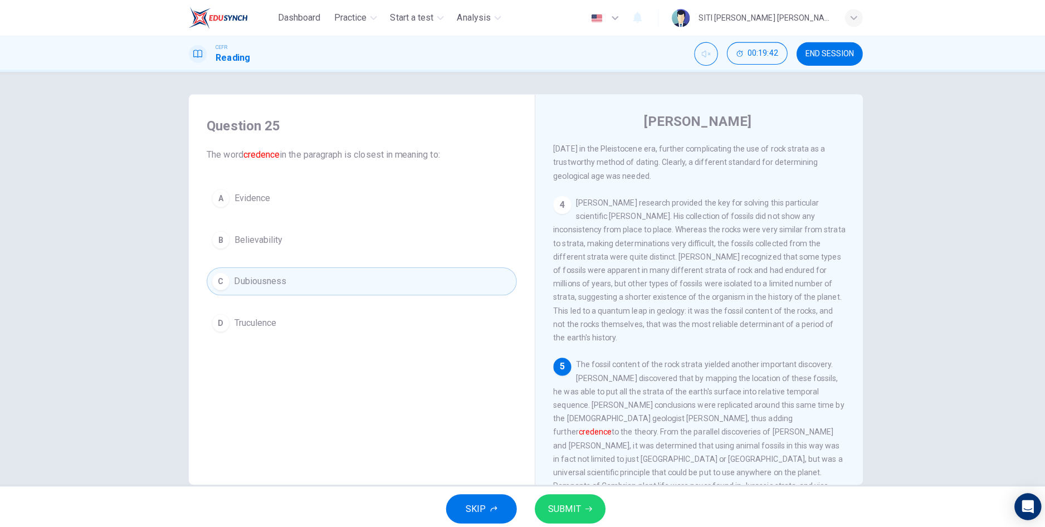
click at [325, 232] on button "B Believability" at bounding box center [360, 238] width 308 height 28
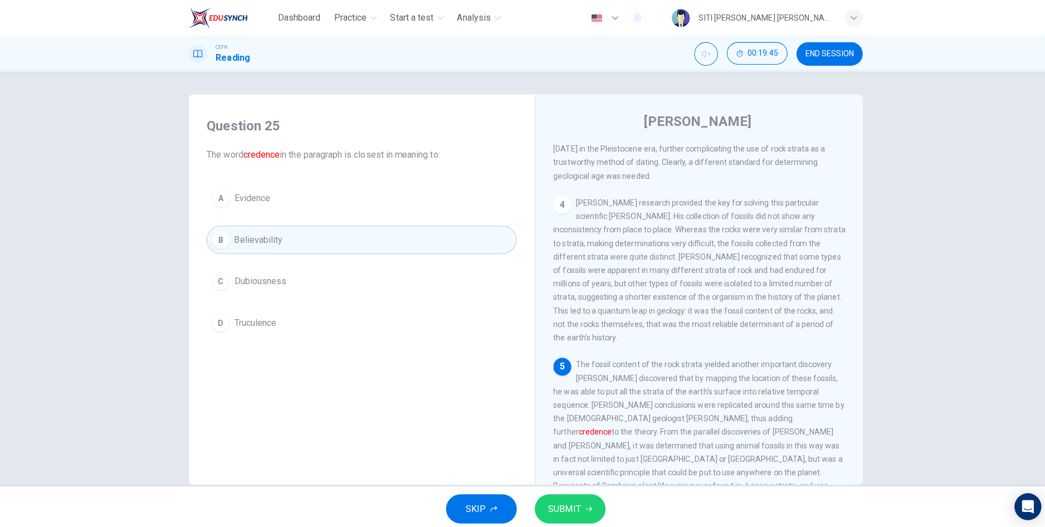
click at [573, 513] on button "SUBMIT" at bounding box center [567, 504] width 70 height 29
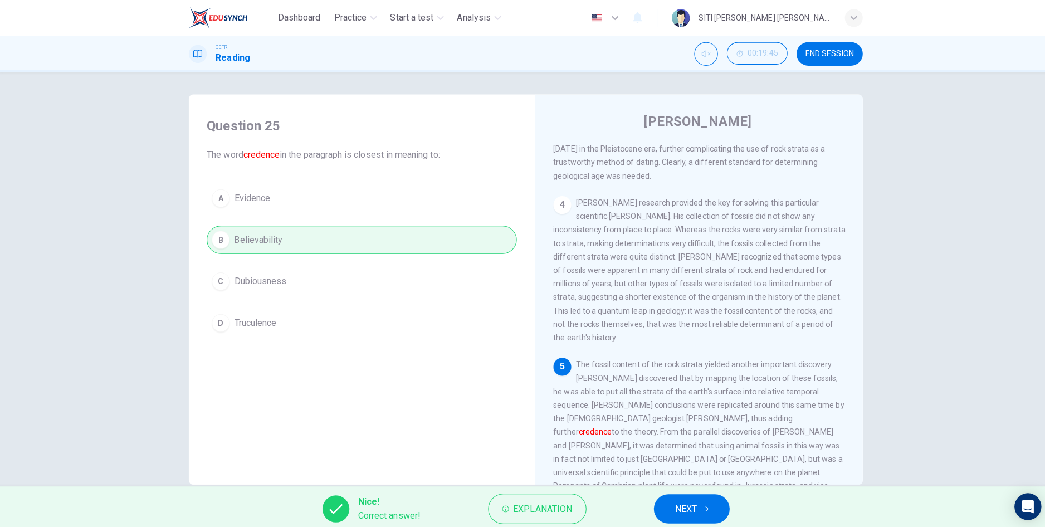
click at [699, 510] on button "NEXT" at bounding box center [687, 504] width 75 height 29
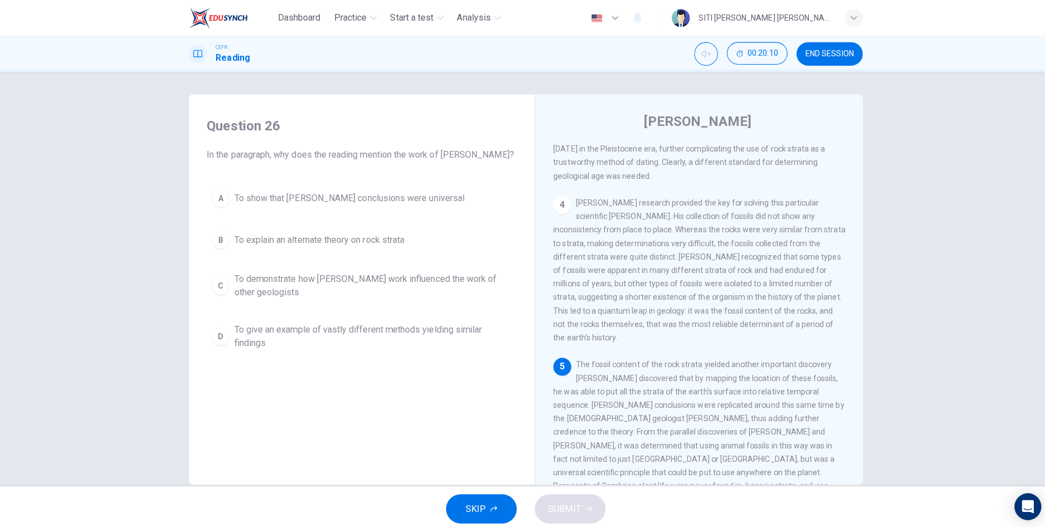
click at [452, 280] on span "To demonstrate how [PERSON_NAME] work influenced the work of other geologists" at bounding box center [370, 283] width 275 height 27
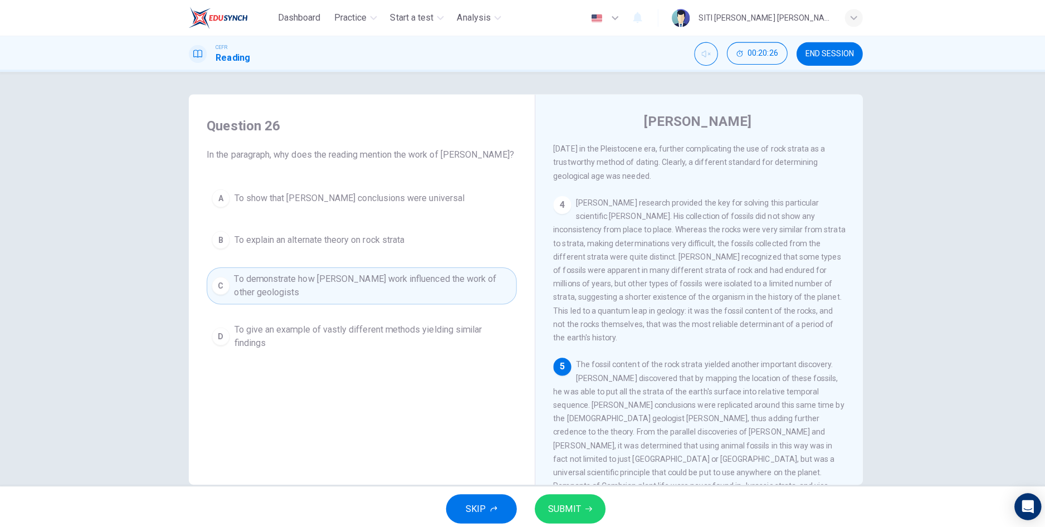
click at [566, 515] on button "SUBMIT" at bounding box center [567, 504] width 70 height 29
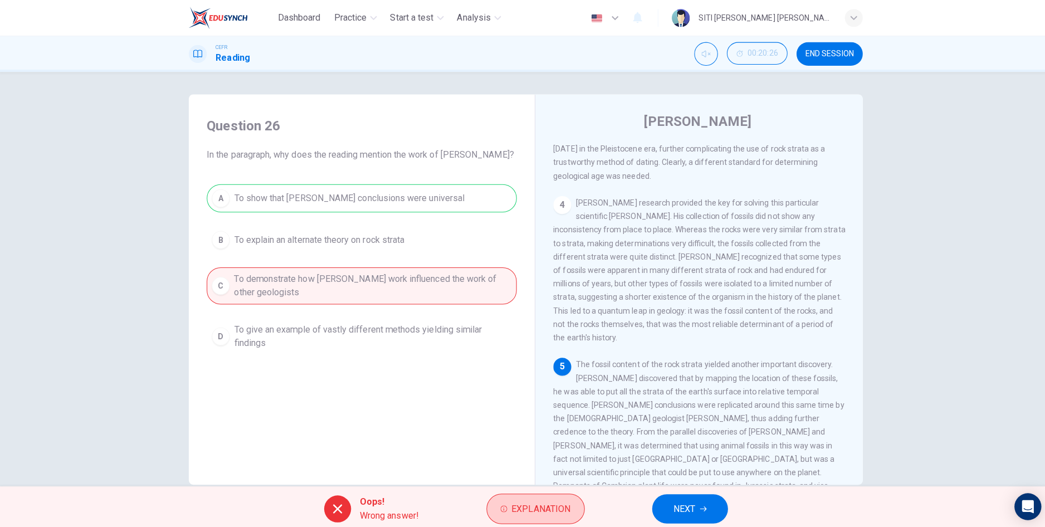
click at [544, 507] on span "Explanation" at bounding box center [538, 505] width 59 height 16
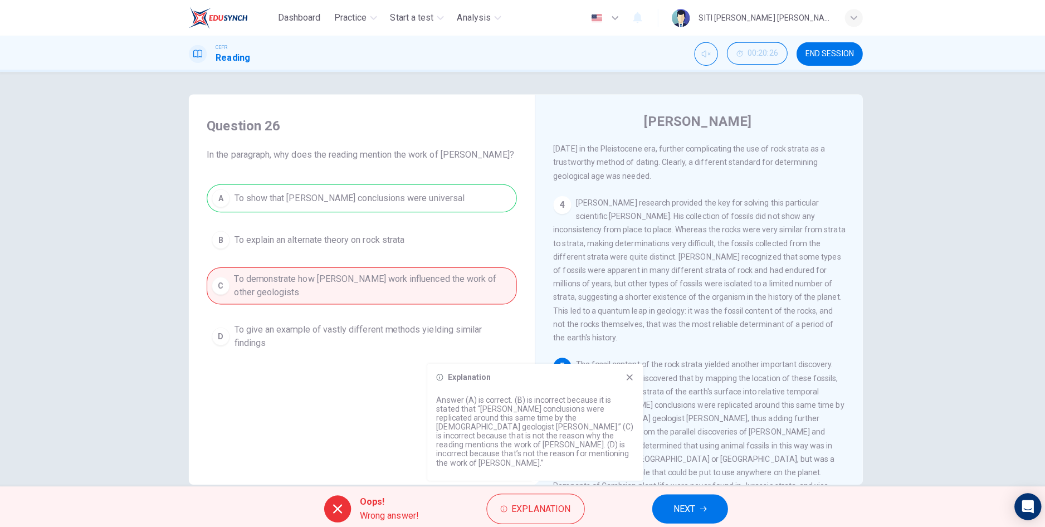
click at [678, 500] on span "NEXT" at bounding box center [680, 505] width 22 height 16
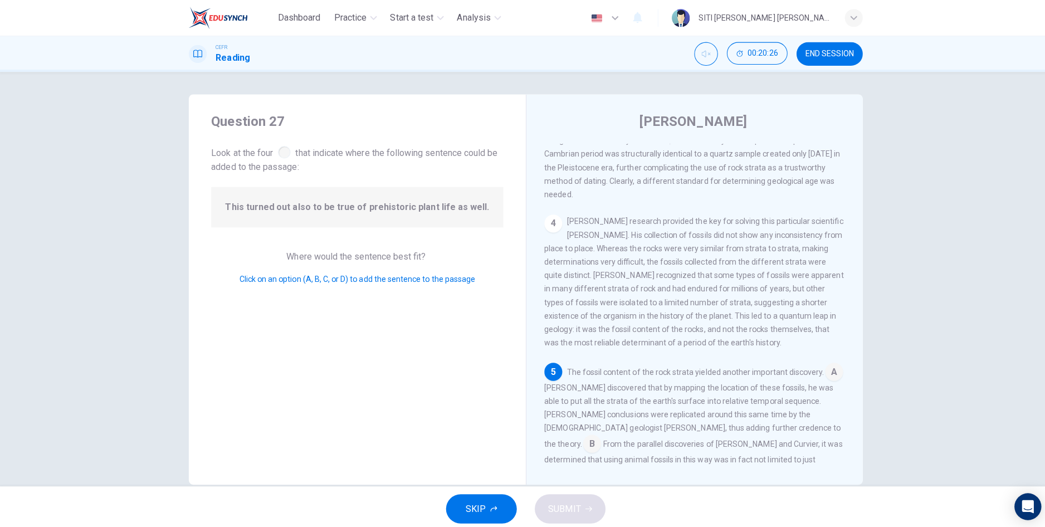
scroll to position [474, 0]
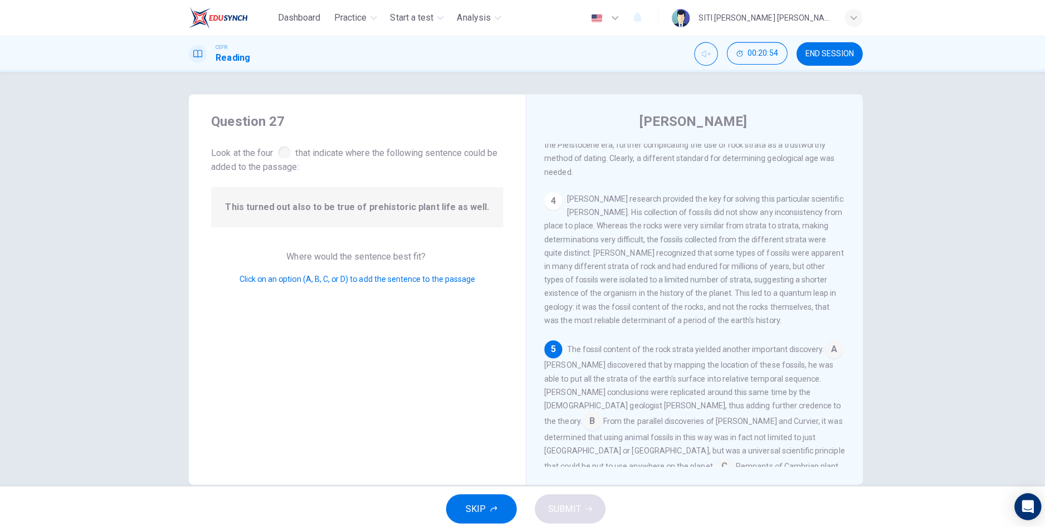
click at [711, 455] on input at bounding box center [720, 464] width 18 height 18
click at [562, 506] on span "SUBMIT" at bounding box center [561, 505] width 32 height 16
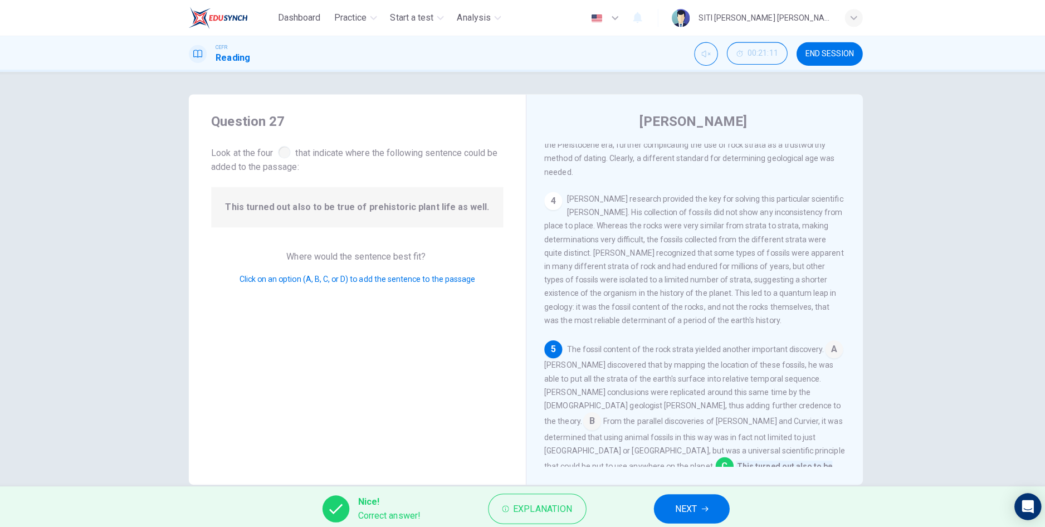
click at [669, 507] on button "NEXT" at bounding box center [687, 504] width 75 height 29
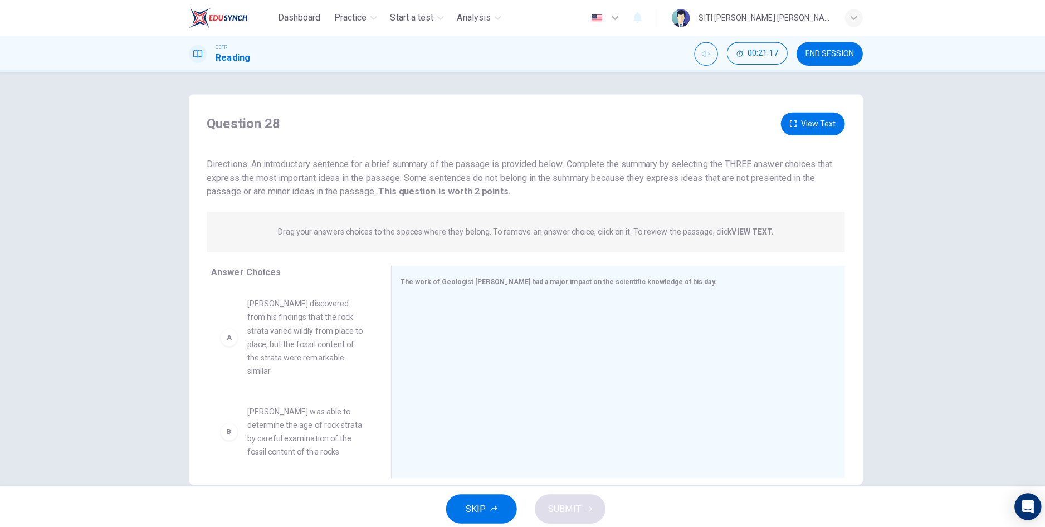
scroll to position [20, 0]
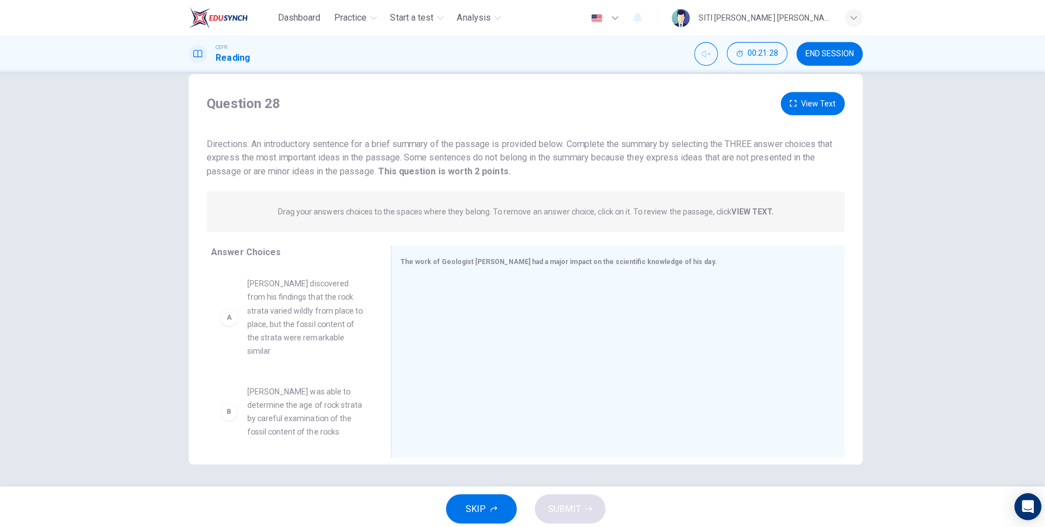
click at [815, 104] on button "View Text" at bounding box center [808, 102] width 64 height 23
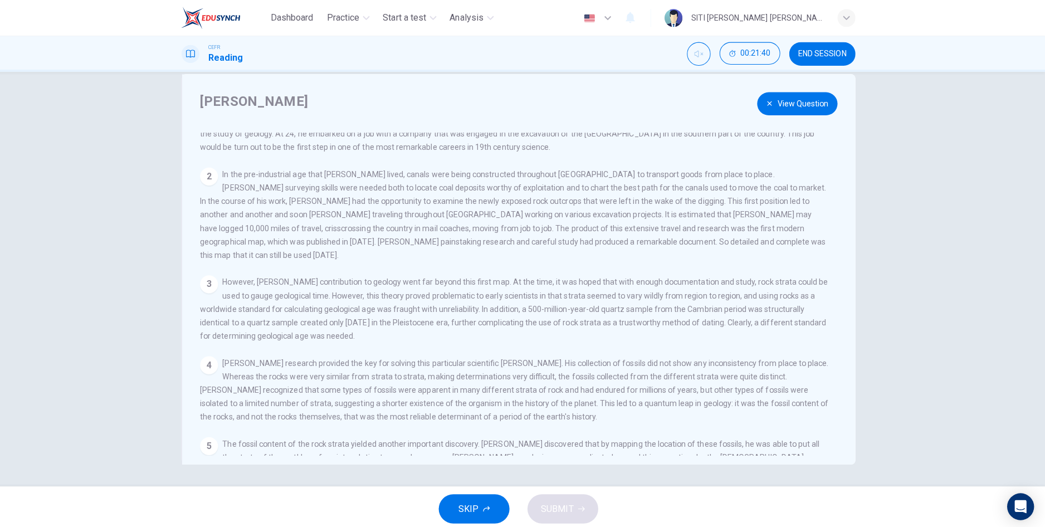
scroll to position [62, 0]
click at [785, 103] on button "View Question" at bounding box center [800, 102] width 80 height 23
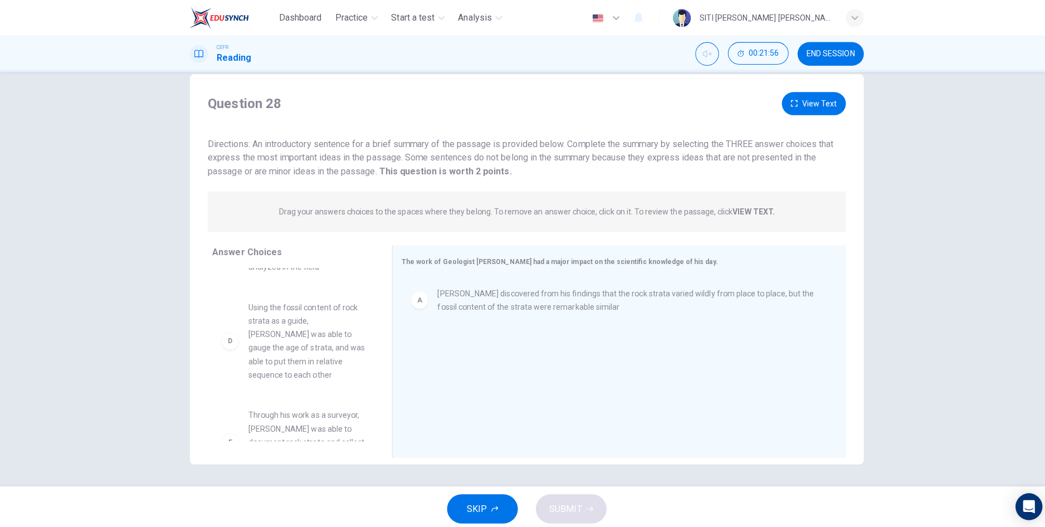
scroll to position [260, 0]
click at [794, 106] on button "View Text" at bounding box center [808, 102] width 64 height 23
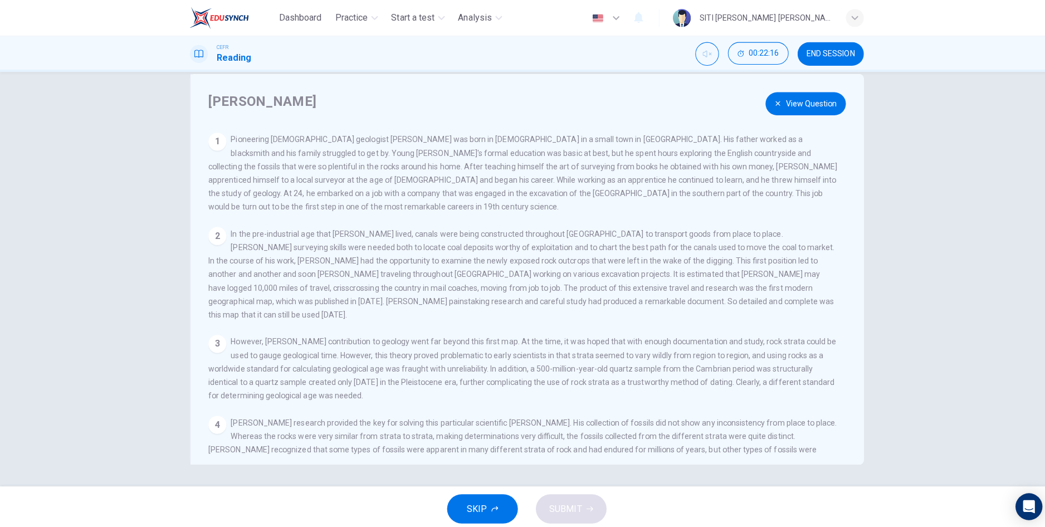
click at [788, 105] on button "View Question" at bounding box center [800, 102] width 80 height 23
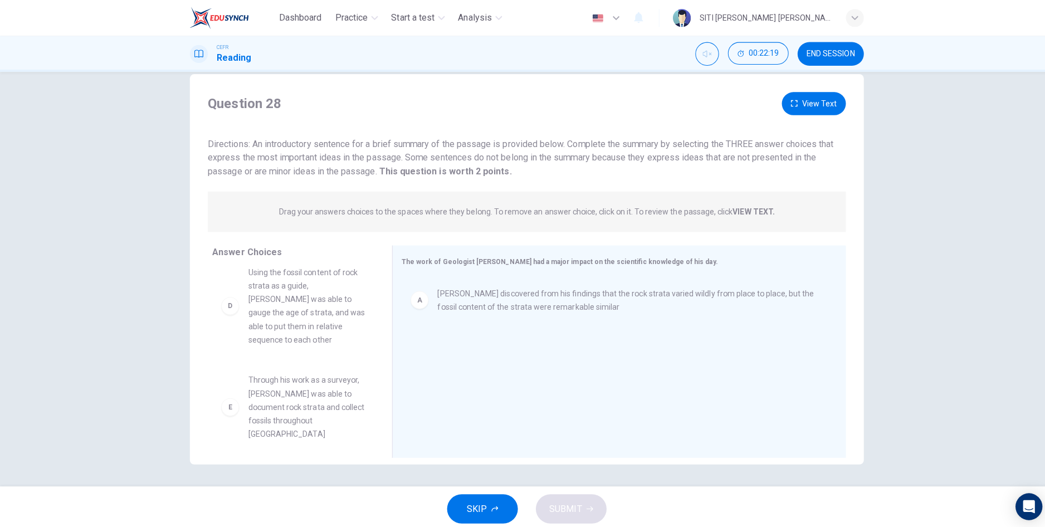
scroll to position [184, 0]
click at [822, 94] on button "View Text" at bounding box center [808, 102] width 64 height 23
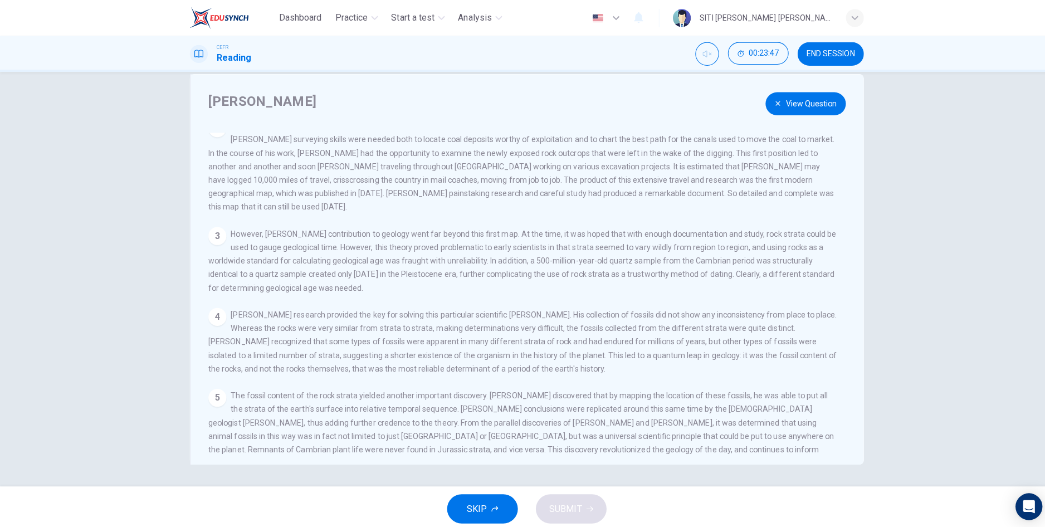
scroll to position [116, 0]
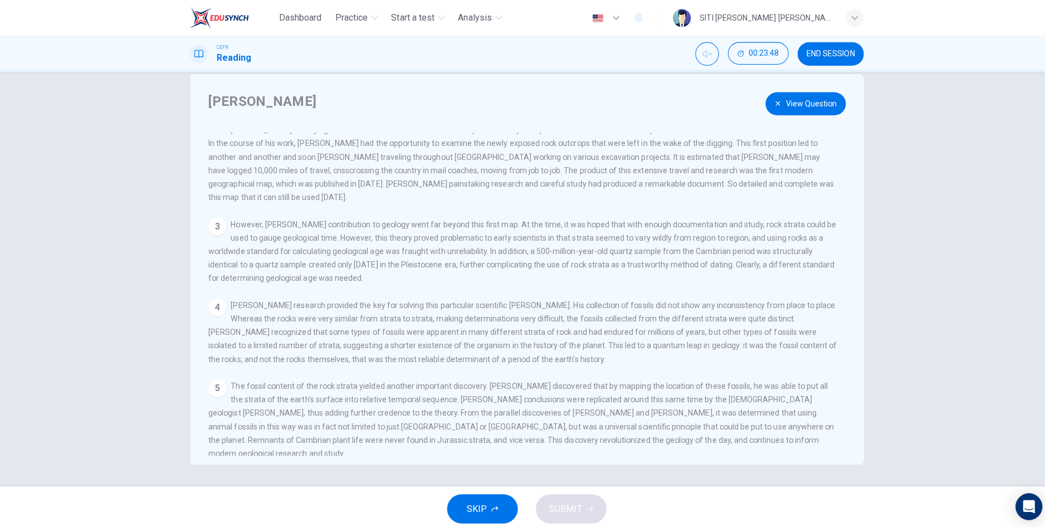
click at [784, 105] on button "View Question" at bounding box center [800, 102] width 80 height 23
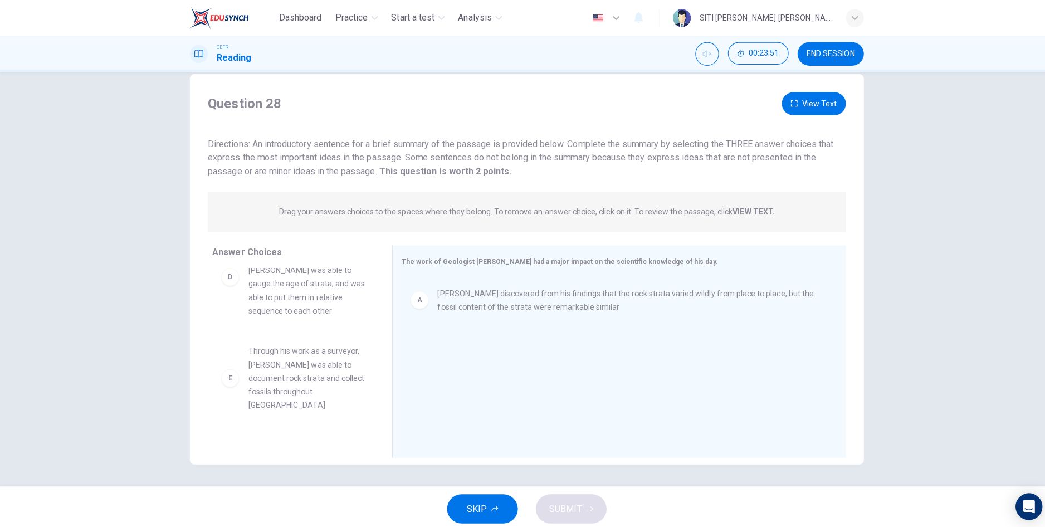
scroll to position [213, 0]
click at [811, 103] on button "View Text" at bounding box center [808, 102] width 64 height 23
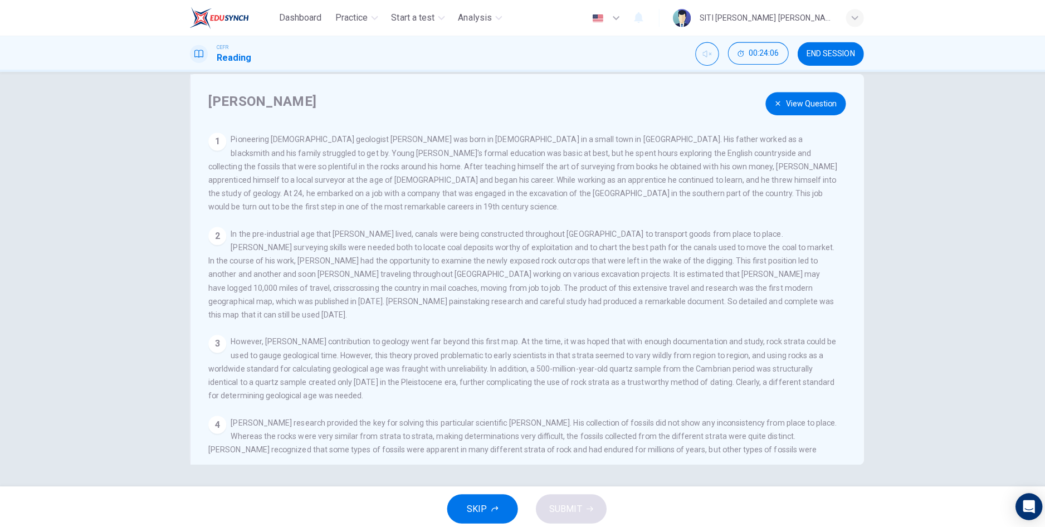
click at [787, 105] on button "View Question" at bounding box center [800, 102] width 80 height 23
click at [790, 100] on icon "button" at bounding box center [788, 102] width 7 height 7
click at [788, 106] on button "View Question" at bounding box center [800, 102] width 80 height 23
click at [790, 108] on button "View Text" at bounding box center [808, 102] width 64 height 23
click at [780, 111] on button "View Question" at bounding box center [800, 102] width 80 height 23
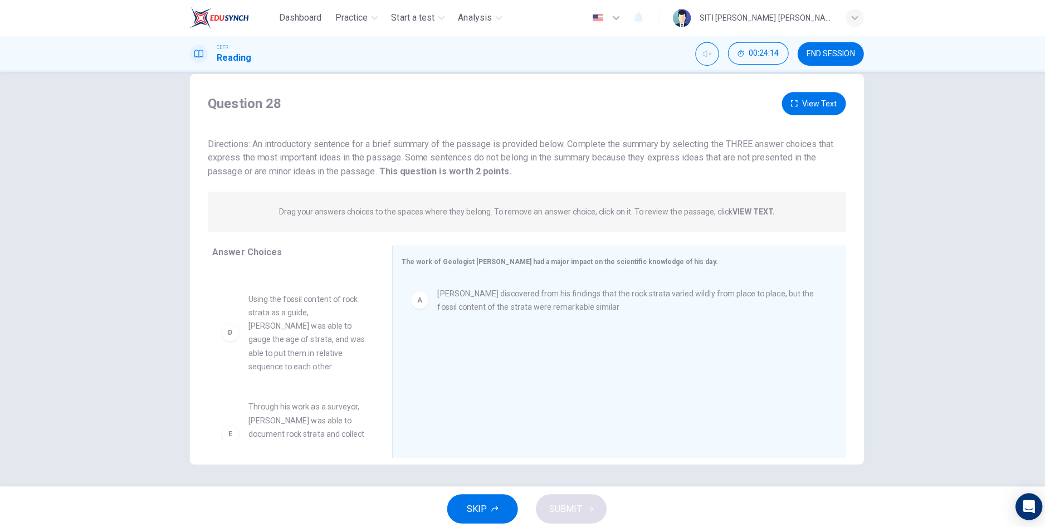
scroll to position [162, 0]
click at [806, 110] on button "View Text" at bounding box center [808, 102] width 64 height 23
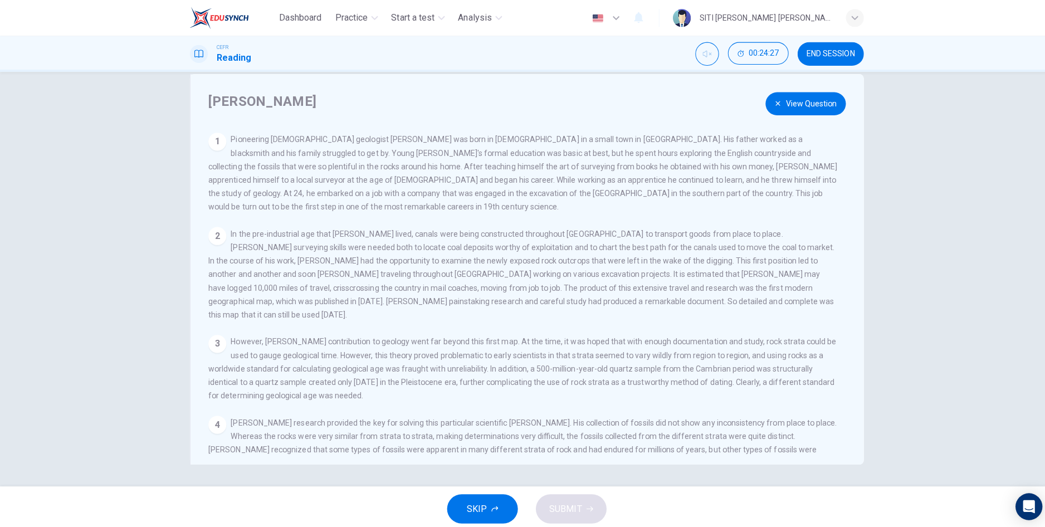
click at [784, 114] on button "View Question" at bounding box center [800, 102] width 80 height 23
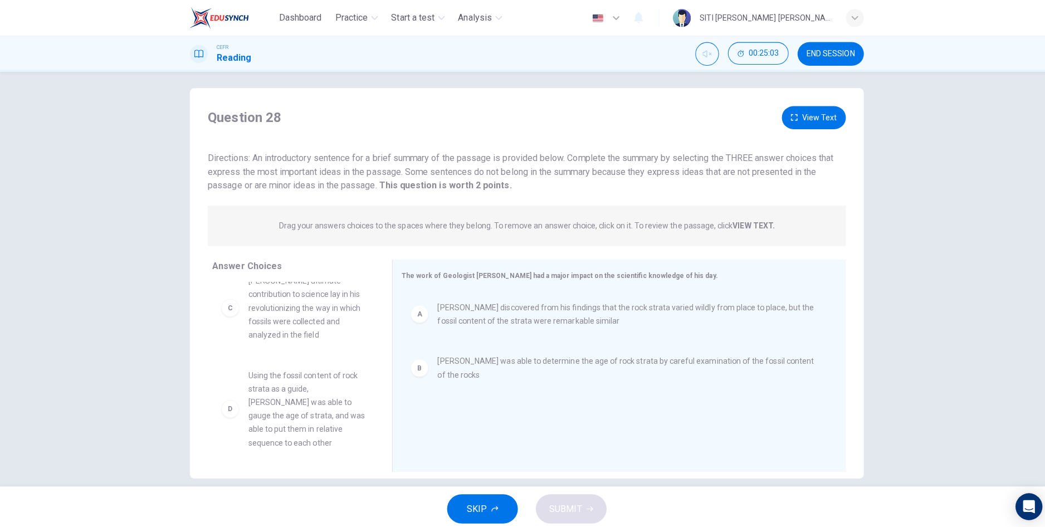
scroll to position [16, 0]
click at [812, 120] on button "View Text" at bounding box center [808, 116] width 64 height 23
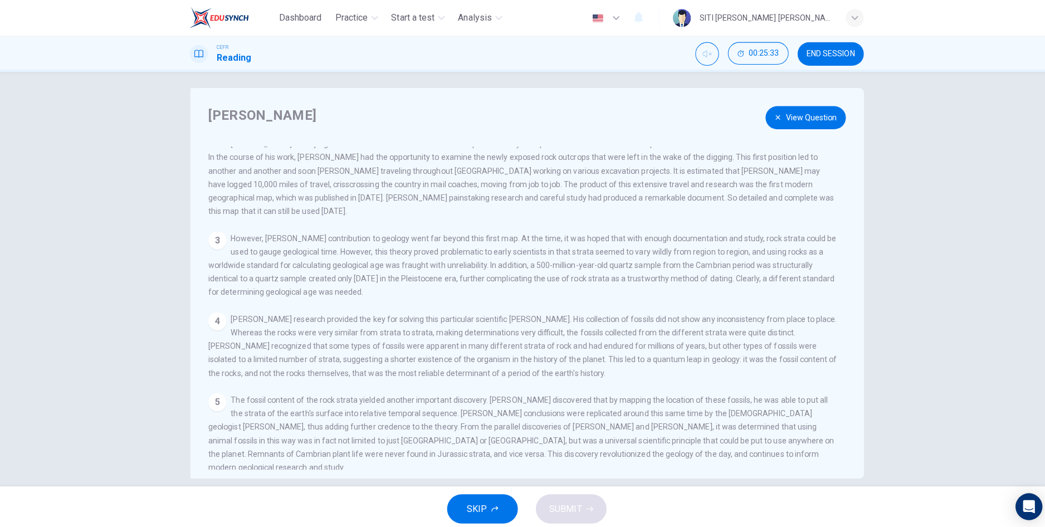
scroll to position [110, 0]
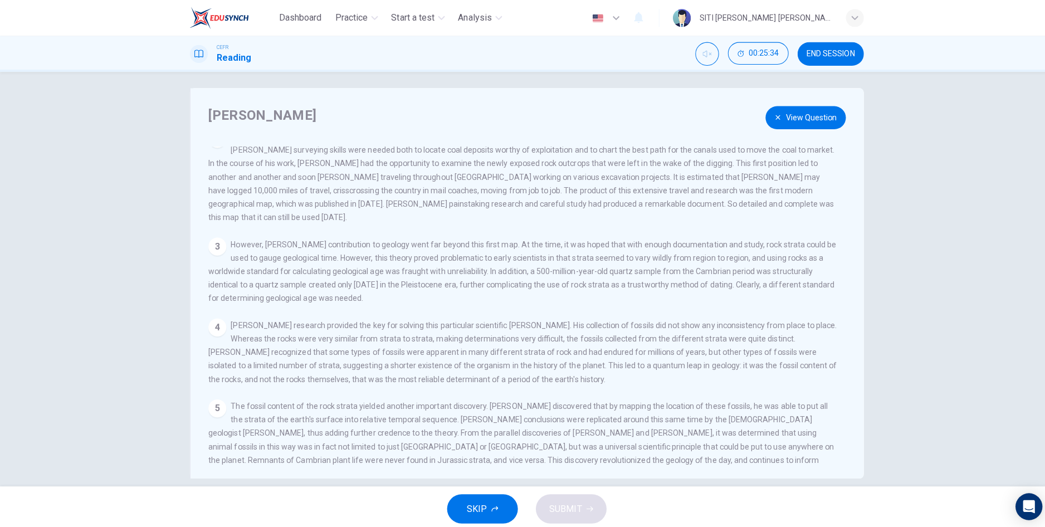
click at [786, 120] on button "View Question" at bounding box center [800, 116] width 80 height 23
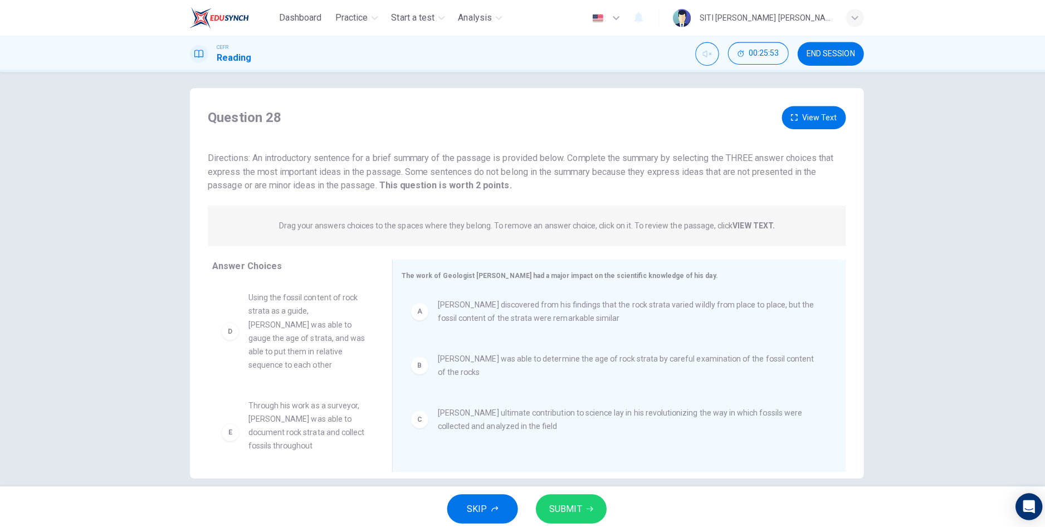
scroll to position [0, 0]
click at [569, 507] on span "SUBMIT" at bounding box center [561, 505] width 32 height 16
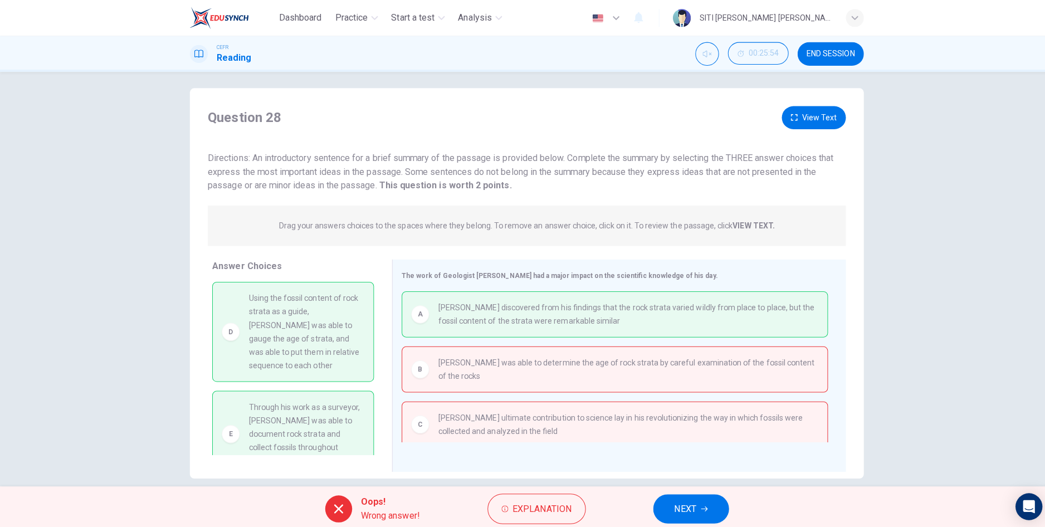
click at [692, 501] on button "NEXT" at bounding box center [685, 504] width 75 height 29
